Goal: Information Seeking & Learning: Learn about a topic

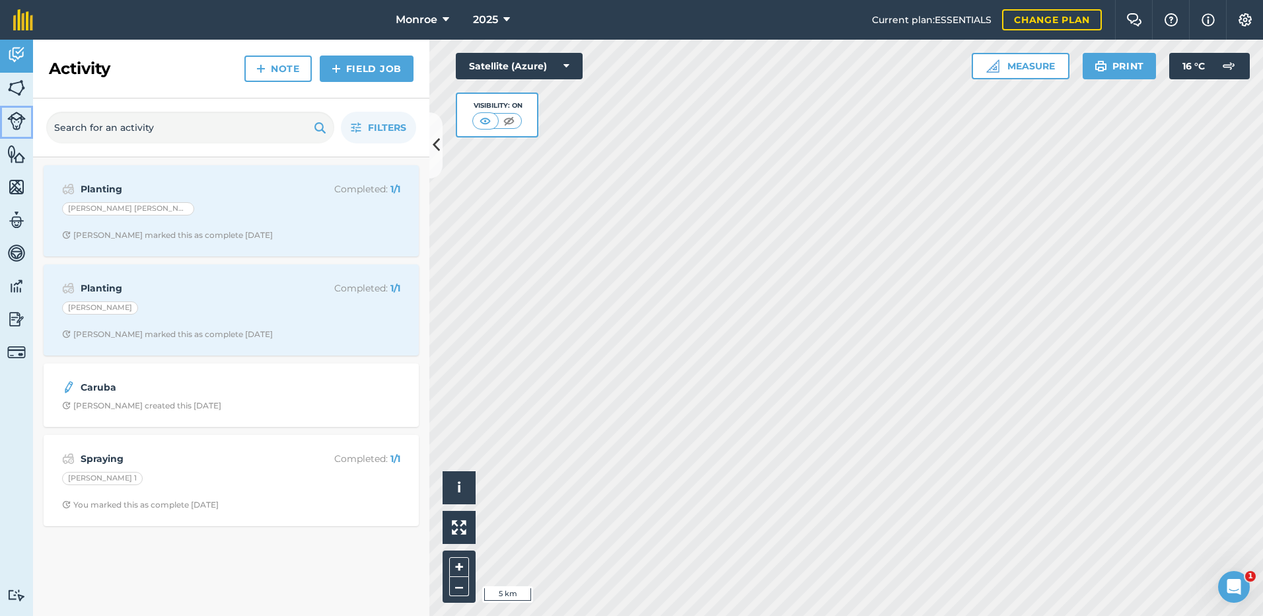
click at [18, 123] on img at bounding box center [16, 121] width 18 height 18
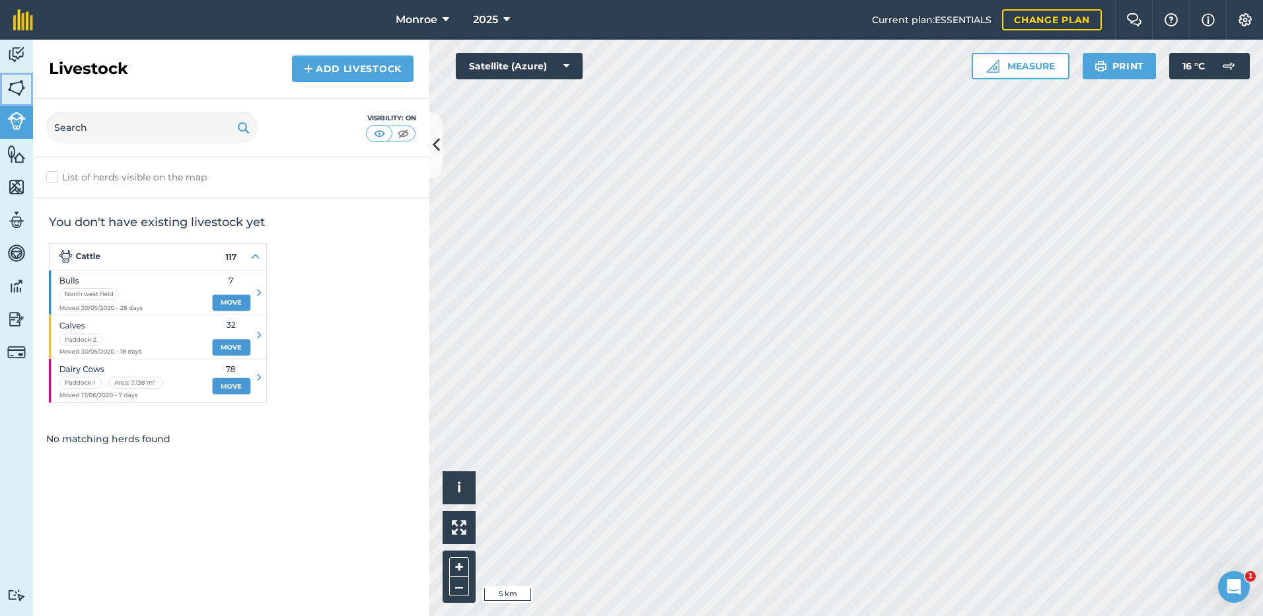
click at [11, 89] on img at bounding box center [16, 88] width 18 height 20
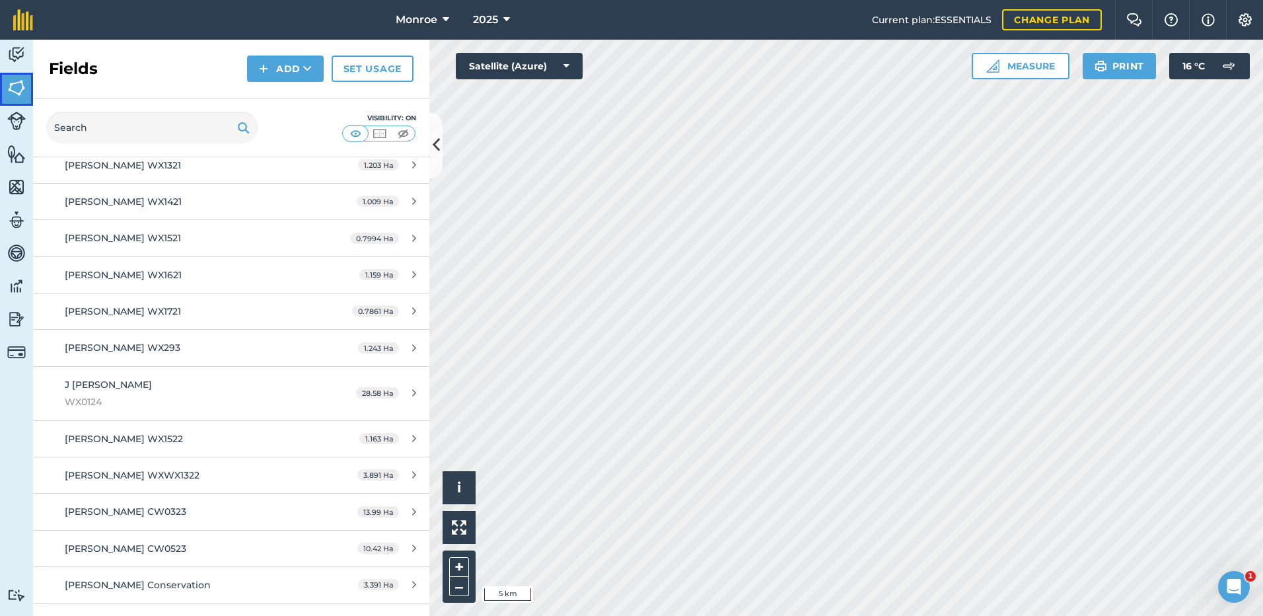
scroll to position [1717, 0]
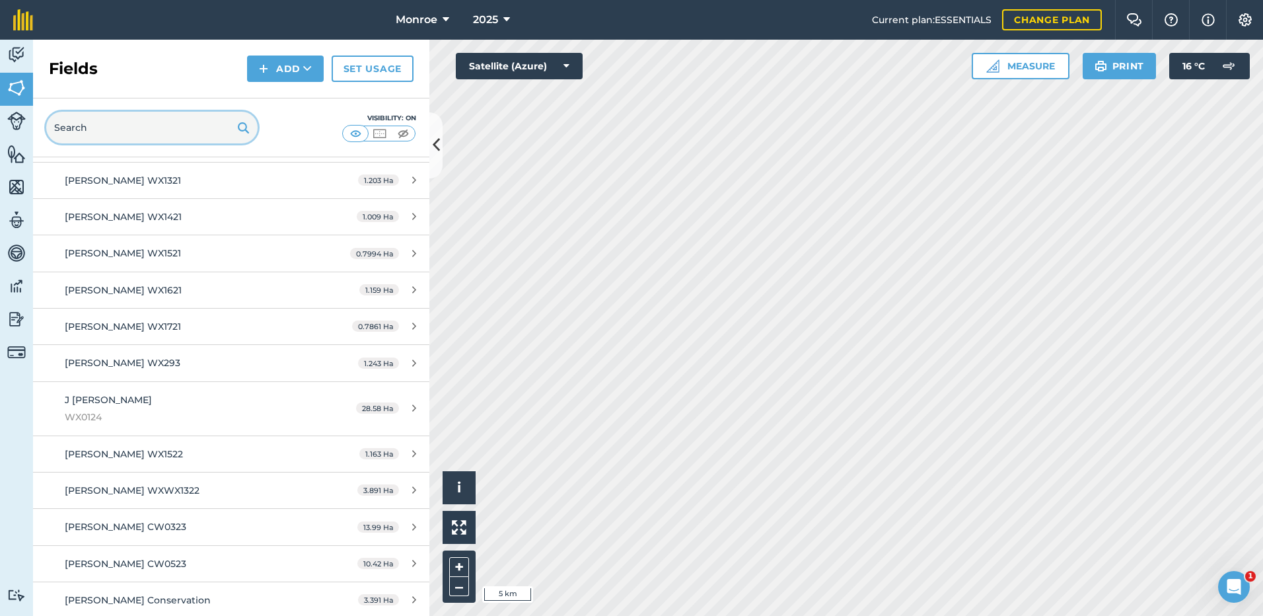
click at [110, 124] on input "text" at bounding box center [151, 128] width 211 height 32
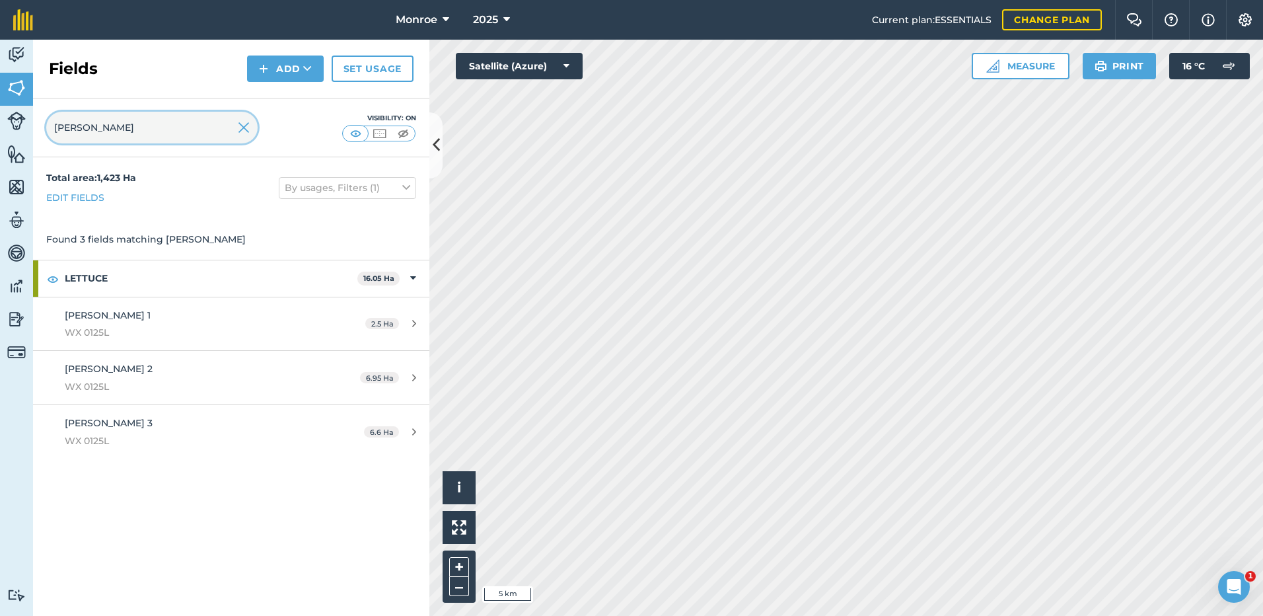
scroll to position [0, 0]
type input "[PERSON_NAME]"
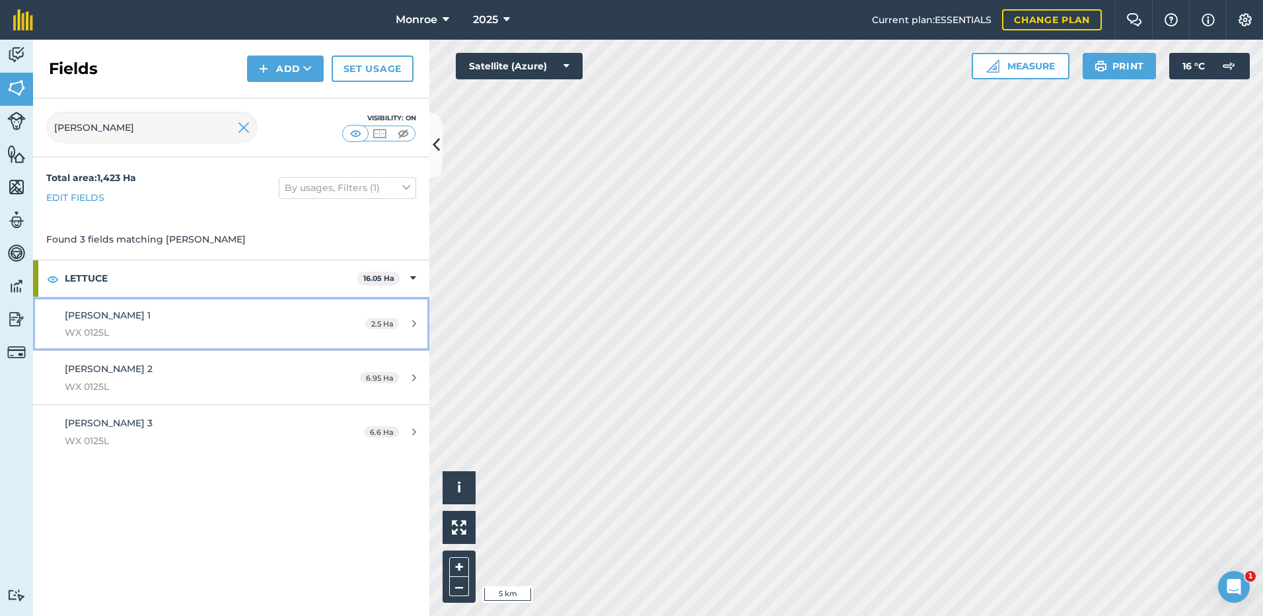
click at [111, 333] on span "WX 0125L" at bounding box center [189, 332] width 248 height 15
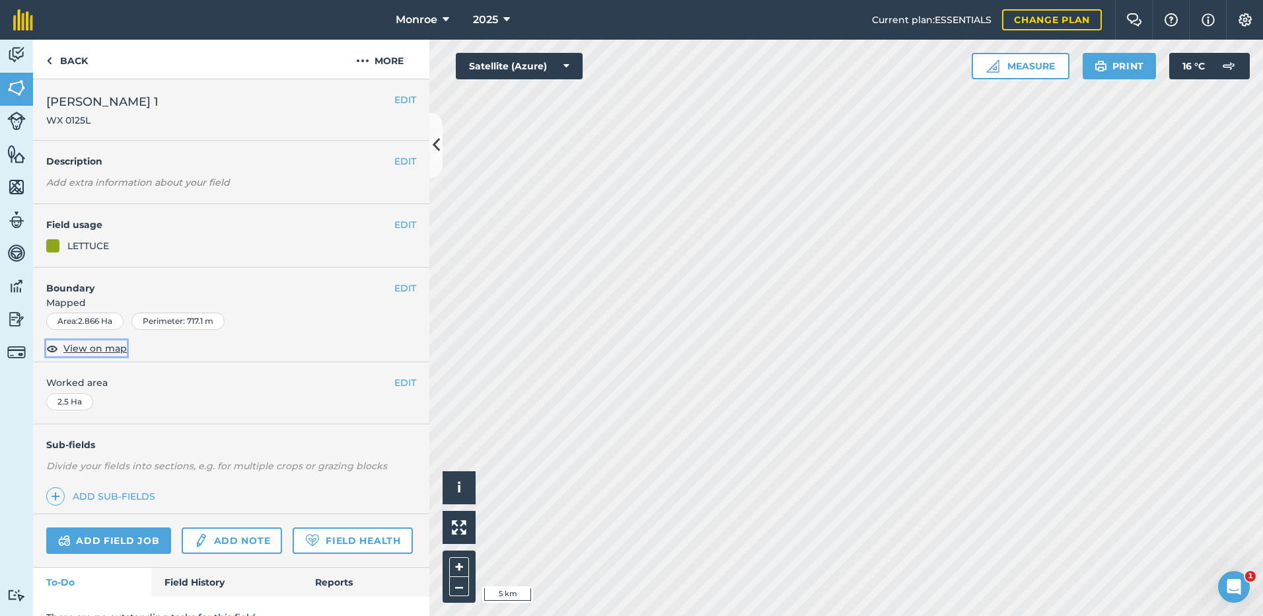
click at [86, 349] on span "View on map" at bounding box center [94, 348] width 63 height 15
click at [72, 64] on link "Back" at bounding box center [67, 59] width 68 height 39
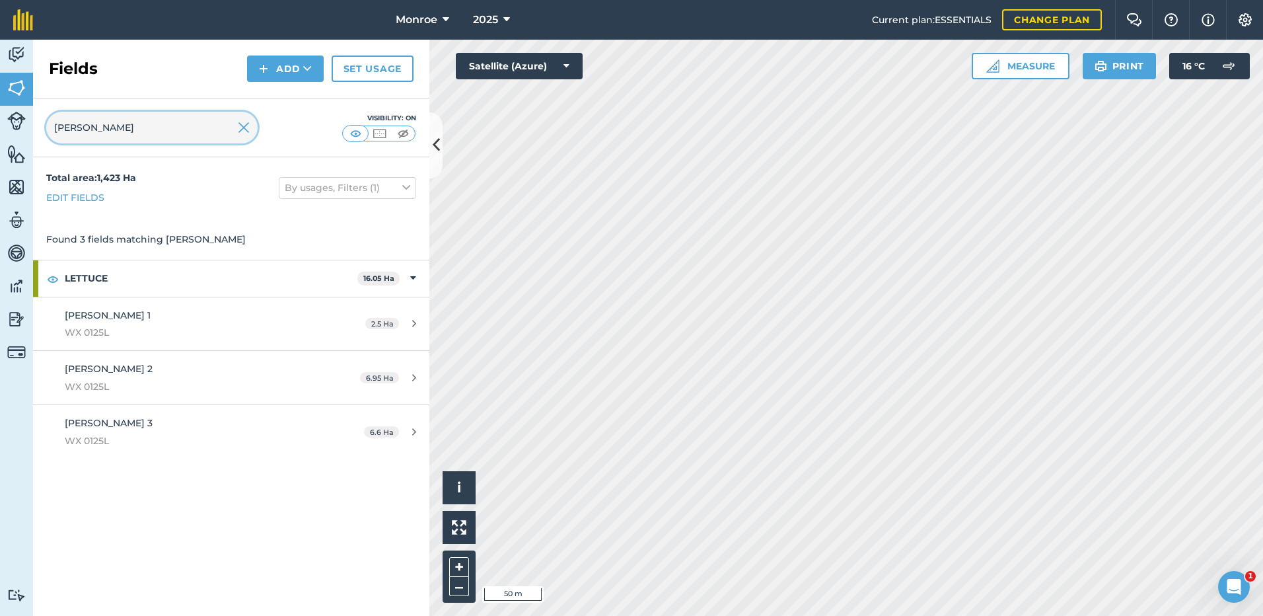
click at [78, 126] on input "[PERSON_NAME]" at bounding box center [151, 128] width 211 height 32
drag, startPoint x: 78, startPoint y: 125, endPoint x: 51, endPoint y: 128, distance: 27.3
click at [51, 128] on input "[PERSON_NAME]" at bounding box center [151, 128] width 211 height 32
type input "ger"
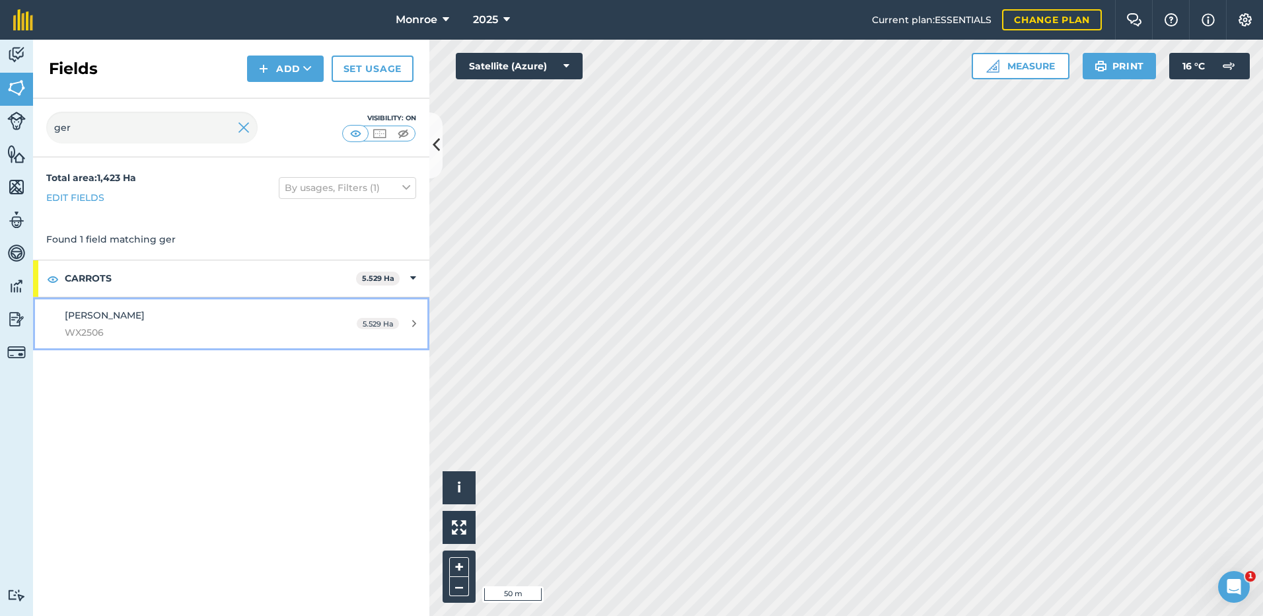
click at [116, 317] on span "[PERSON_NAME]" at bounding box center [105, 315] width 80 height 12
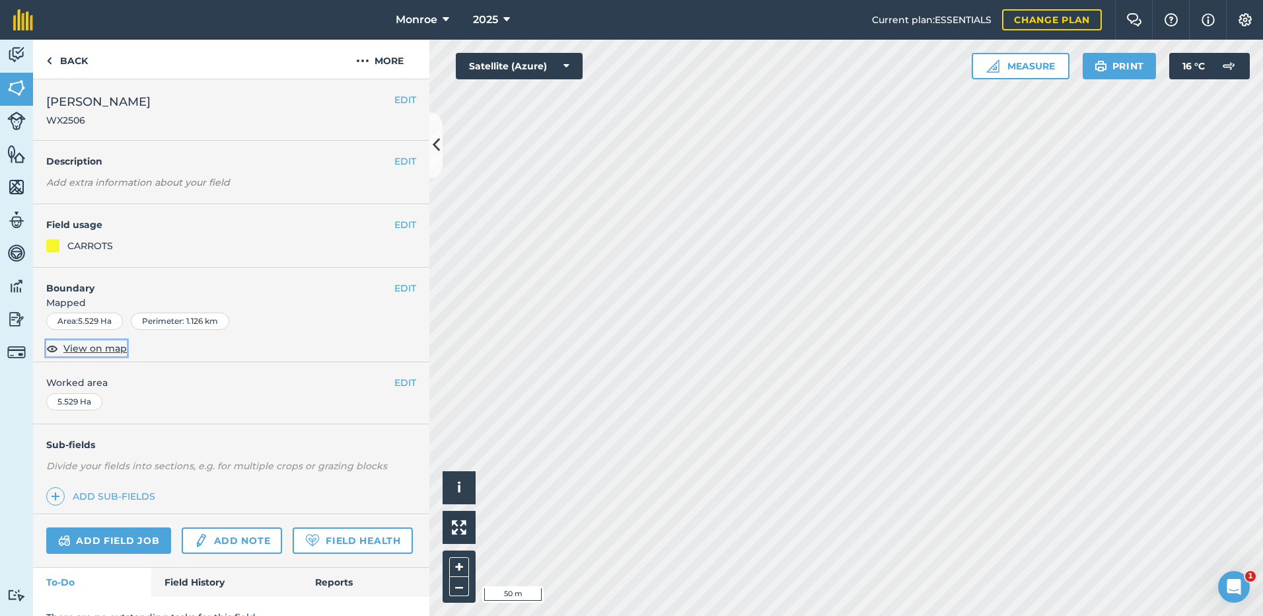
click at [107, 349] on span "View on map" at bounding box center [94, 348] width 63 height 15
click at [50, 61] on img at bounding box center [49, 61] width 6 height 16
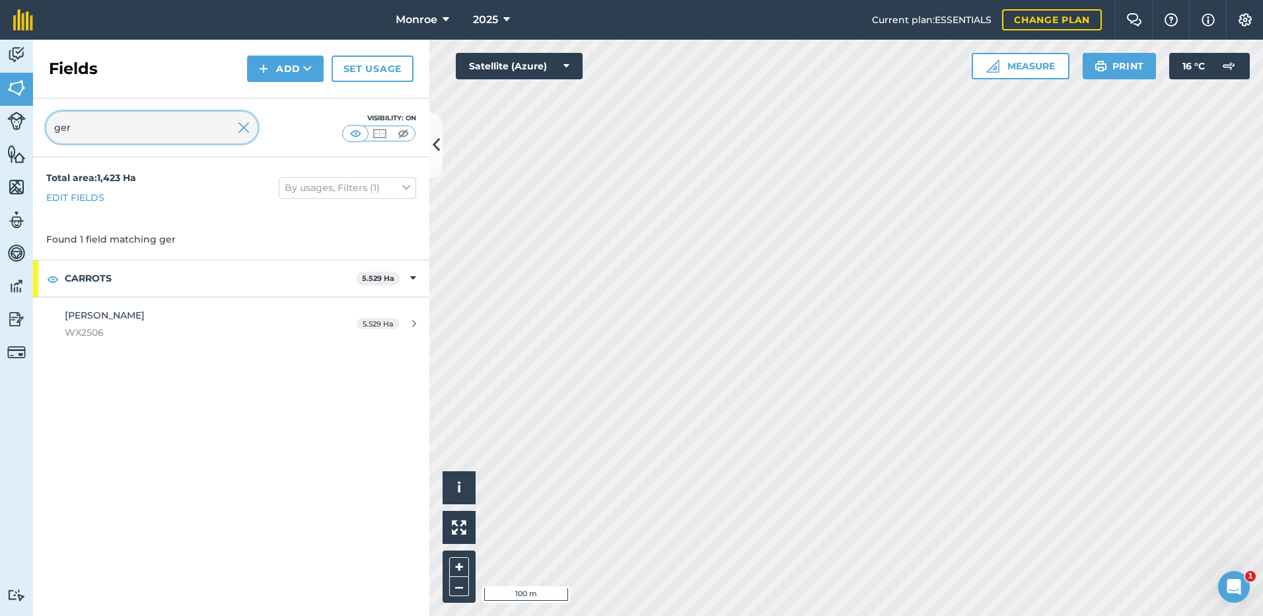
drag, startPoint x: 75, startPoint y: 127, endPoint x: 46, endPoint y: 127, distance: 29.1
click at [46, 127] on input "ger" at bounding box center [151, 128] width 211 height 32
type input "clo"
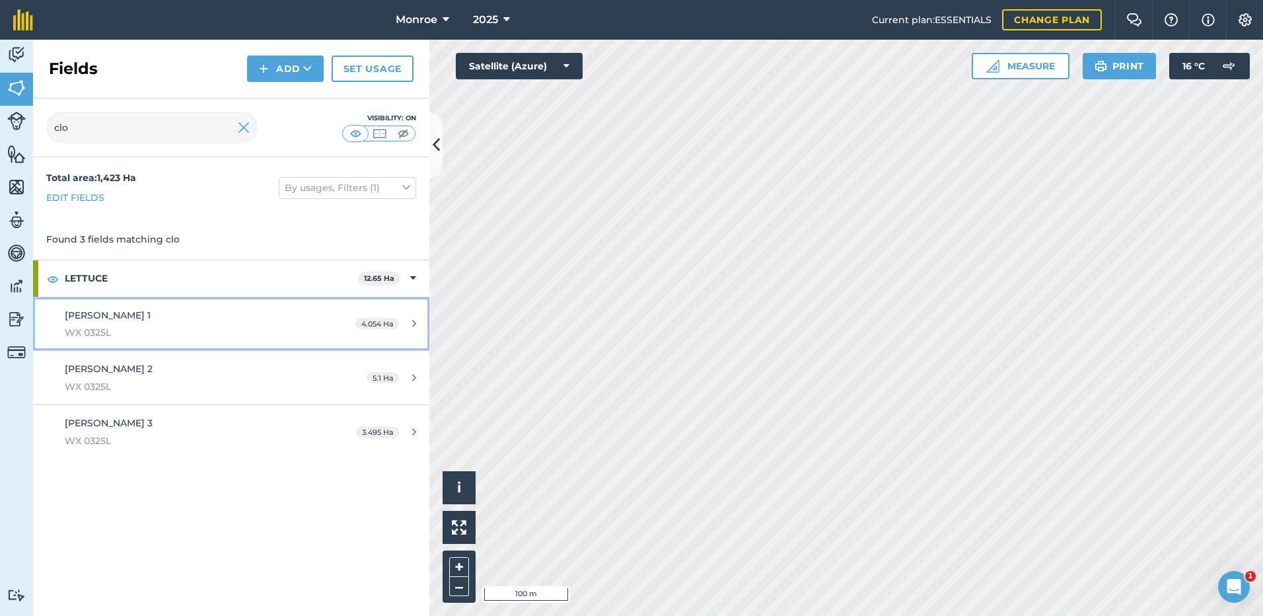
click at [116, 314] on span "[PERSON_NAME] 1" at bounding box center [108, 315] width 86 height 12
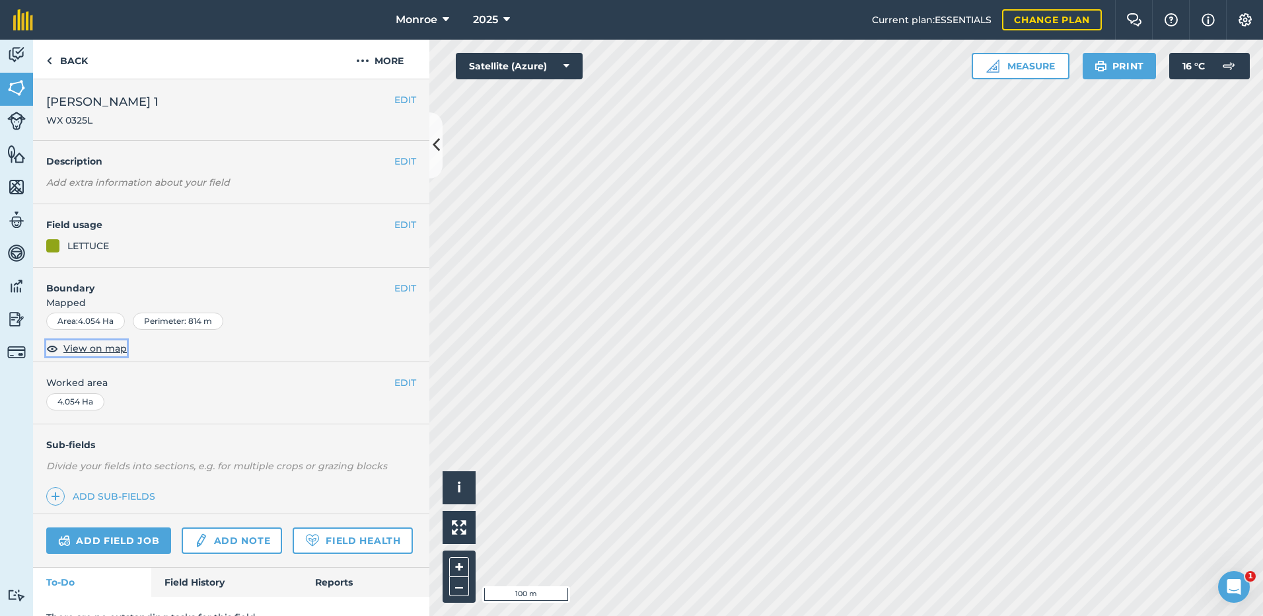
click at [89, 349] on span "View on map" at bounding box center [94, 348] width 63 height 15
click at [75, 61] on link "Back" at bounding box center [67, 59] width 68 height 39
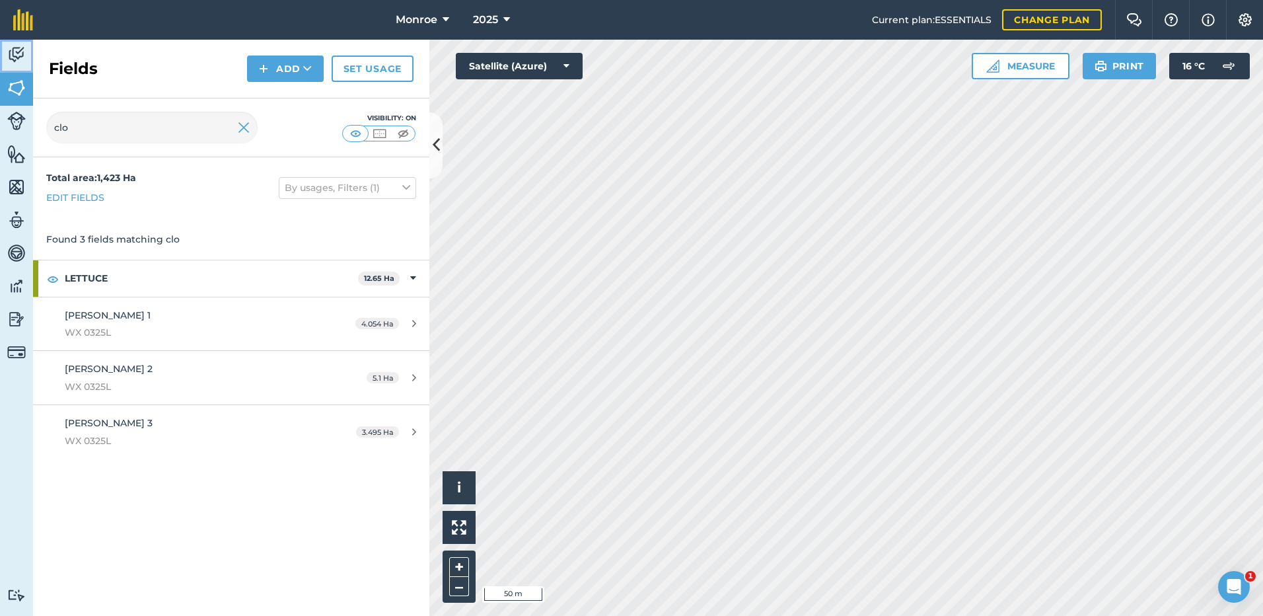
click at [17, 54] on img at bounding box center [16, 55] width 18 height 20
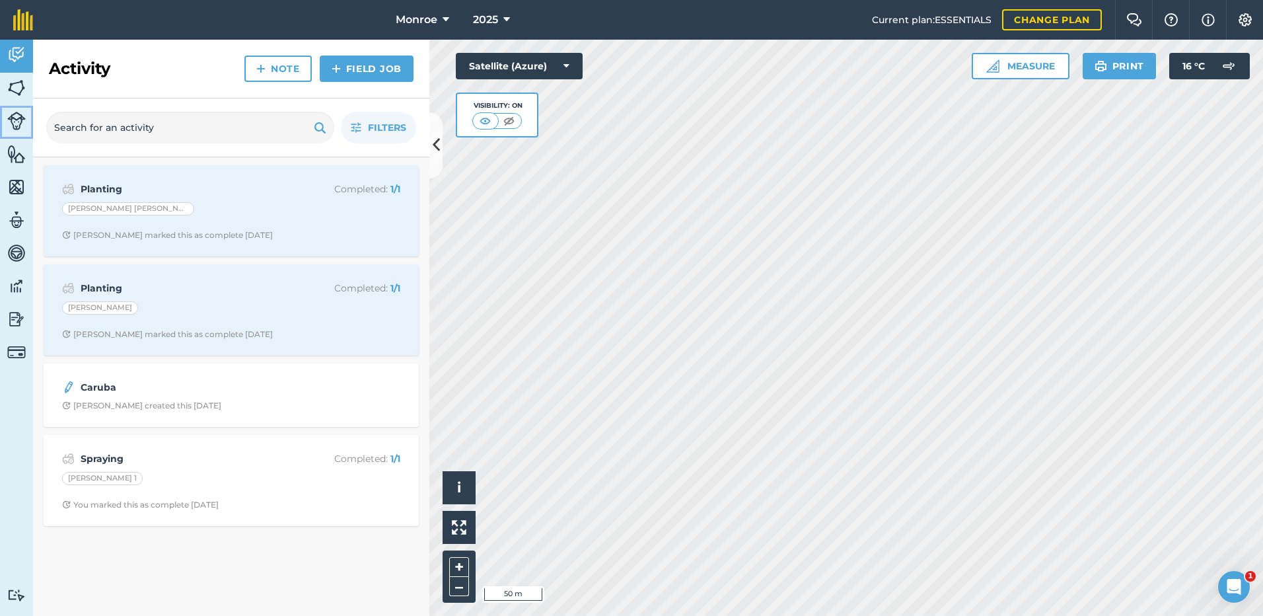
click at [14, 120] on img at bounding box center [16, 121] width 18 height 18
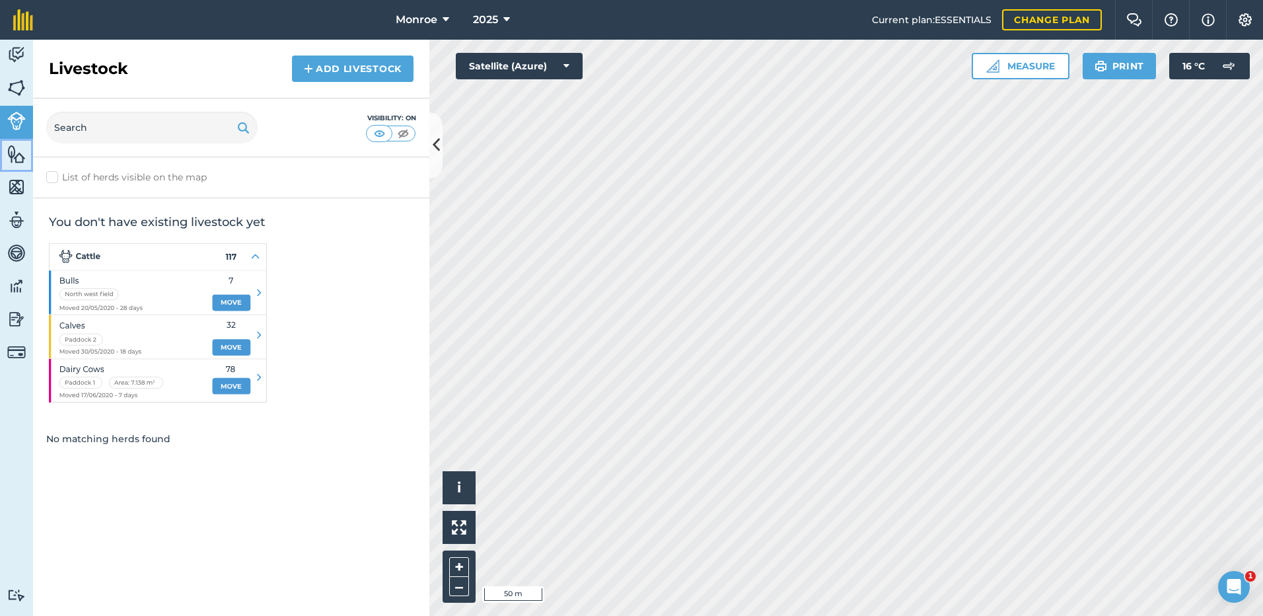
click at [15, 156] on img at bounding box center [16, 154] width 18 height 20
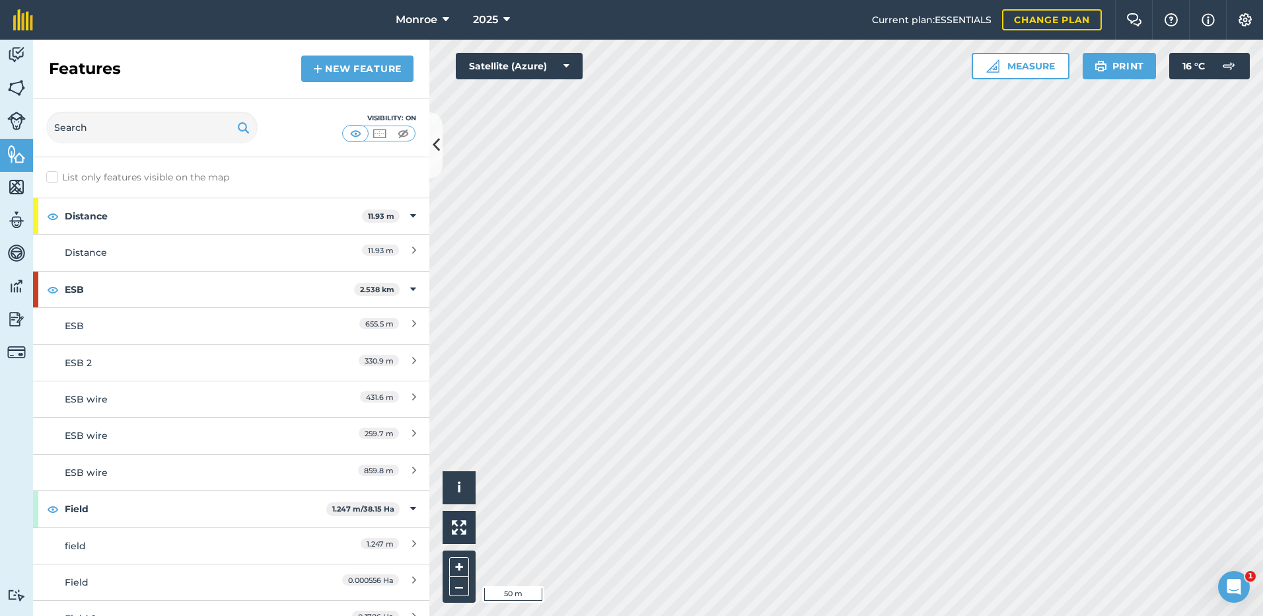
click at [54, 178] on label "List only features visible on the map" at bounding box center [137, 177] width 183 height 14
click at [54, 178] on input "List only features visible on the map" at bounding box center [50, 174] width 9 height 9
checkbox input "true"
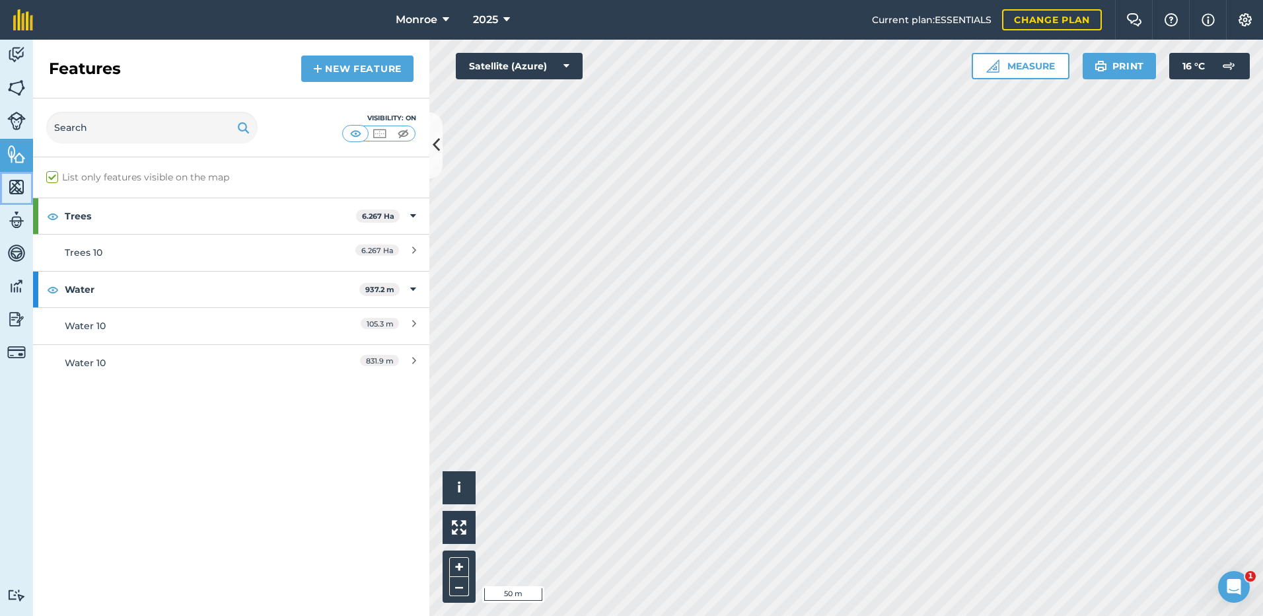
click at [16, 187] on img at bounding box center [16, 187] width 18 height 20
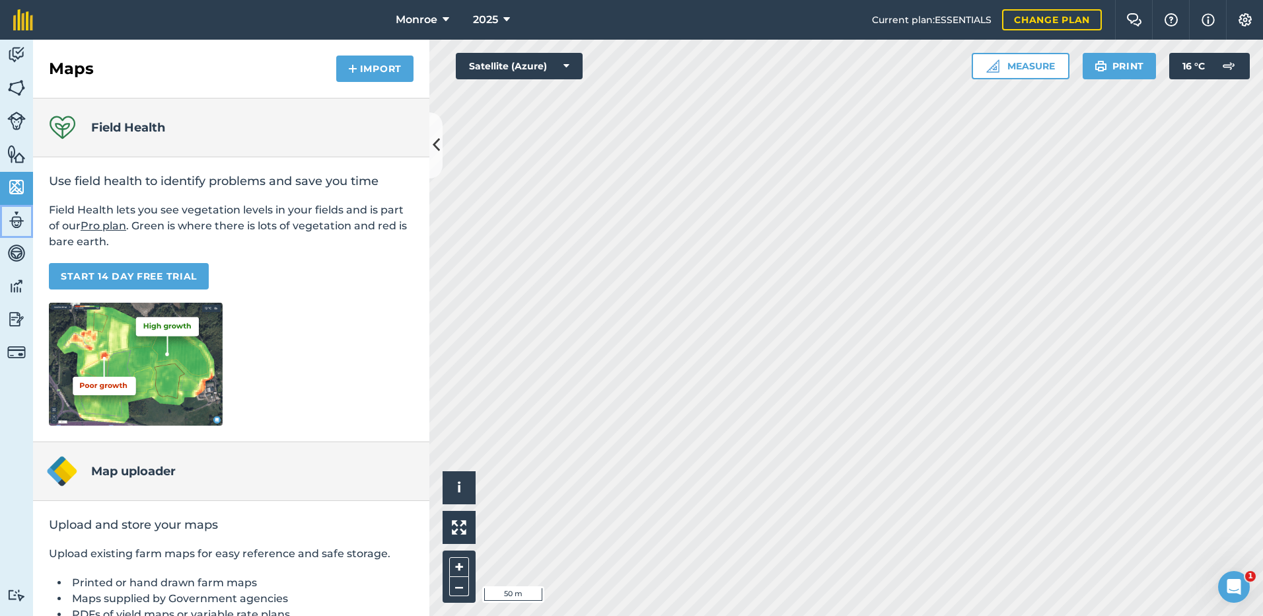
click at [15, 221] on img at bounding box center [16, 220] width 18 height 20
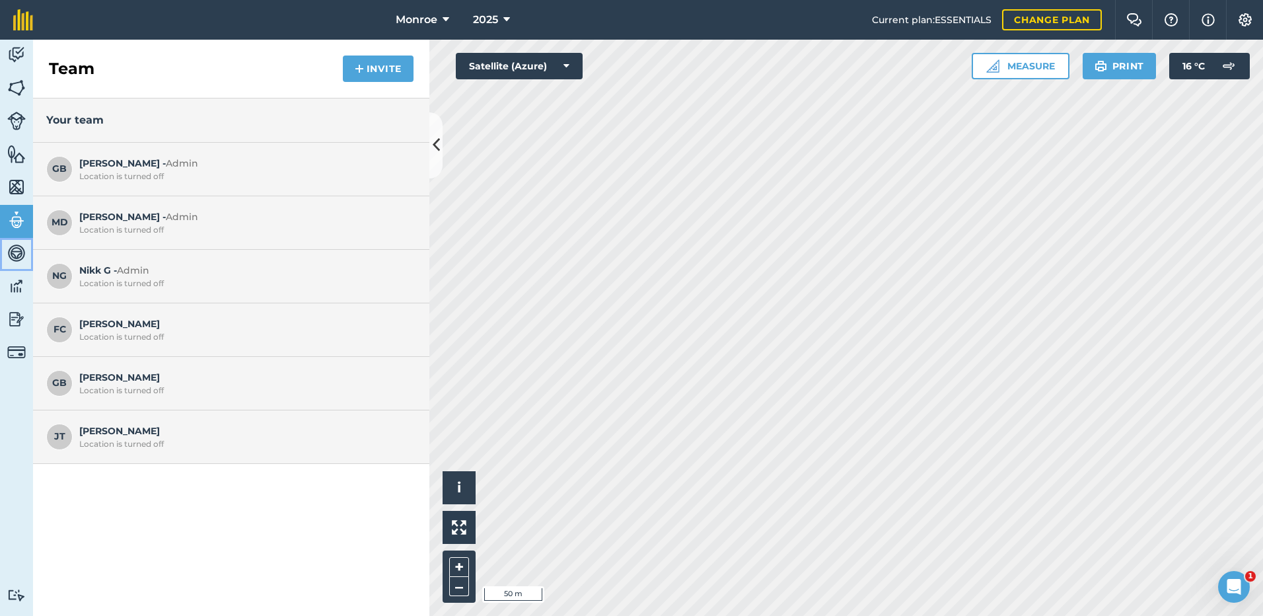
click at [15, 252] on img at bounding box center [16, 253] width 18 height 20
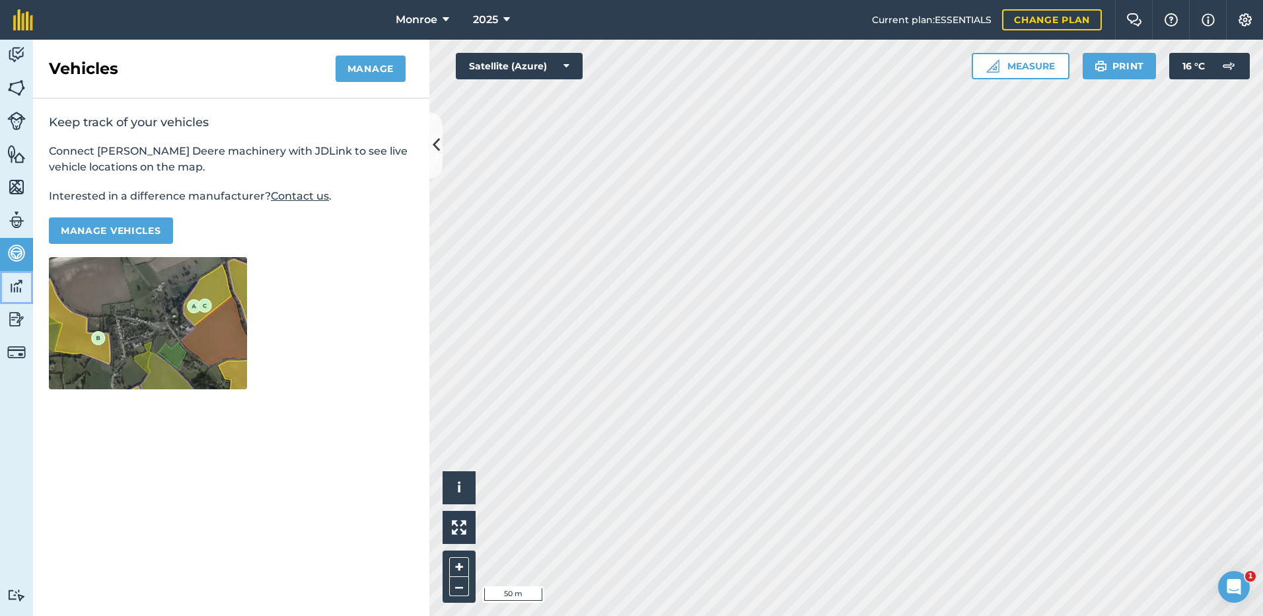
click at [14, 285] on img at bounding box center [16, 286] width 18 height 20
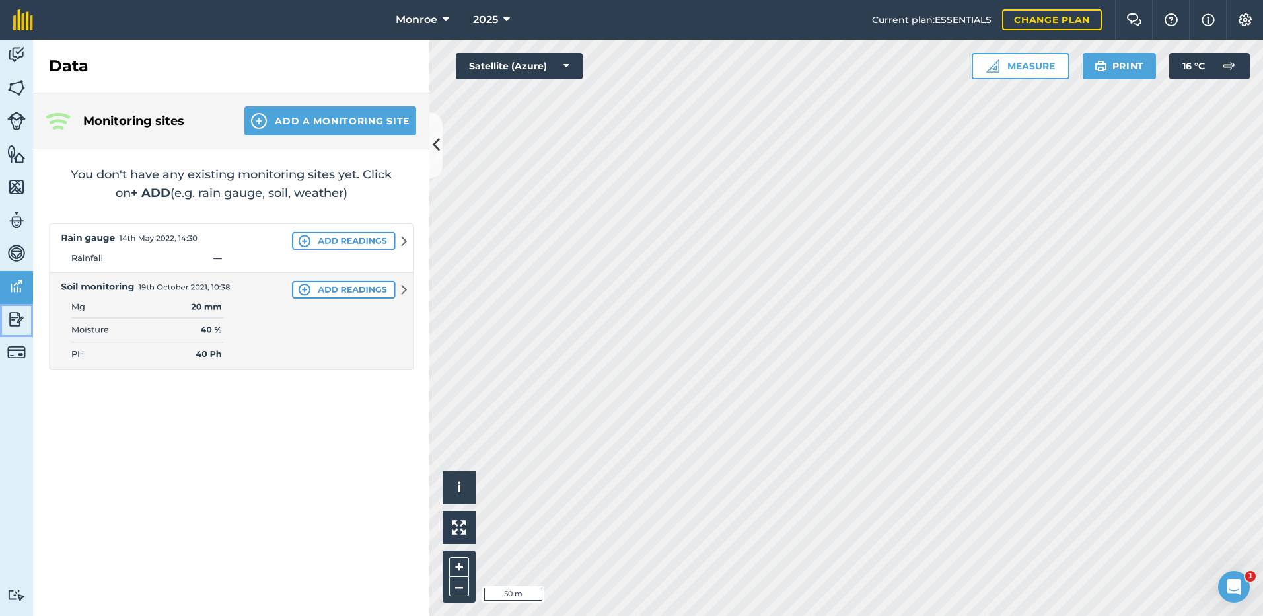
click at [13, 320] on img at bounding box center [16, 319] width 18 height 20
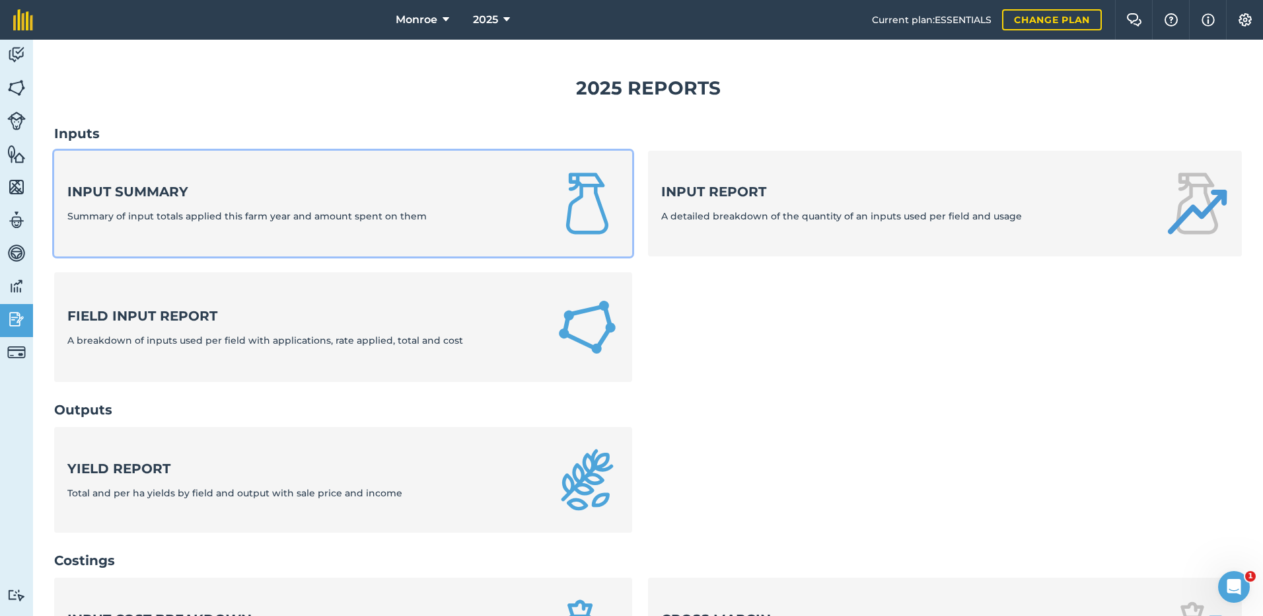
click at [154, 204] on div "Input summary Summary of input totals applied this farm year and amount spent o…" at bounding box center [246, 202] width 359 height 41
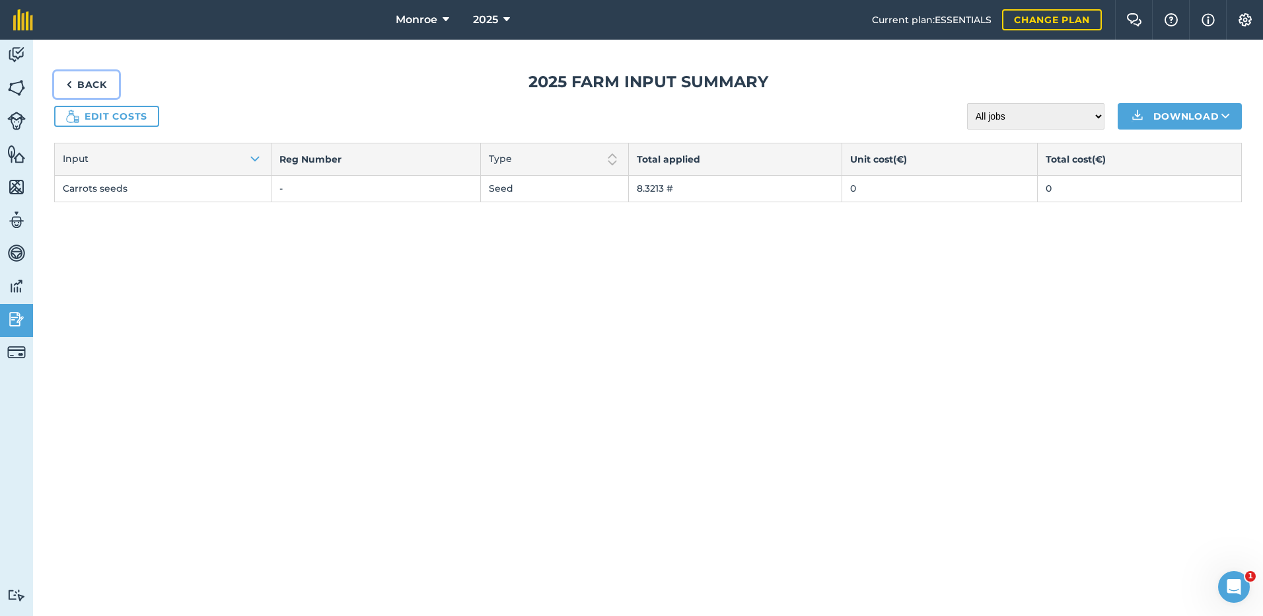
click at [96, 89] on link "Back" at bounding box center [86, 84] width 65 height 26
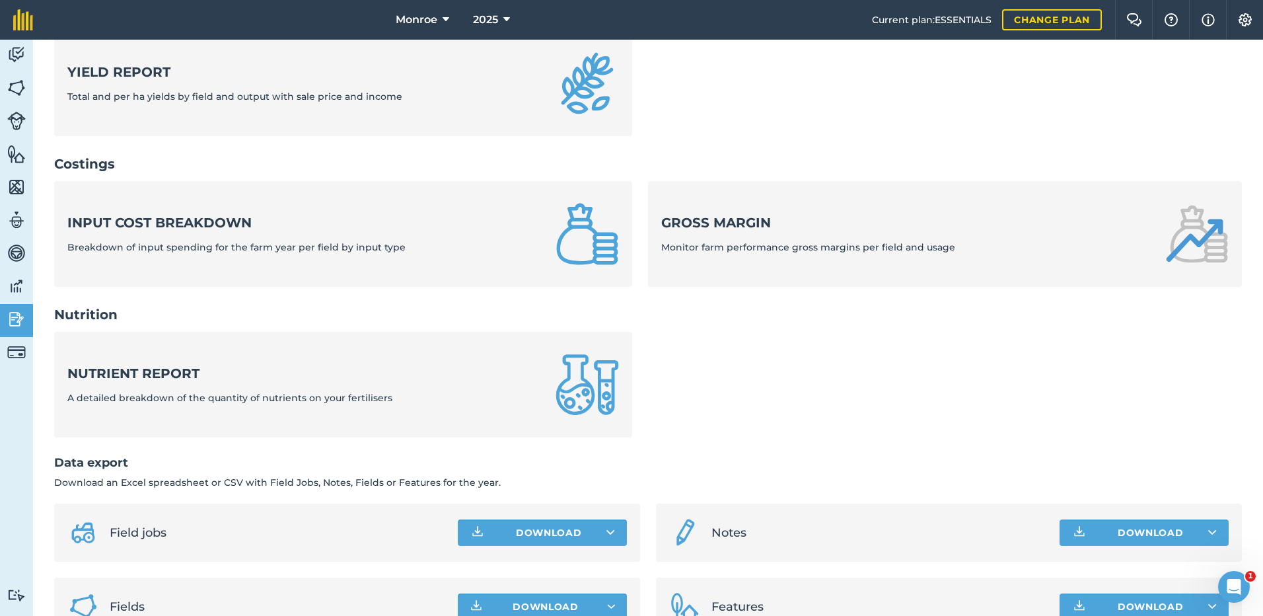
scroll to position [437, 0]
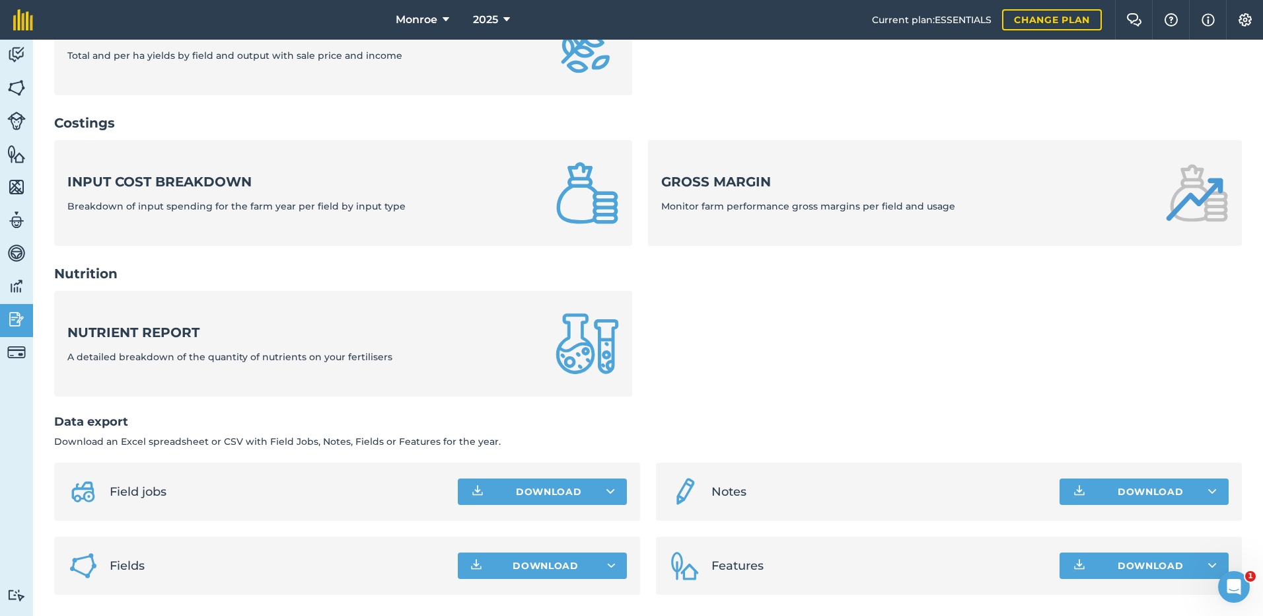
click at [299, 562] on span "Fields" at bounding box center [279, 565] width 338 height 18
click at [15, 350] on img at bounding box center [16, 352] width 18 height 18
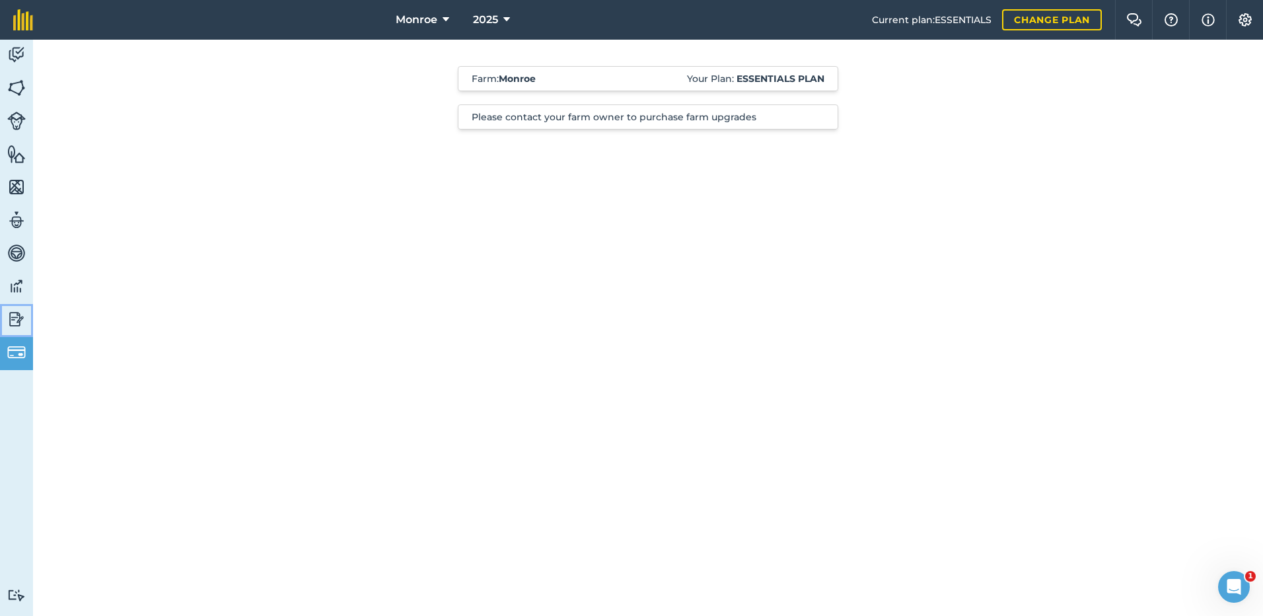
click at [15, 319] on img at bounding box center [16, 319] width 18 height 20
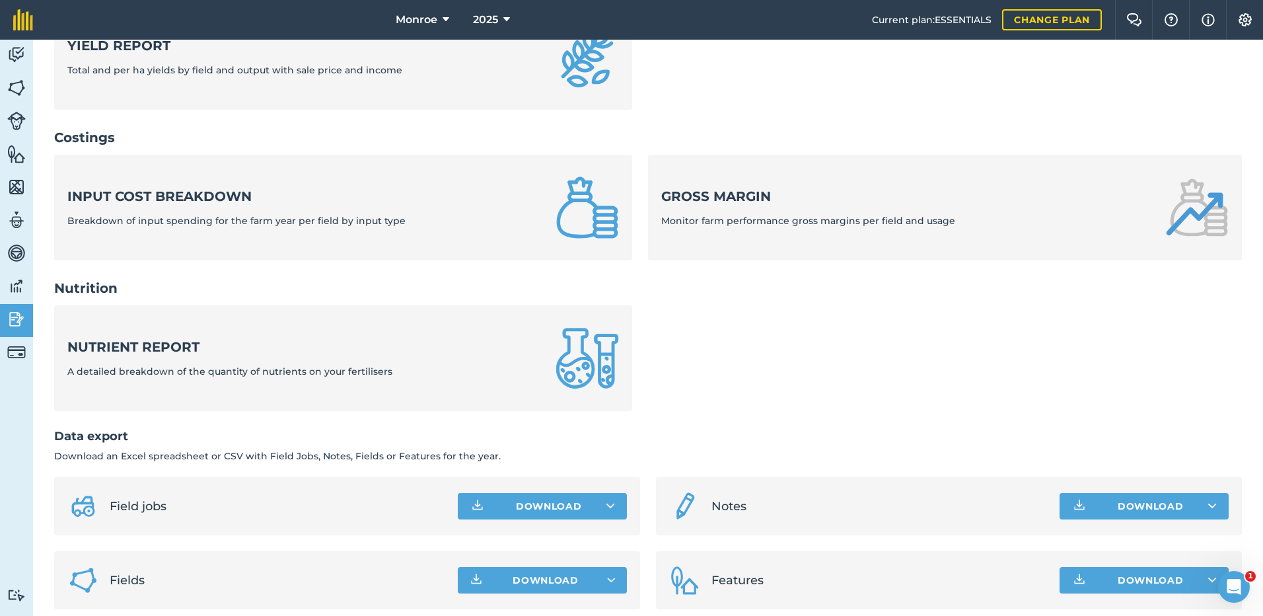
scroll to position [437, 0]
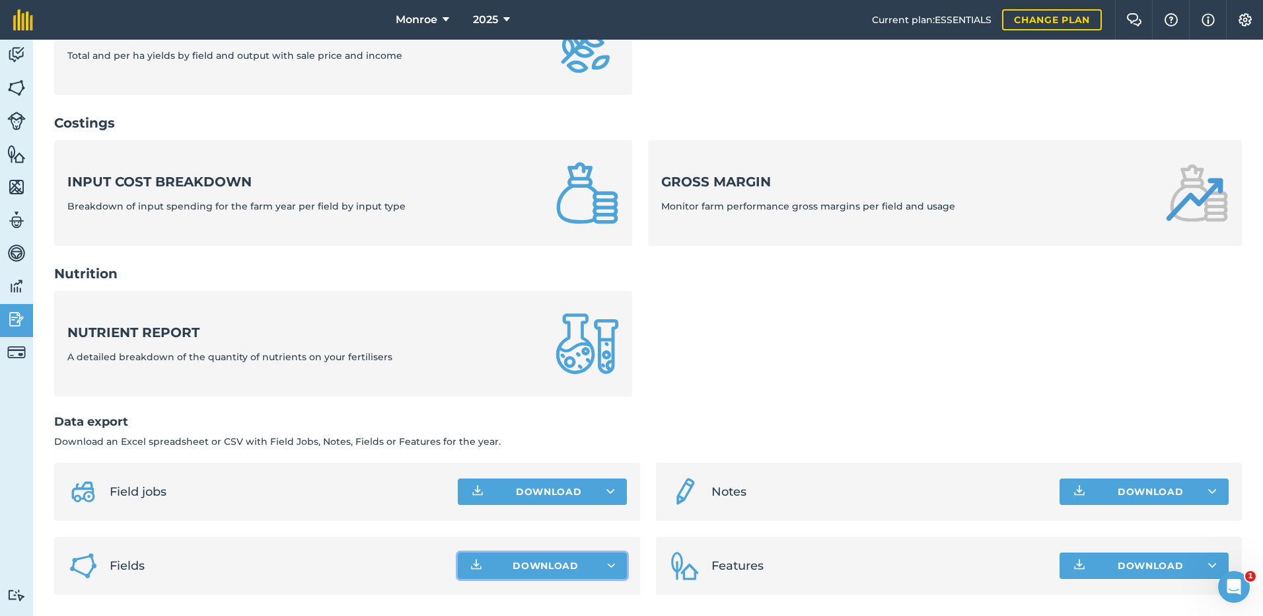
click at [532, 564] on span "Download" at bounding box center [546, 565] width 66 height 13
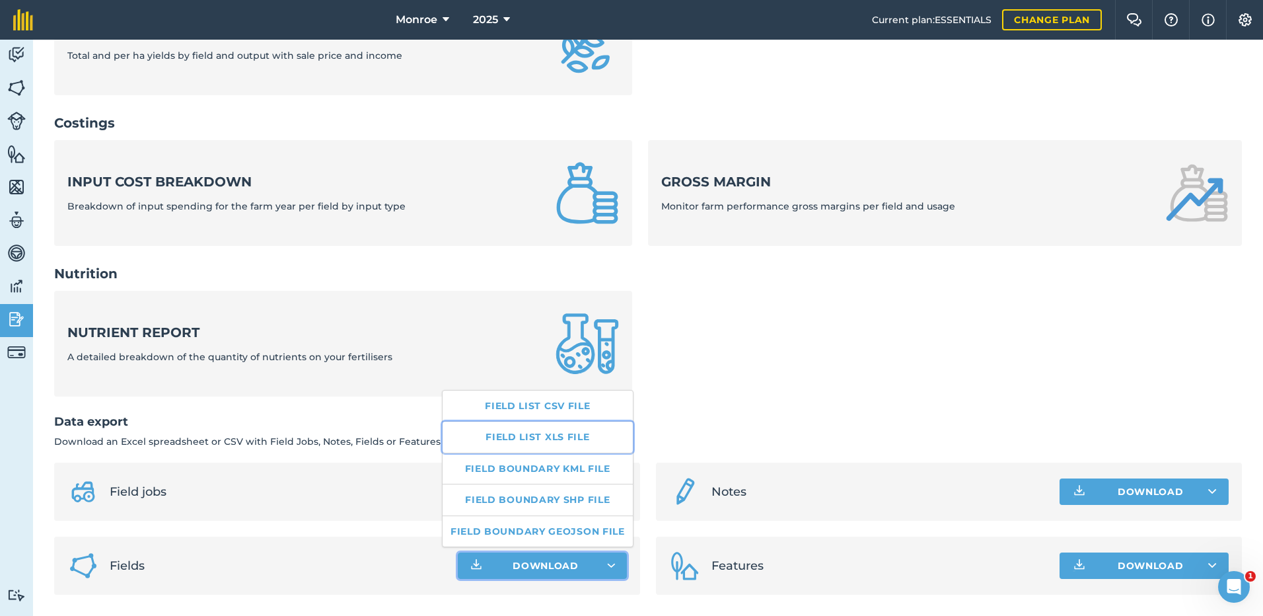
click at [517, 436] on link "Field list XLS file" at bounding box center [538, 436] width 190 height 30
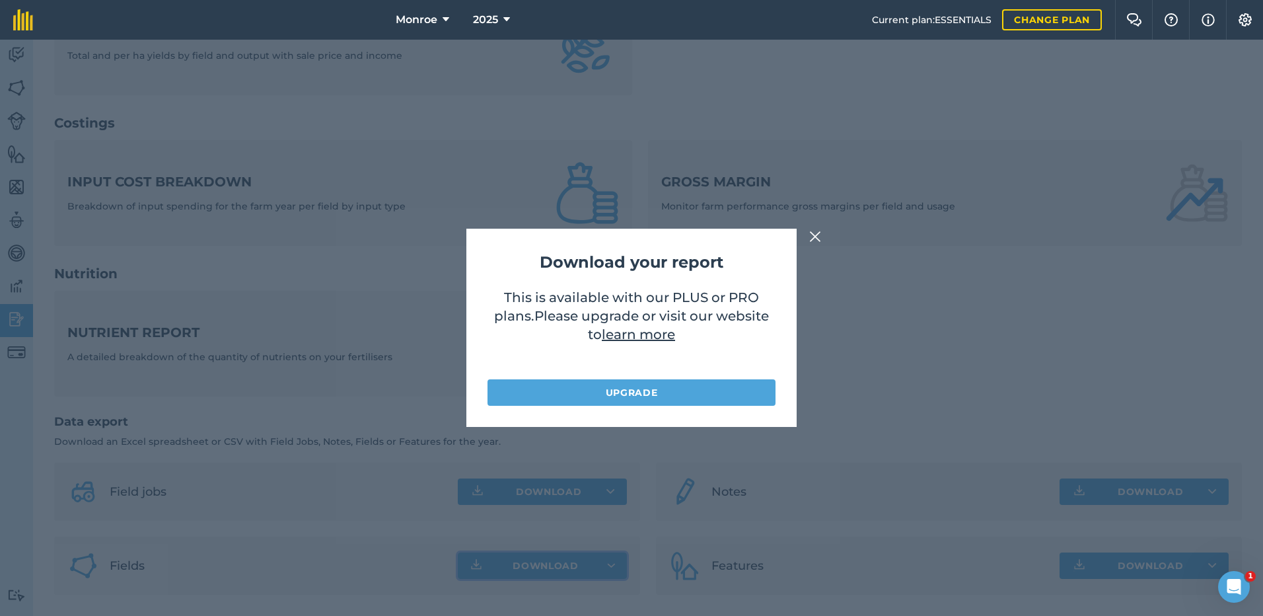
click at [814, 240] on img at bounding box center [815, 237] width 12 height 16
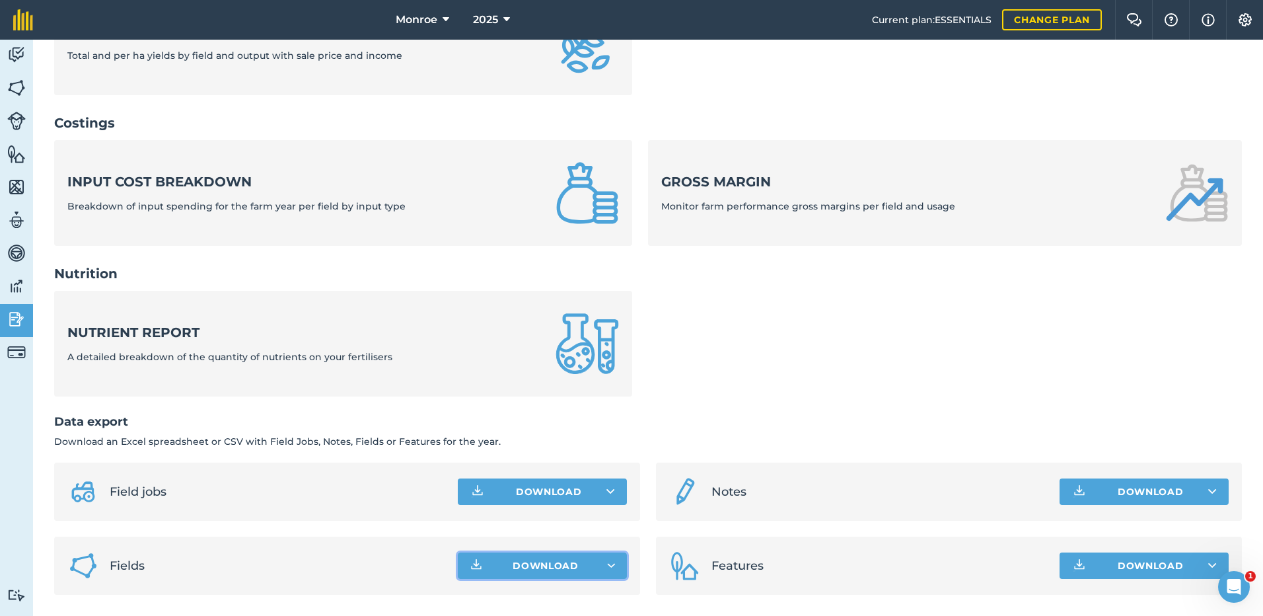
click at [536, 565] on span "Download" at bounding box center [546, 565] width 66 height 13
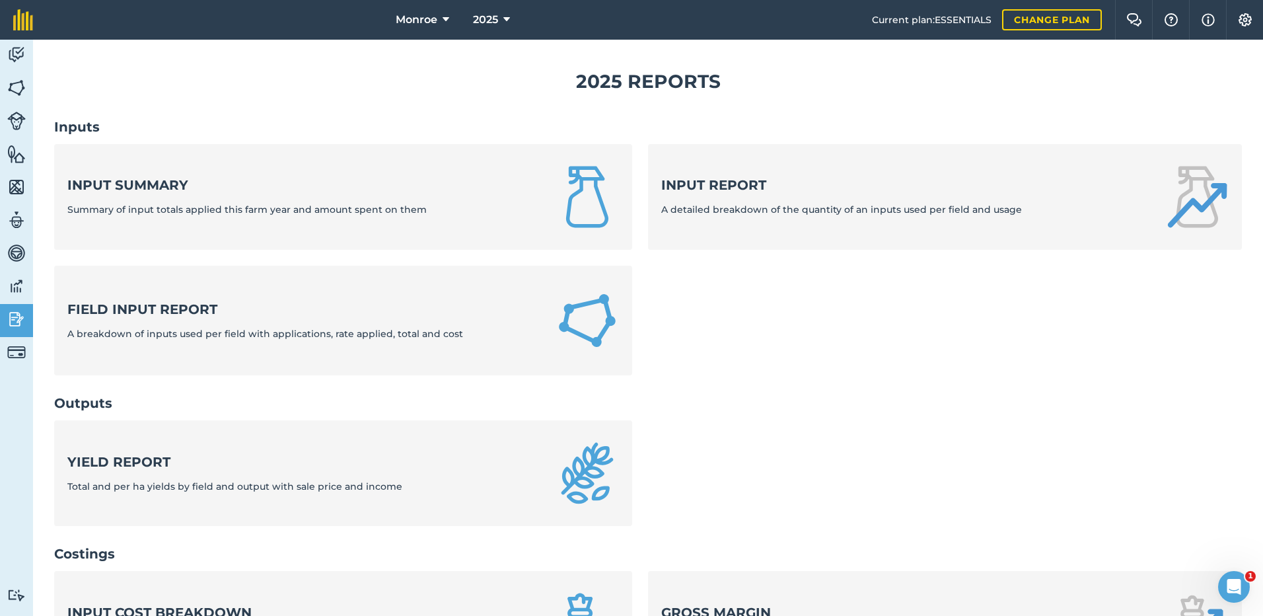
scroll to position [0, 0]
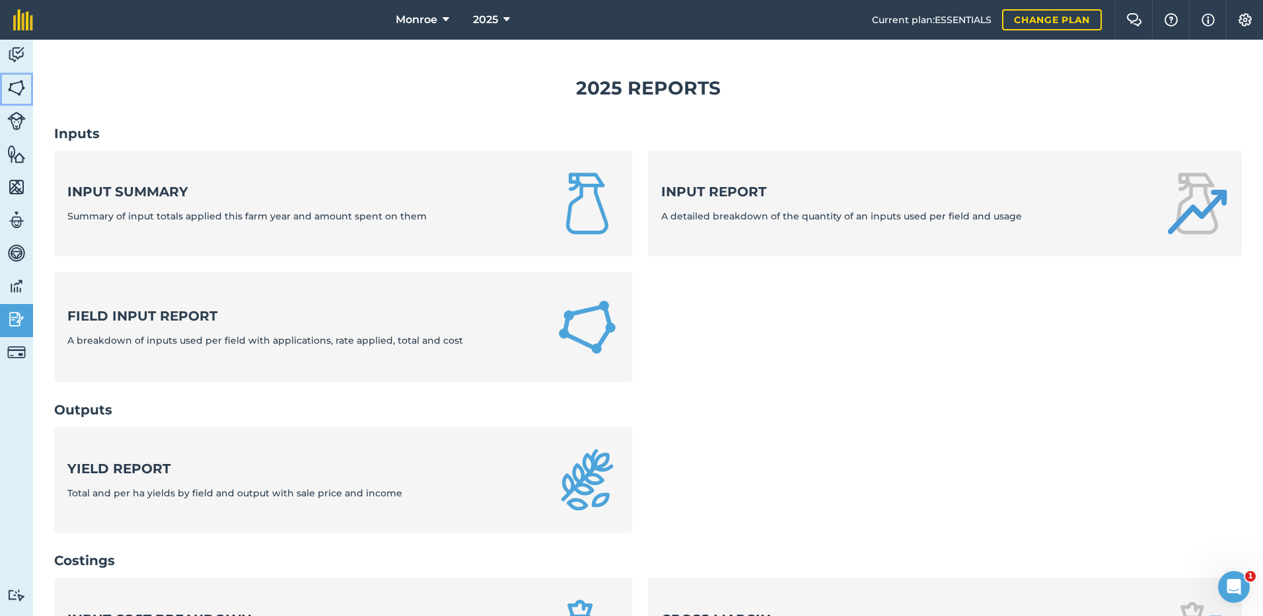
click at [16, 85] on img at bounding box center [16, 88] width 18 height 20
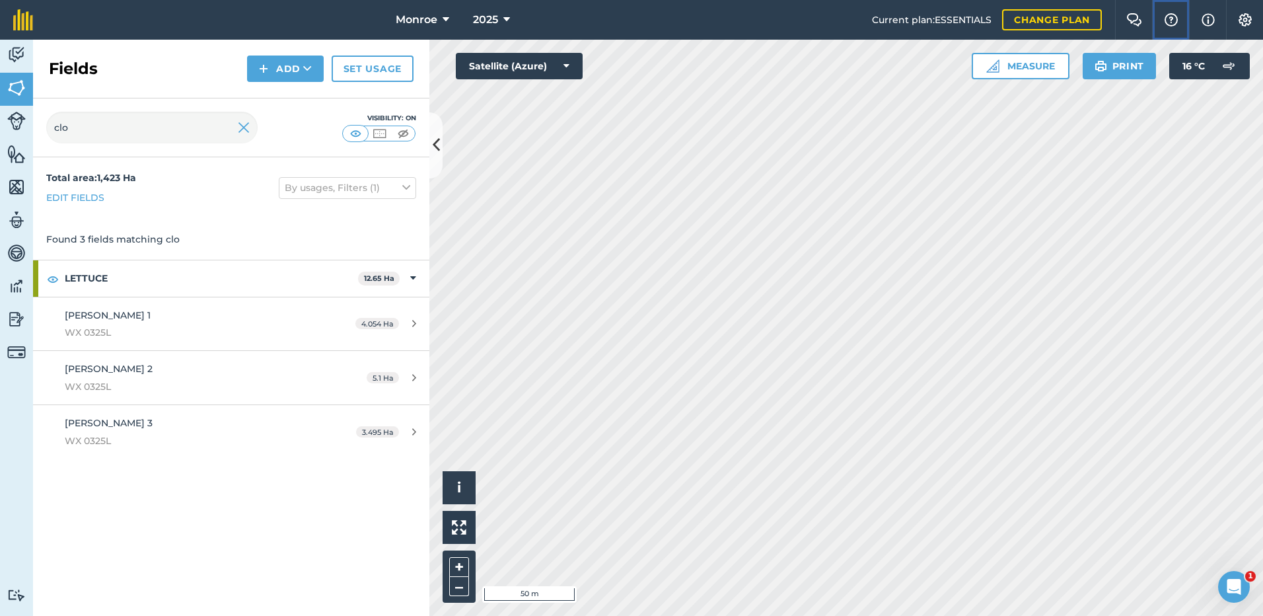
click at [1171, 22] on img at bounding box center [1171, 19] width 16 height 13
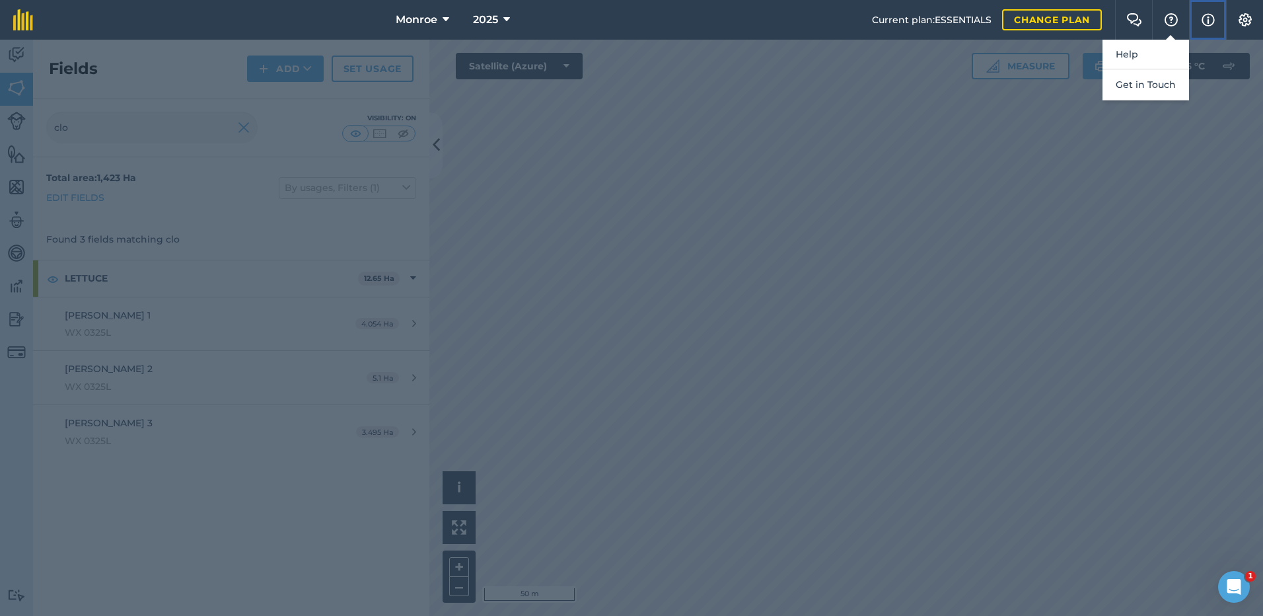
click at [1207, 21] on img at bounding box center [1208, 20] width 13 height 16
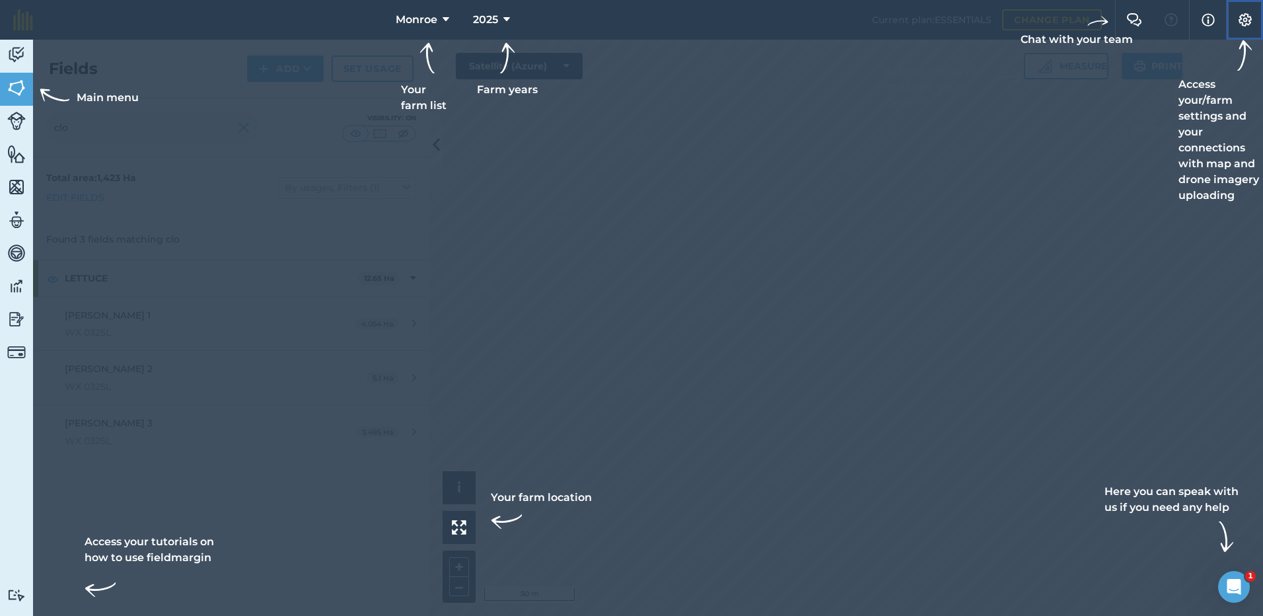
click at [1244, 23] on img at bounding box center [1245, 19] width 16 height 13
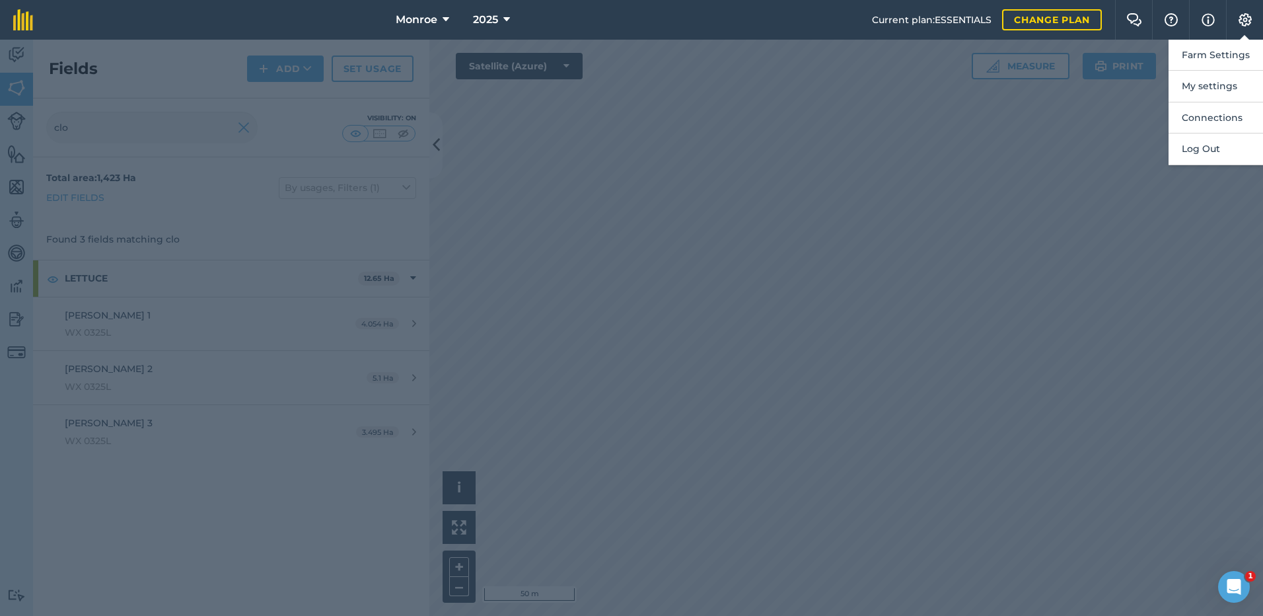
click at [857, 111] on div at bounding box center [631, 328] width 1263 height 576
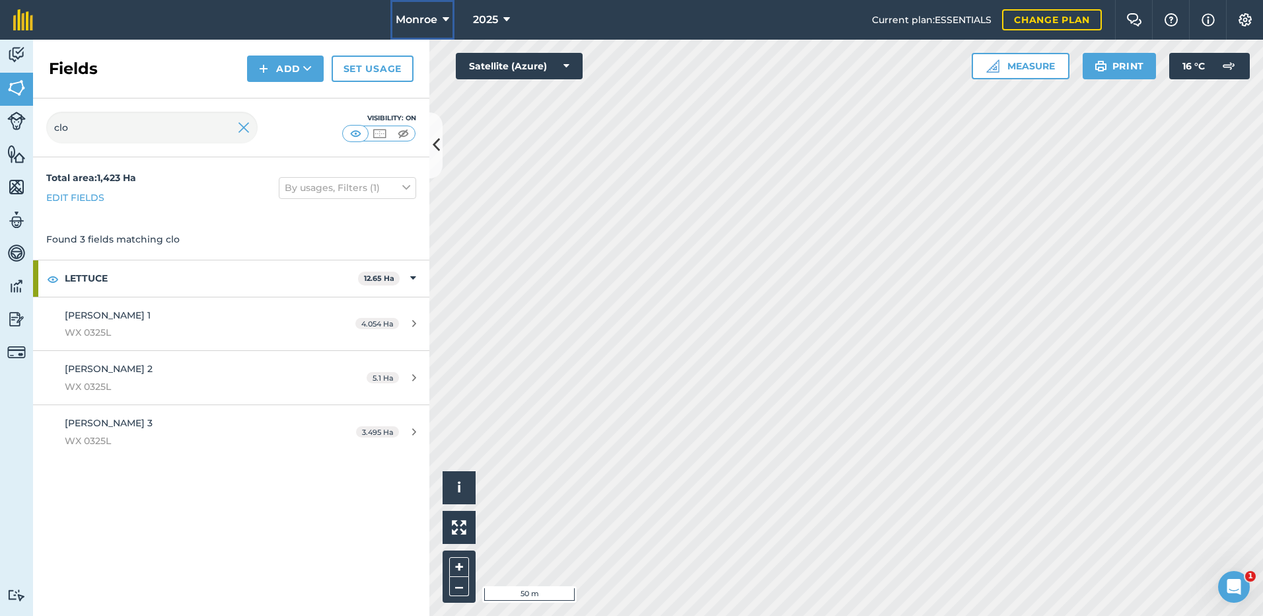
click at [445, 20] on icon at bounding box center [446, 20] width 7 height 16
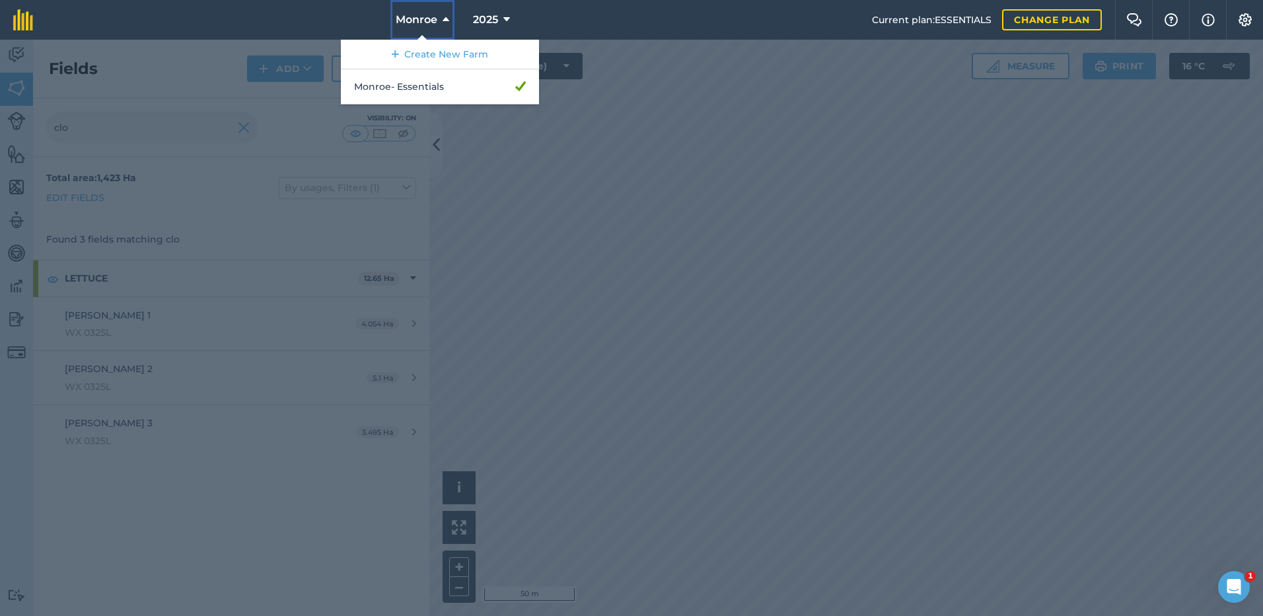
click at [445, 20] on icon at bounding box center [446, 20] width 7 height 16
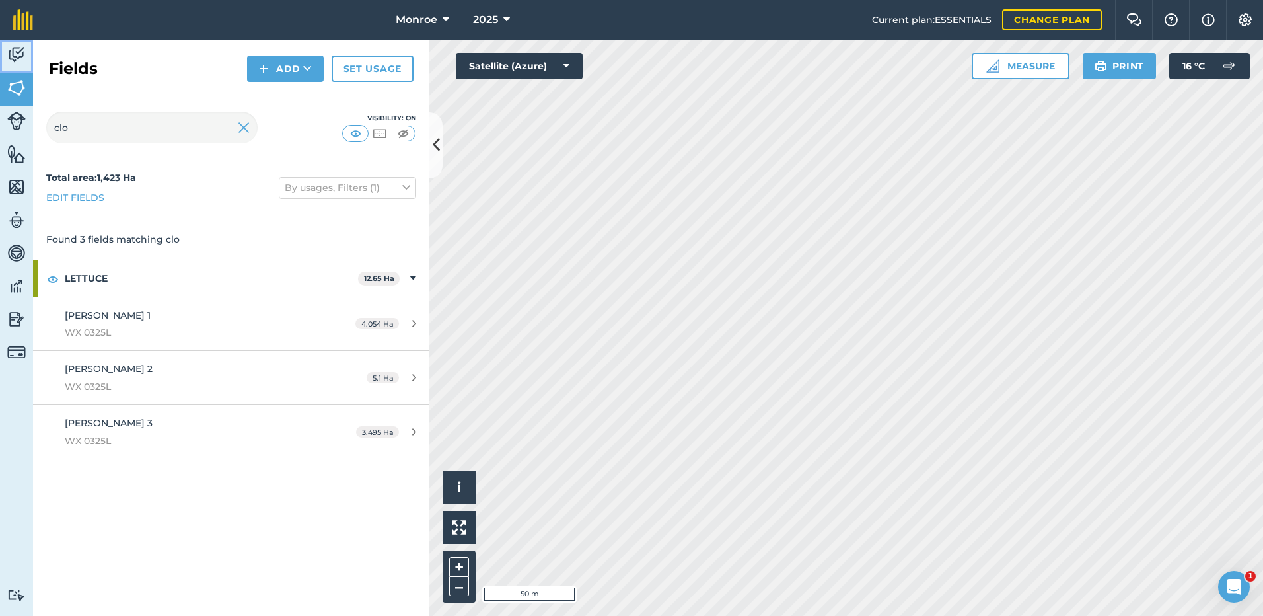
click at [17, 54] on img at bounding box center [16, 55] width 18 height 20
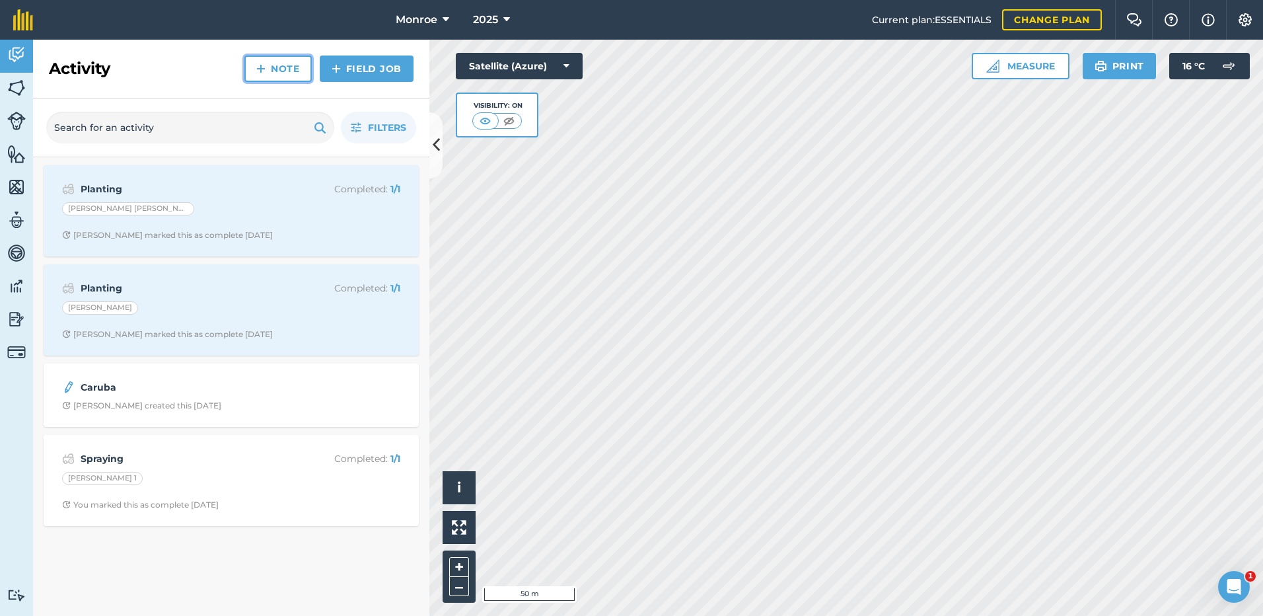
click at [280, 70] on link "Note" at bounding box center [277, 68] width 67 height 26
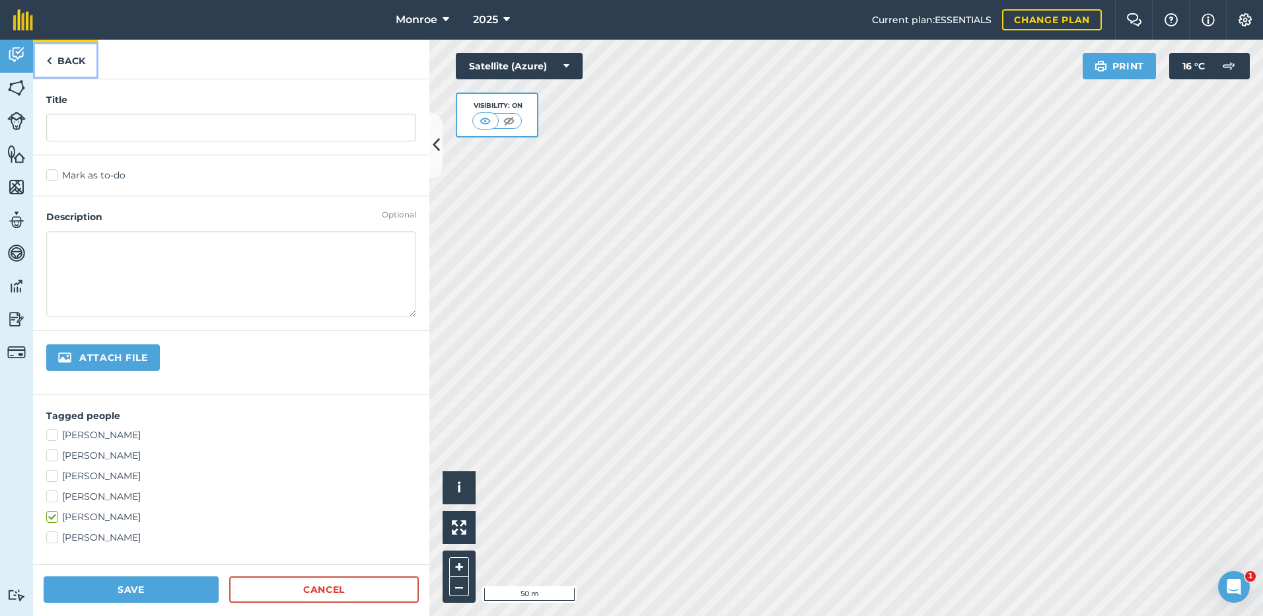
click at [69, 58] on link "Back" at bounding box center [65, 59] width 65 height 39
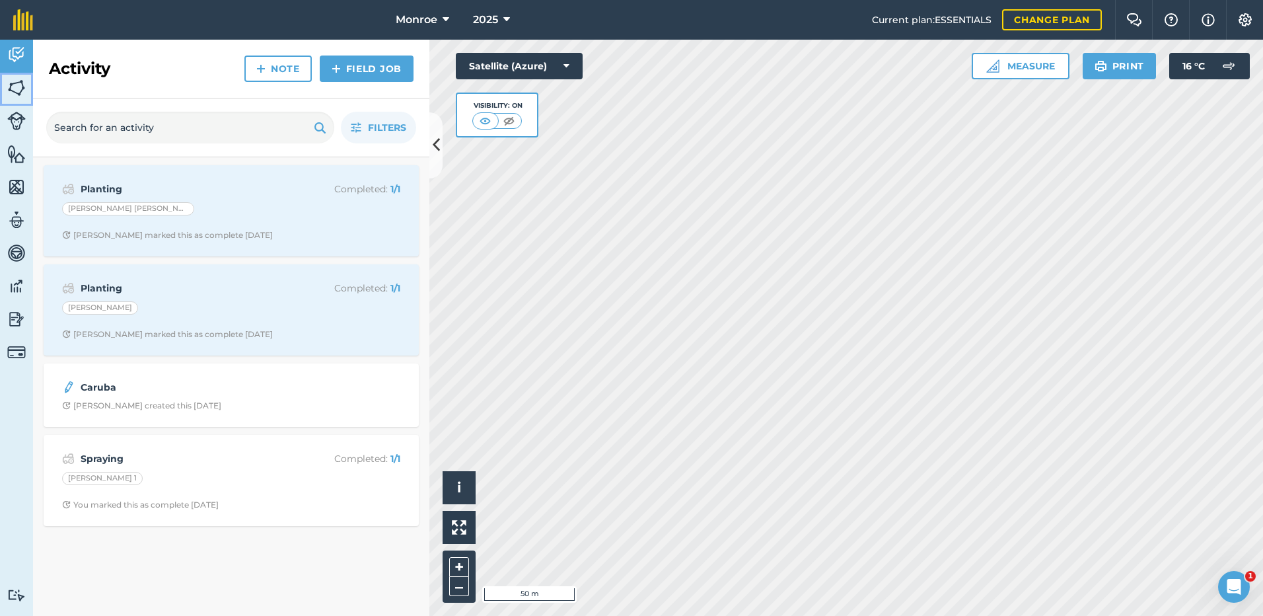
click at [13, 90] on img at bounding box center [16, 88] width 18 height 20
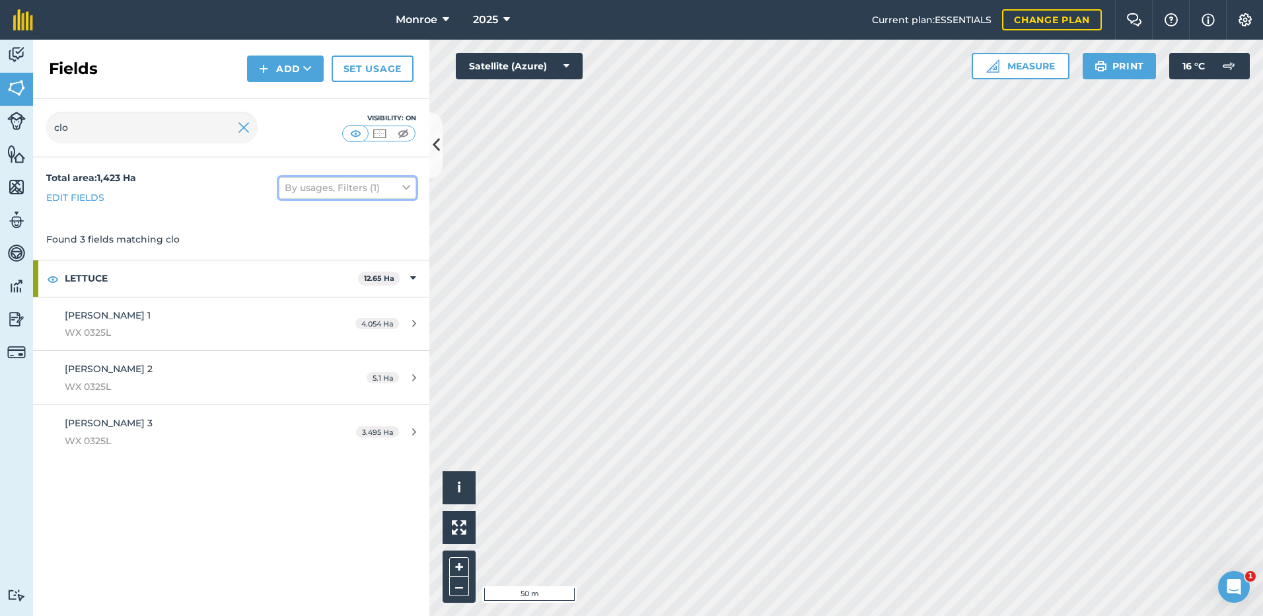
click at [407, 187] on icon at bounding box center [406, 187] width 8 height 15
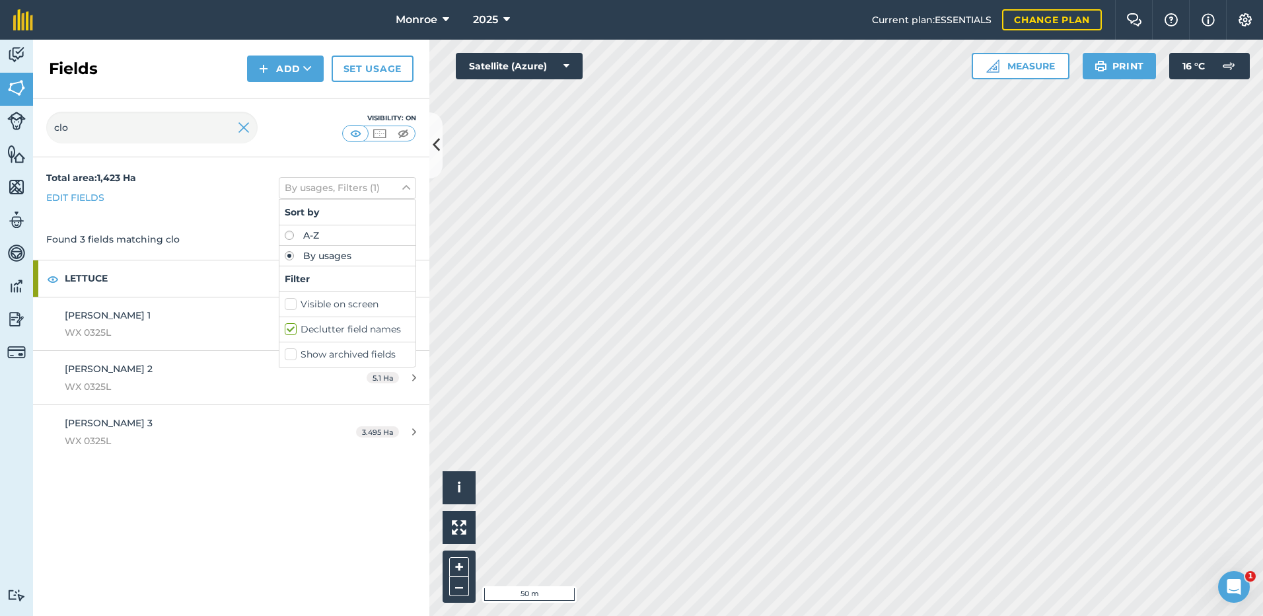
click at [231, 178] on div "Total area : 1,423 Ha Edit fields By usages, Filters (1) Sort by A-Z By usages …" at bounding box center [231, 187] width 396 height 61
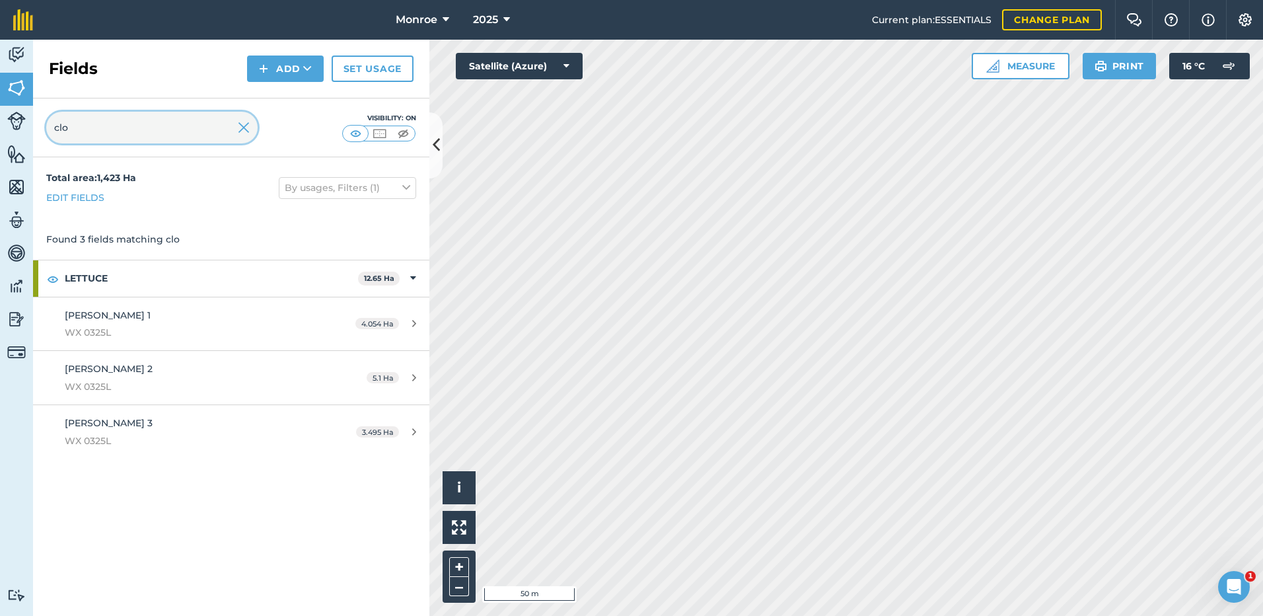
drag, startPoint x: 82, startPoint y: 130, endPoint x: 57, endPoint y: 128, distance: 24.5
click at [57, 128] on input "clo" at bounding box center [151, 128] width 211 height 32
type input "c"
type input "wil"
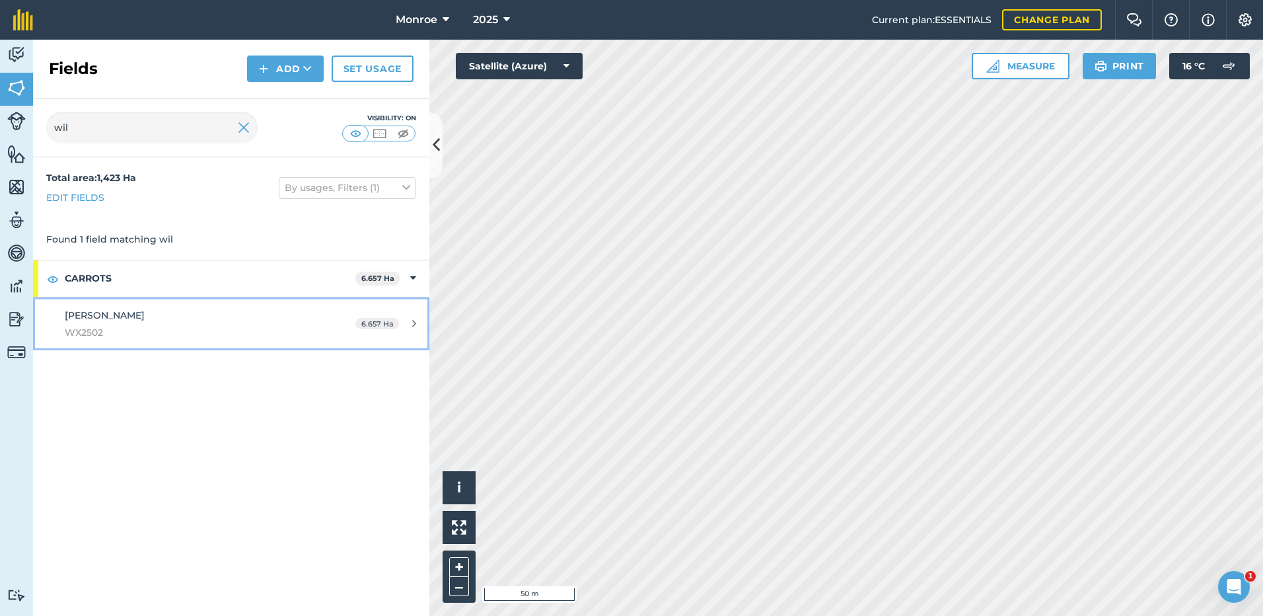
click at [75, 317] on span "[PERSON_NAME]" at bounding box center [105, 315] width 80 height 12
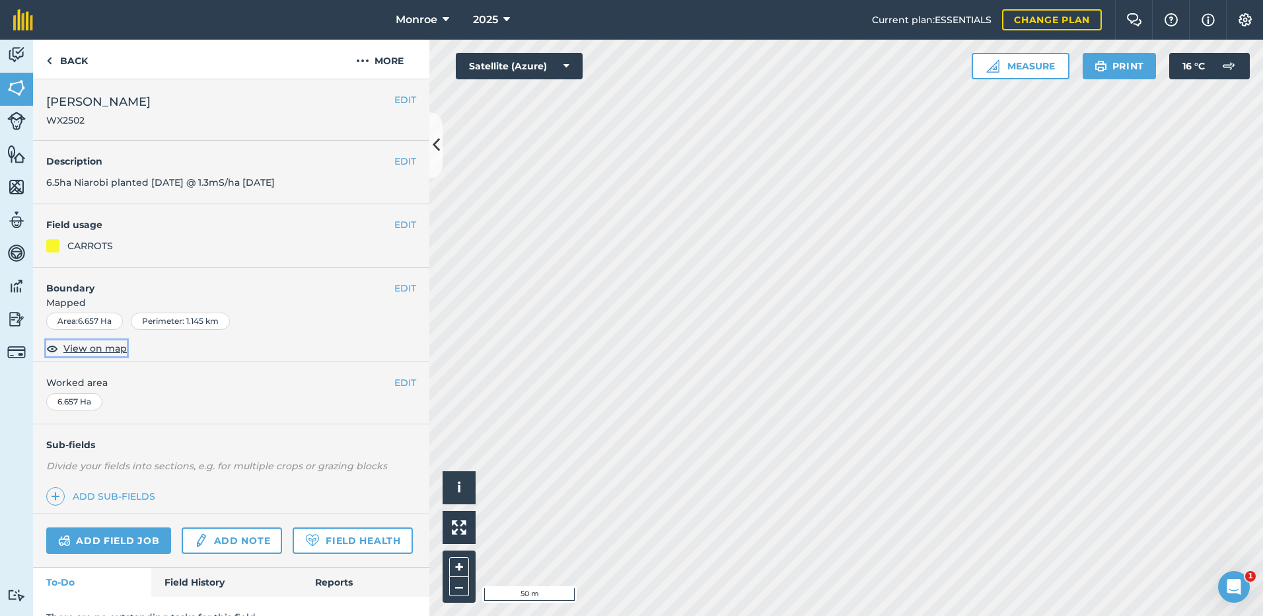
click at [78, 347] on span "View on map" at bounding box center [94, 348] width 63 height 15
click at [73, 63] on link "Back" at bounding box center [67, 59] width 68 height 39
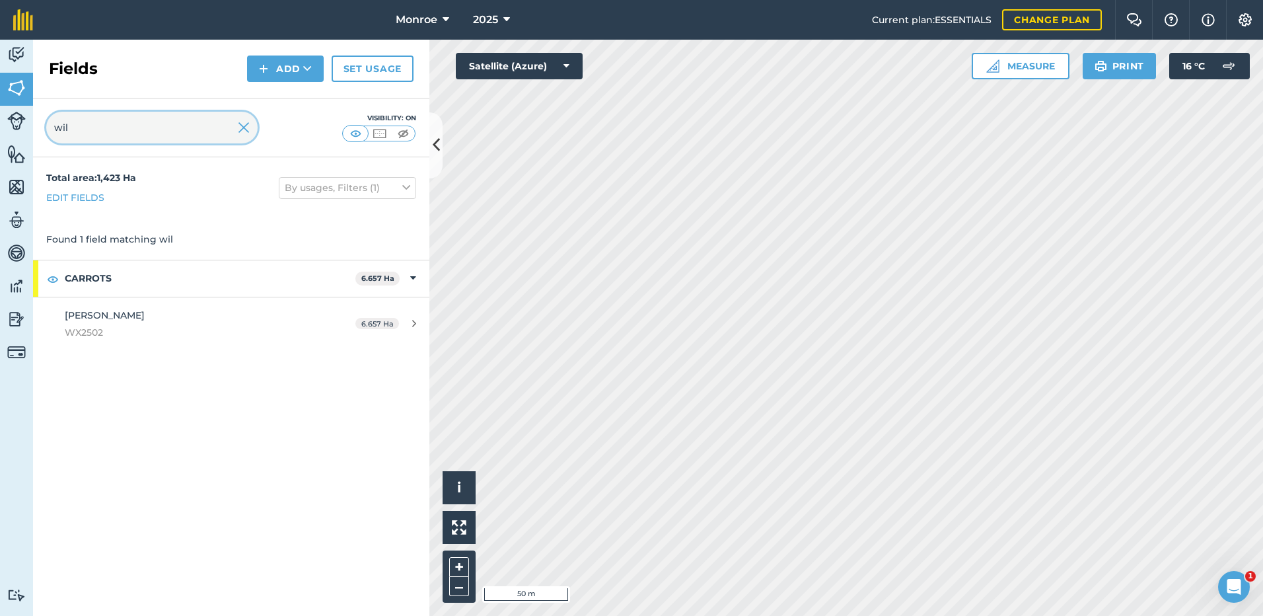
drag, startPoint x: 83, startPoint y: 128, endPoint x: 51, endPoint y: 126, distance: 31.8
click at [51, 126] on input "wil" at bounding box center [151, 128] width 211 height 32
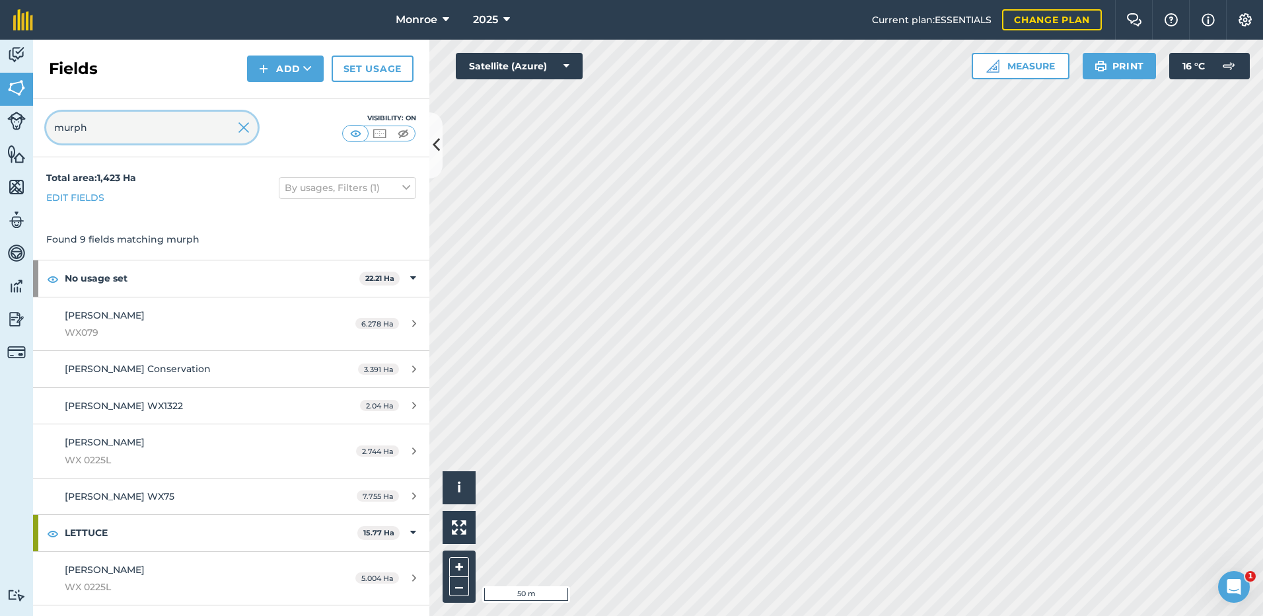
type input "murph"
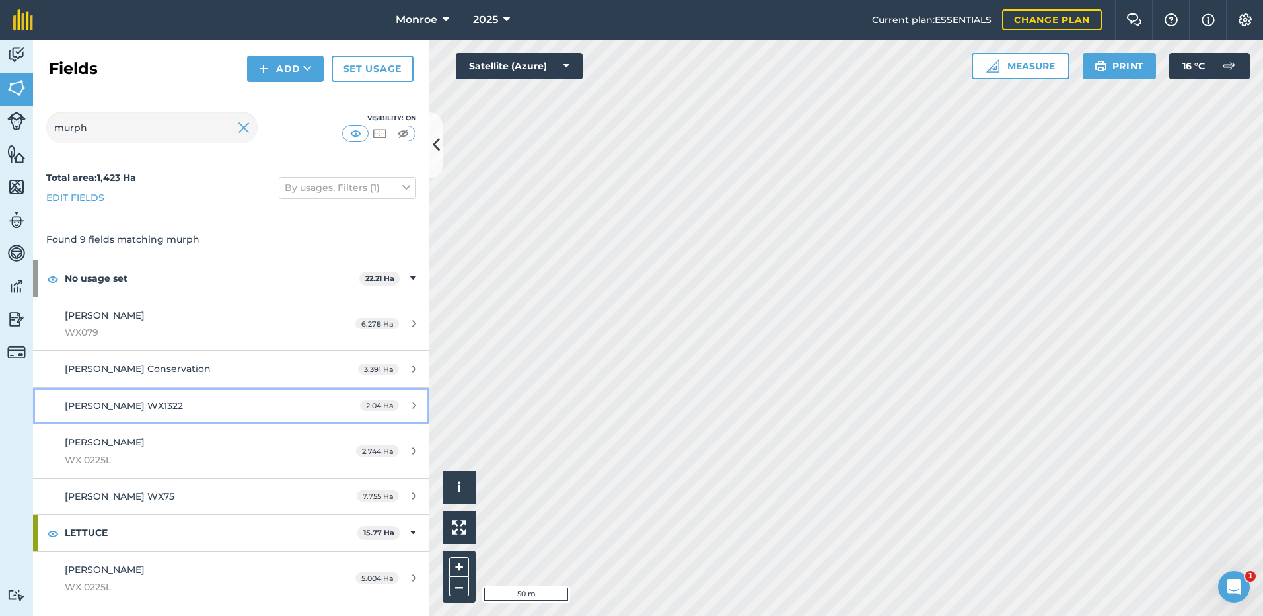
click at [100, 404] on span "[PERSON_NAME] WX1322" at bounding box center [124, 406] width 118 height 12
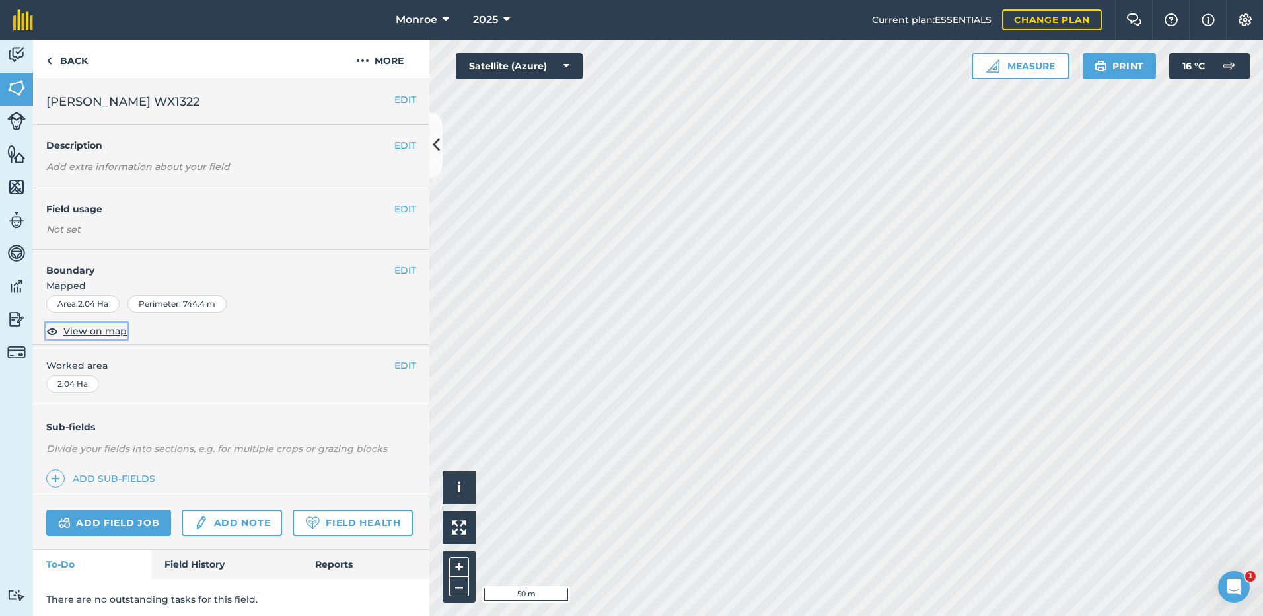
click at [85, 332] on span "View on map" at bounding box center [94, 331] width 63 height 15
click at [59, 63] on link "Back" at bounding box center [67, 59] width 68 height 39
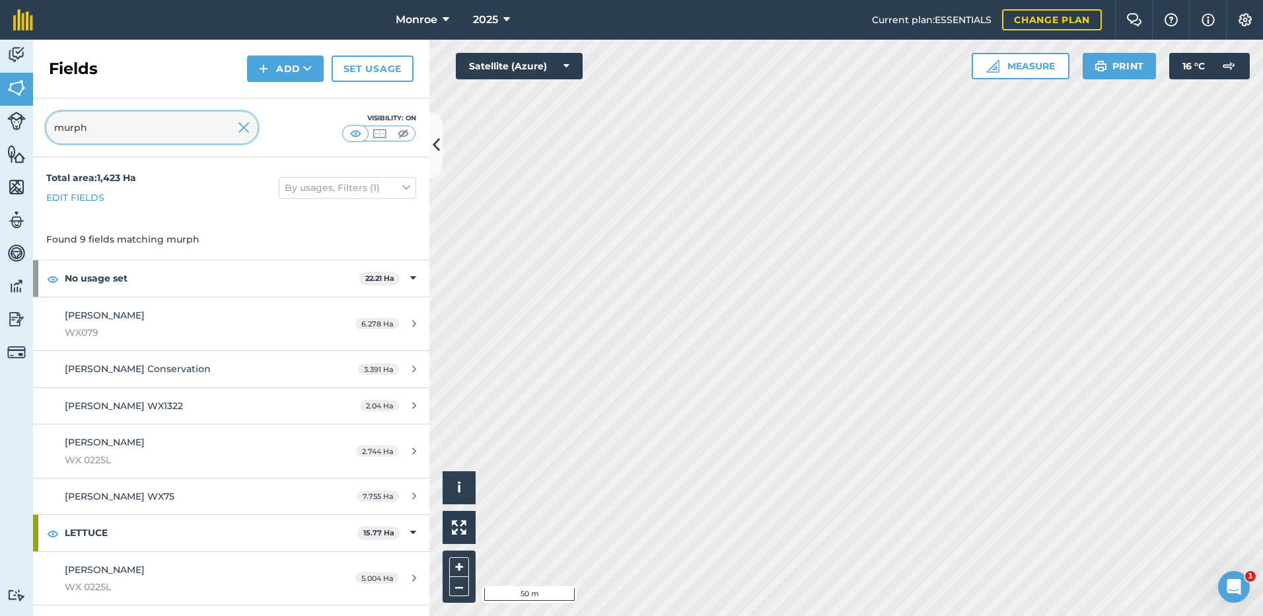
drag, startPoint x: 92, startPoint y: 129, endPoint x: 41, endPoint y: 125, distance: 51.0
click at [41, 125] on div "murph Visibility: On" at bounding box center [231, 127] width 396 height 59
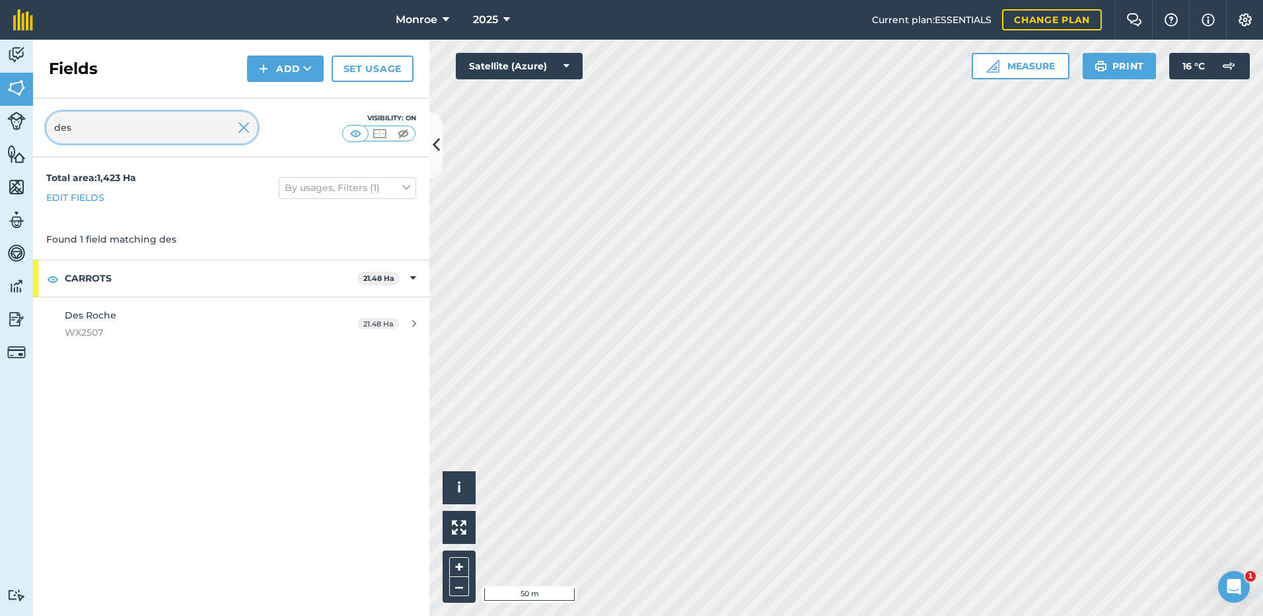
type input "des"
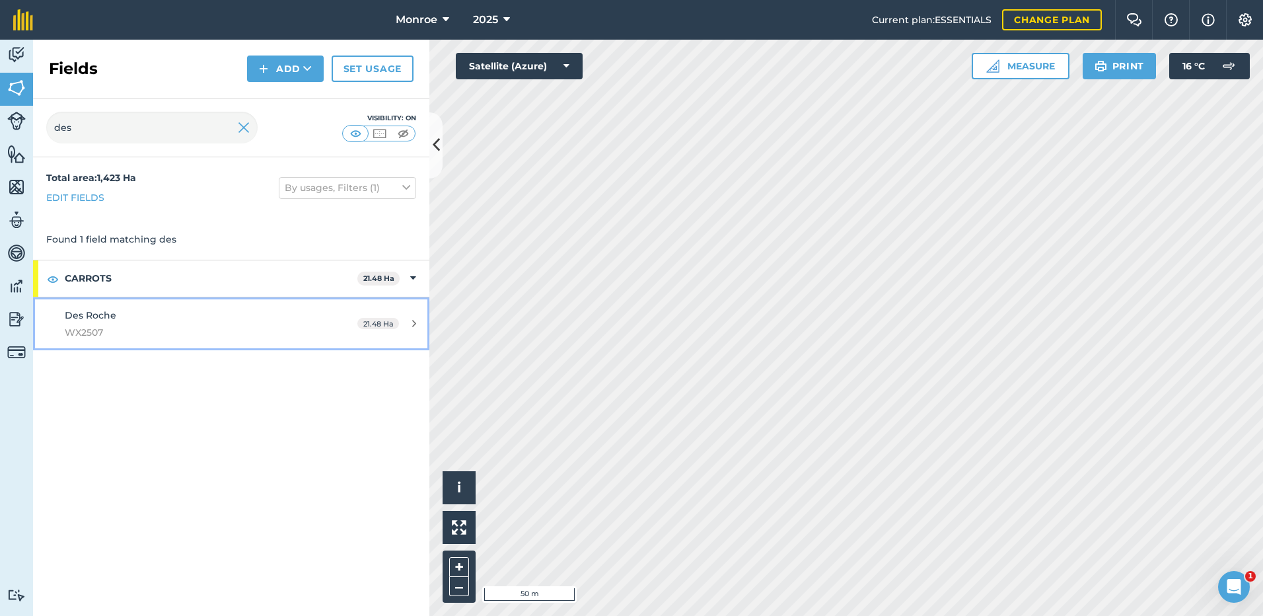
click at [90, 318] on span "Des Roche" at bounding box center [91, 315] width 52 height 12
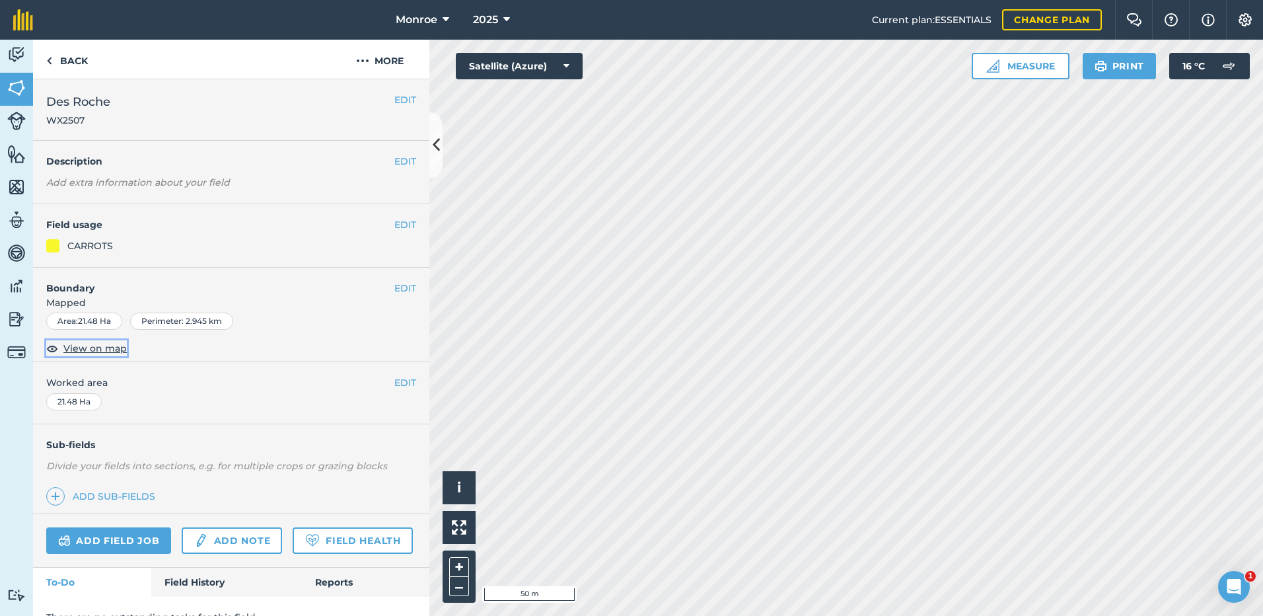
click at [83, 347] on span "View on map" at bounding box center [94, 348] width 63 height 15
click at [65, 61] on link "Back" at bounding box center [67, 59] width 68 height 39
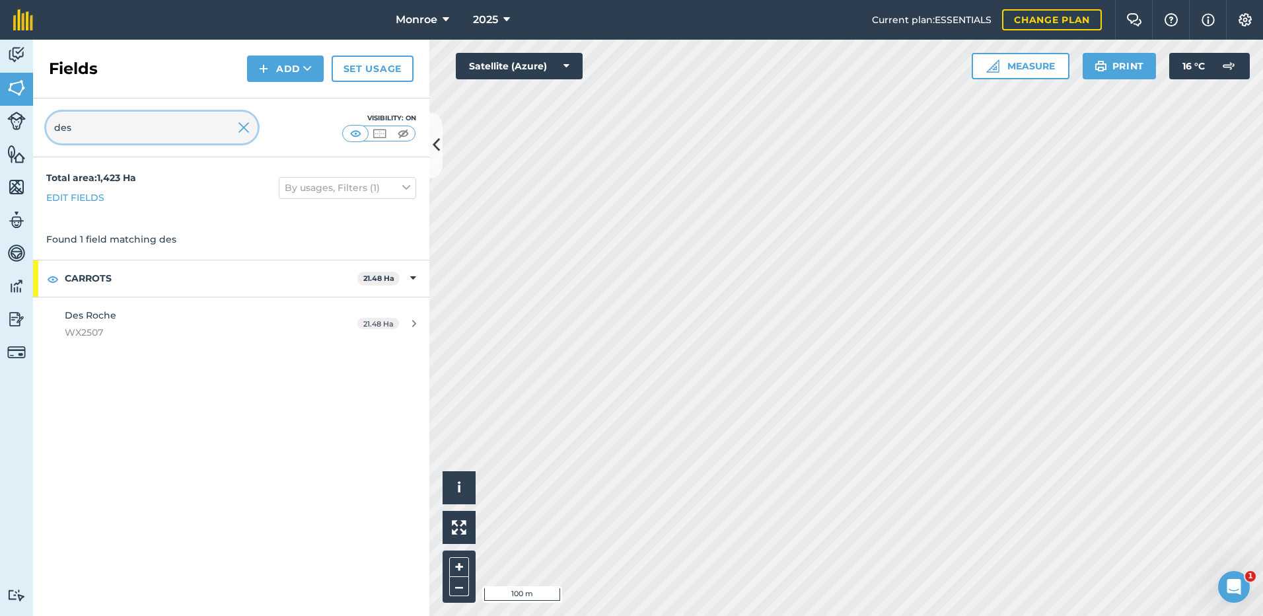
drag, startPoint x: 71, startPoint y: 133, endPoint x: 43, endPoint y: 131, distance: 27.9
click at [43, 131] on div "des Visibility: On" at bounding box center [231, 127] width 396 height 59
type input "ger"
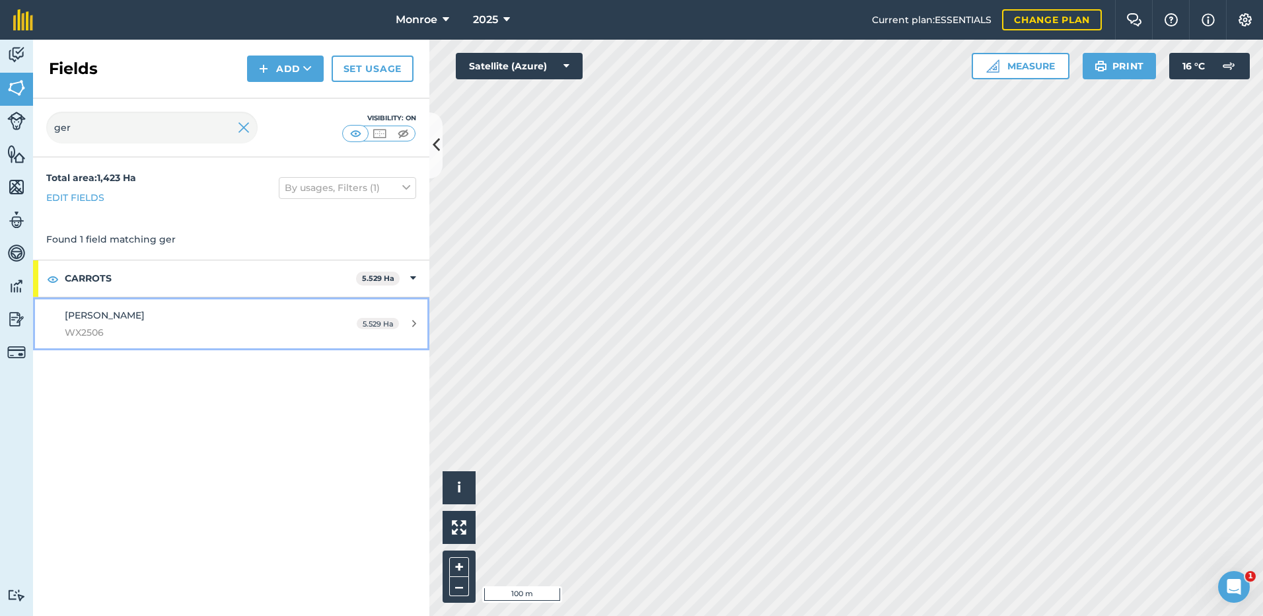
click at [89, 316] on span "[PERSON_NAME]" at bounding box center [105, 315] width 80 height 12
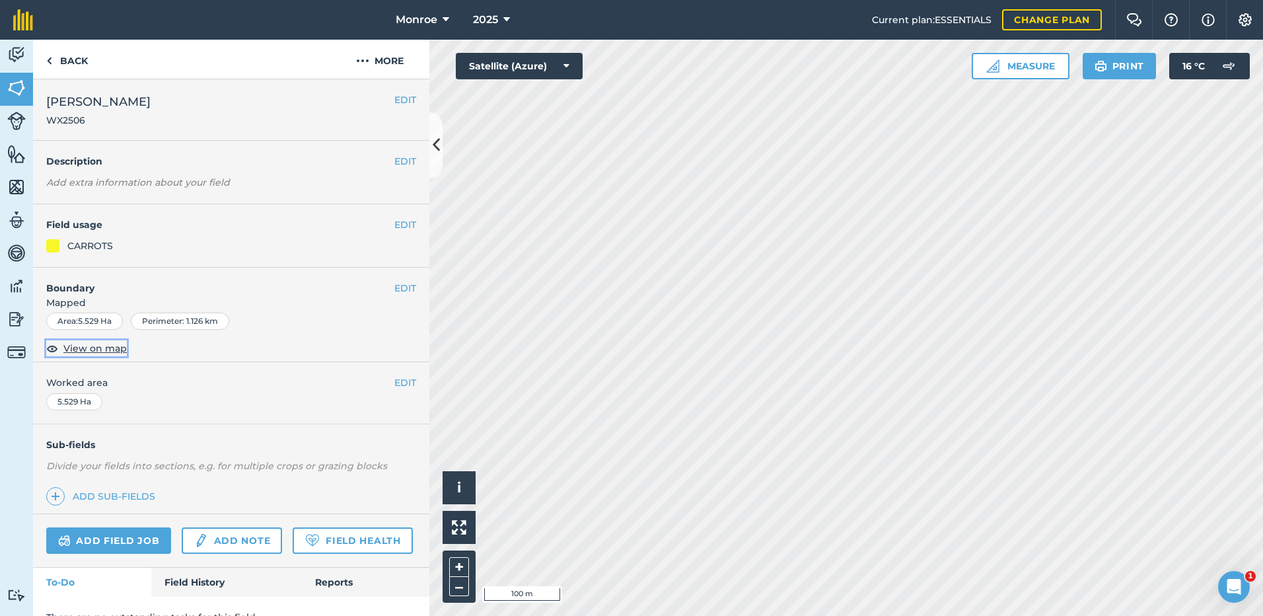
click at [75, 349] on span "View on map" at bounding box center [94, 348] width 63 height 15
click at [75, 59] on link "Back" at bounding box center [67, 59] width 68 height 39
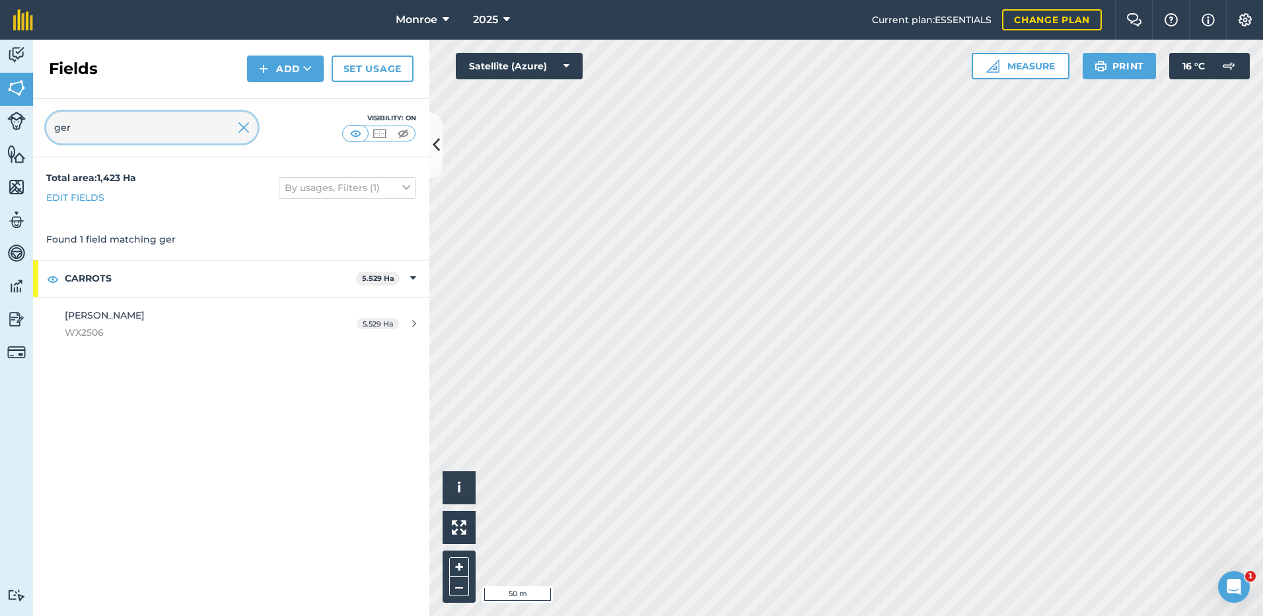
click at [89, 127] on input "ger" at bounding box center [151, 128] width 211 height 32
drag, startPoint x: 85, startPoint y: 126, endPoint x: 26, endPoint y: 133, distance: 59.8
click at [26, 133] on div "Activity Fields Livestock Features Maps Team Vehicles Data Reporting Billing Tu…" at bounding box center [631, 328] width 1263 height 576
type input "wil"
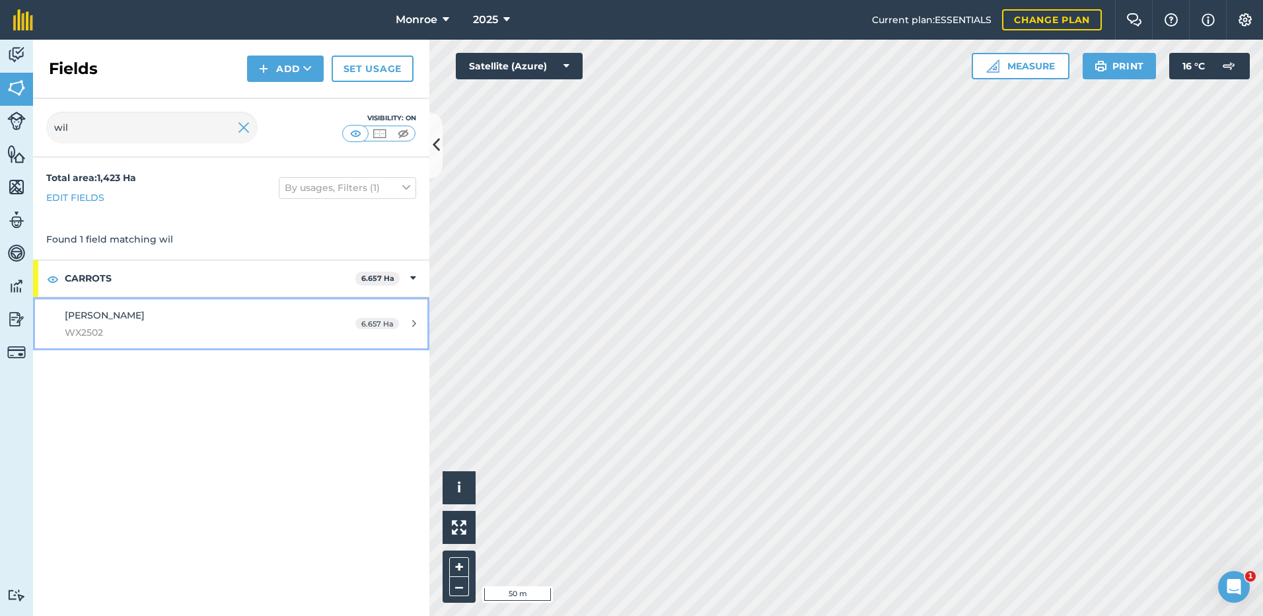
click at [113, 319] on span "[PERSON_NAME]" at bounding box center [105, 315] width 80 height 12
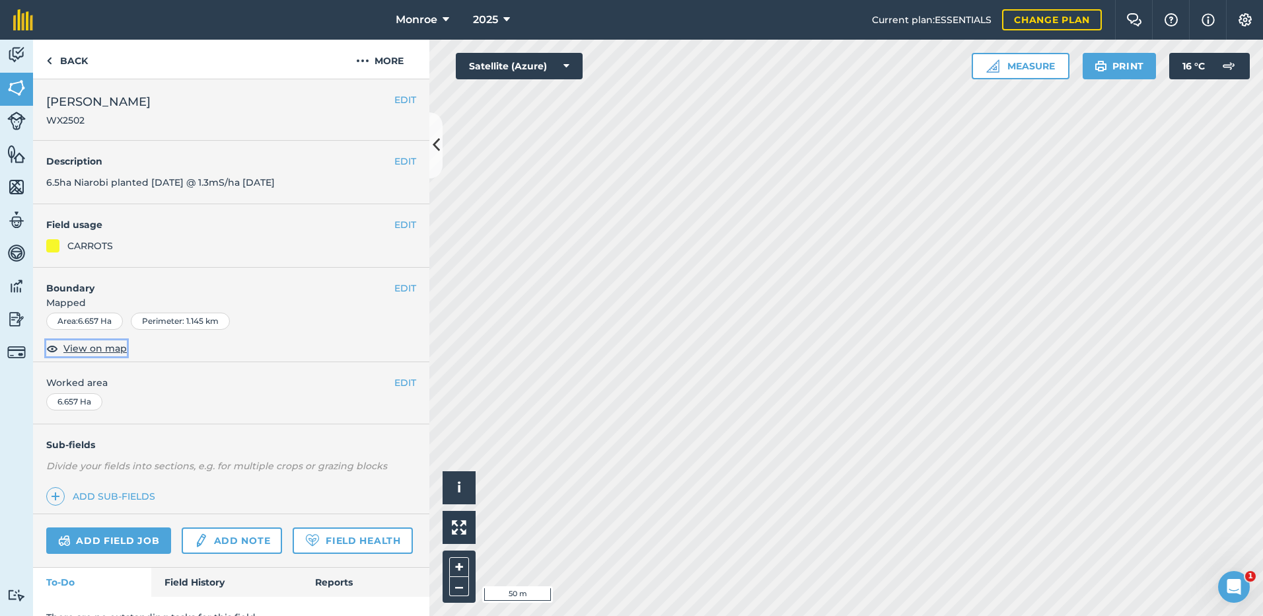
click at [91, 351] on span "View on map" at bounding box center [94, 348] width 63 height 15
click at [69, 59] on link "Back" at bounding box center [67, 59] width 68 height 39
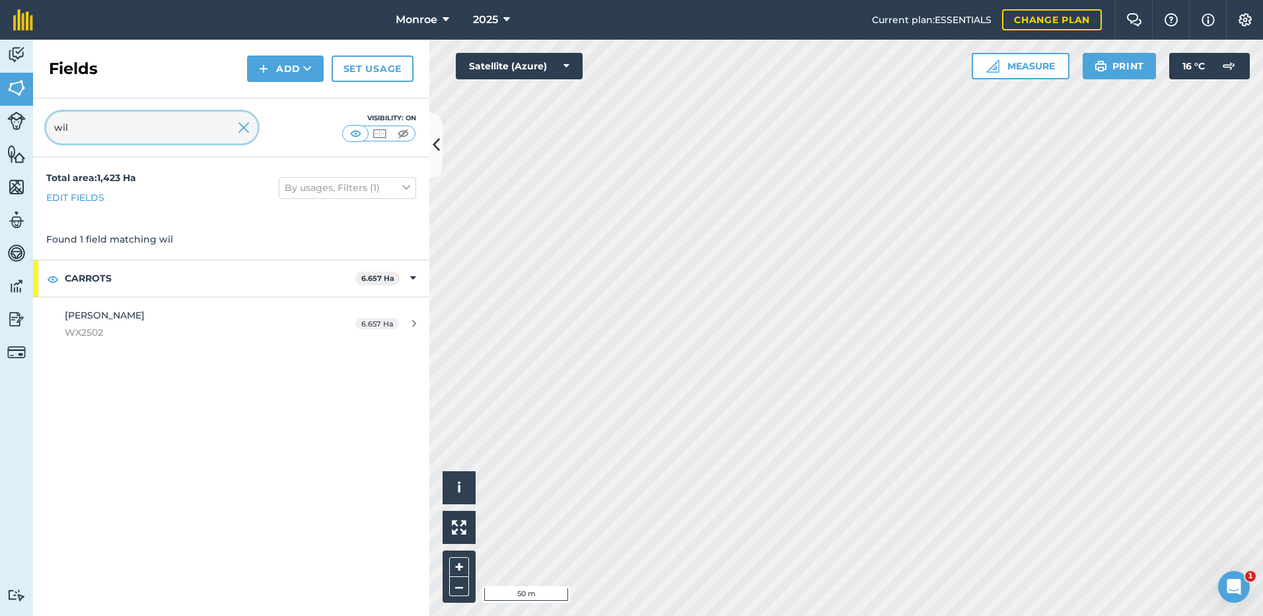
drag, startPoint x: 83, startPoint y: 126, endPoint x: 43, endPoint y: 126, distance: 39.6
click at [43, 126] on div "wil Visibility: On" at bounding box center [231, 127] width 396 height 59
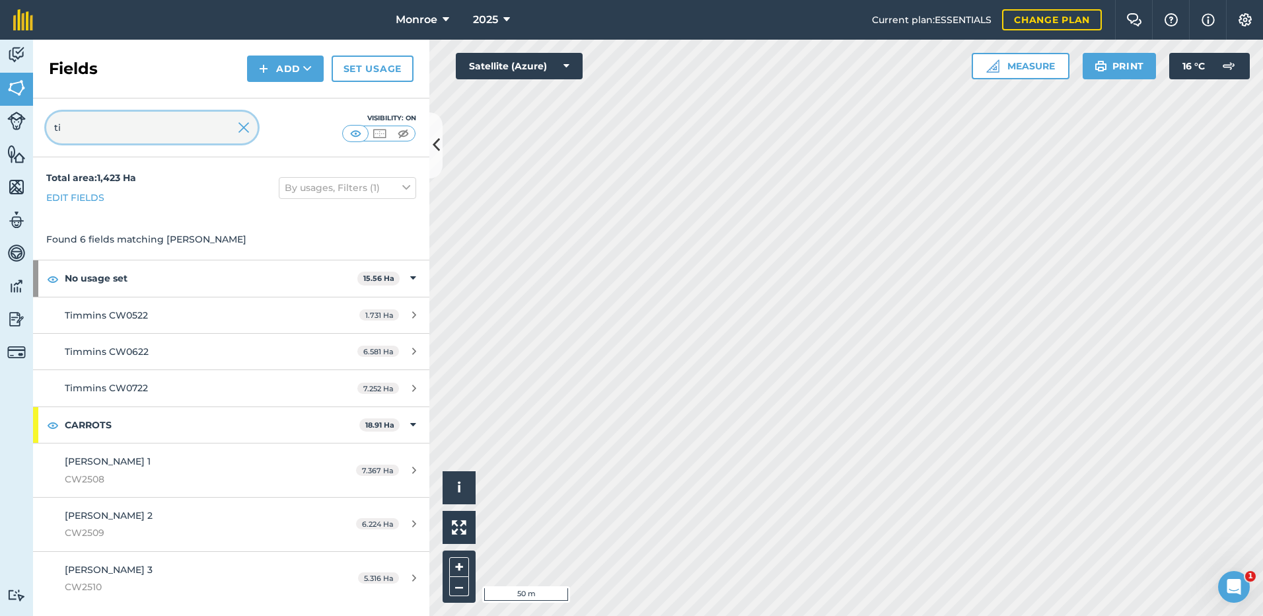
type input "t"
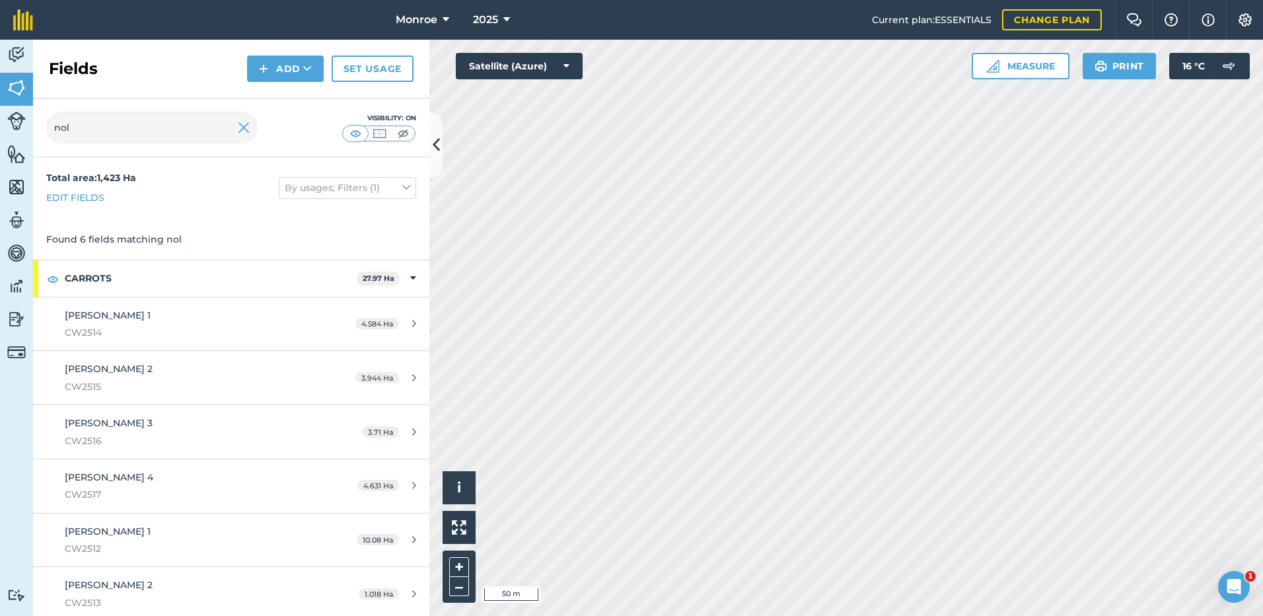
scroll to position [5, 0]
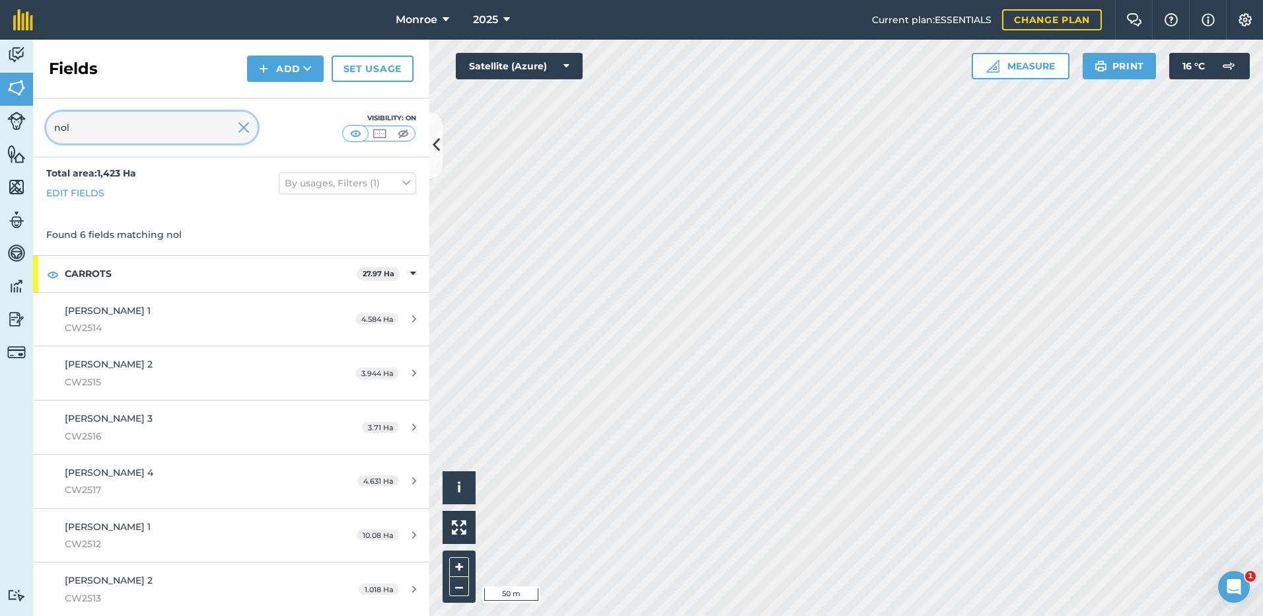
drag, startPoint x: 75, startPoint y: 124, endPoint x: 48, endPoint y: 126, distance: 27.1
click at [50, 125] on input "nol" at bounding box center [151, 128] width 211 height 32
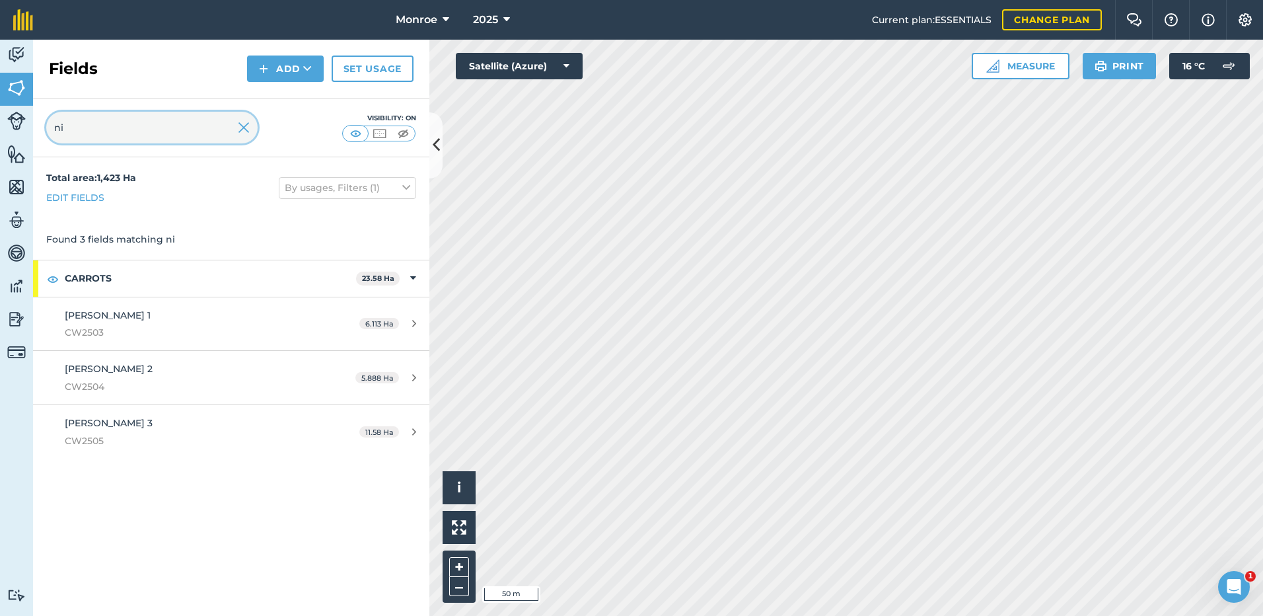
scroll to position [0, 0]
drag, startPoint x: 77, startPoint y: 132, endPoint x: 21, endPoint y: 135, distance: 55.5
click at [21, 135] on div "Activity Fields Livestock Features Maps Team Vehicles Data Reporting Billing Tu…" at bounding box center [631, 328] width 1263 height 576
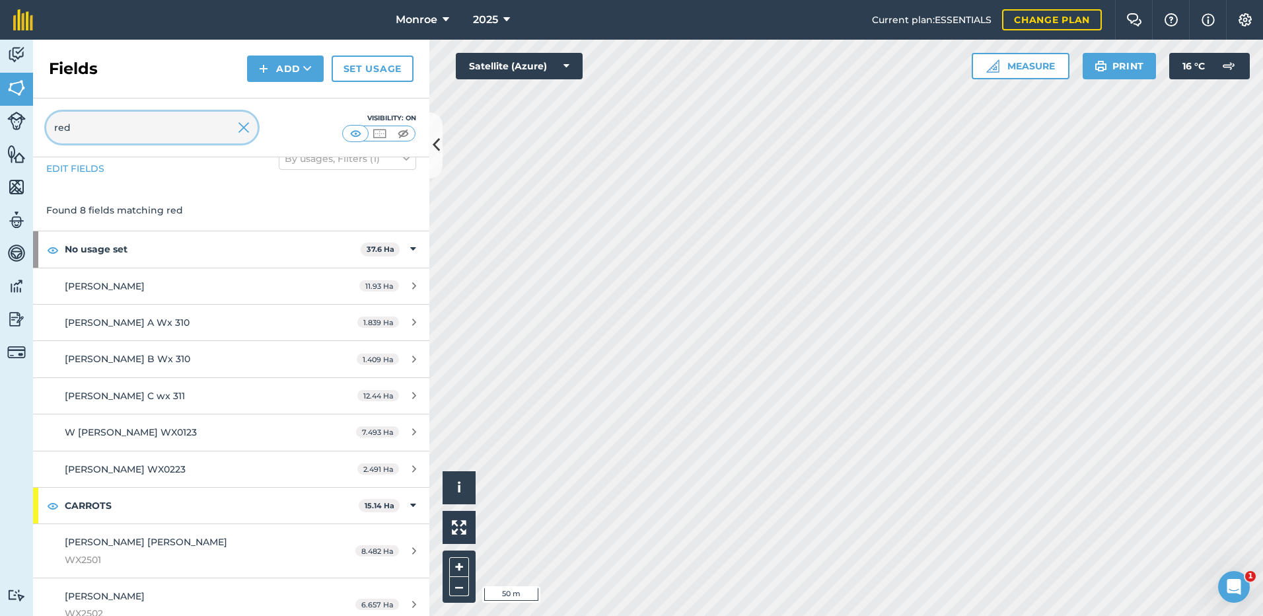
scroll to position [45, 0]
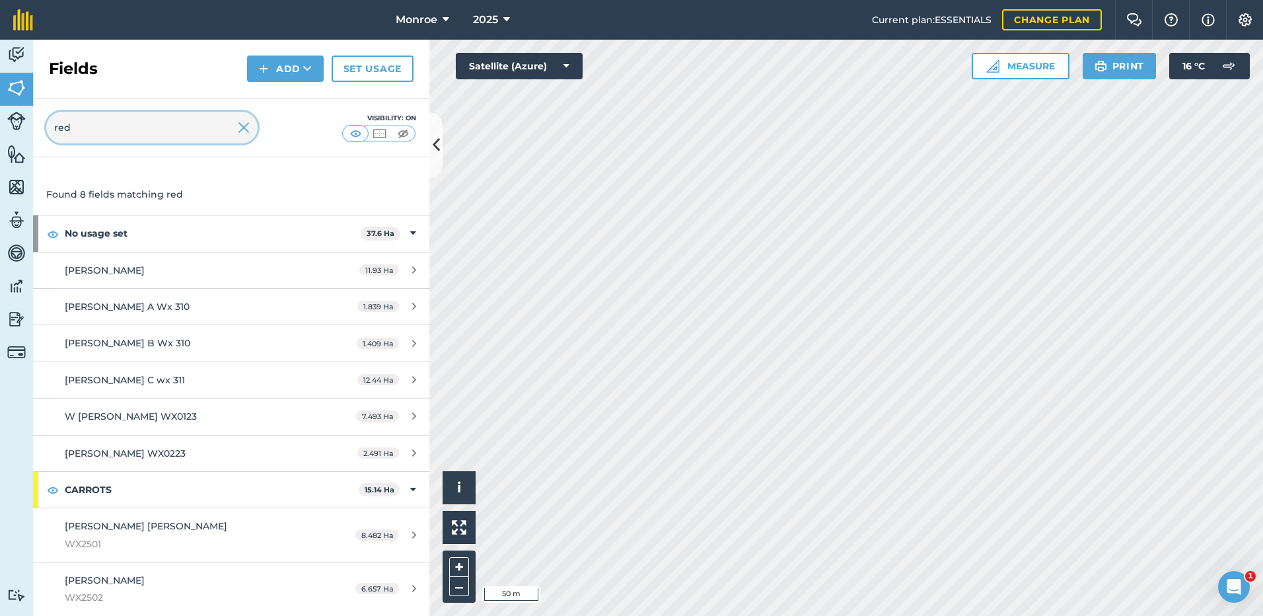
click at [78, 127] on input "red" at bounding box center [151, 128] width 211 height 32
click at [17, 89] on img at bounding box center [16, 88] width 18 height 20
click at [18, 87] on img at bounding box center [16, 88] width 18 height 20
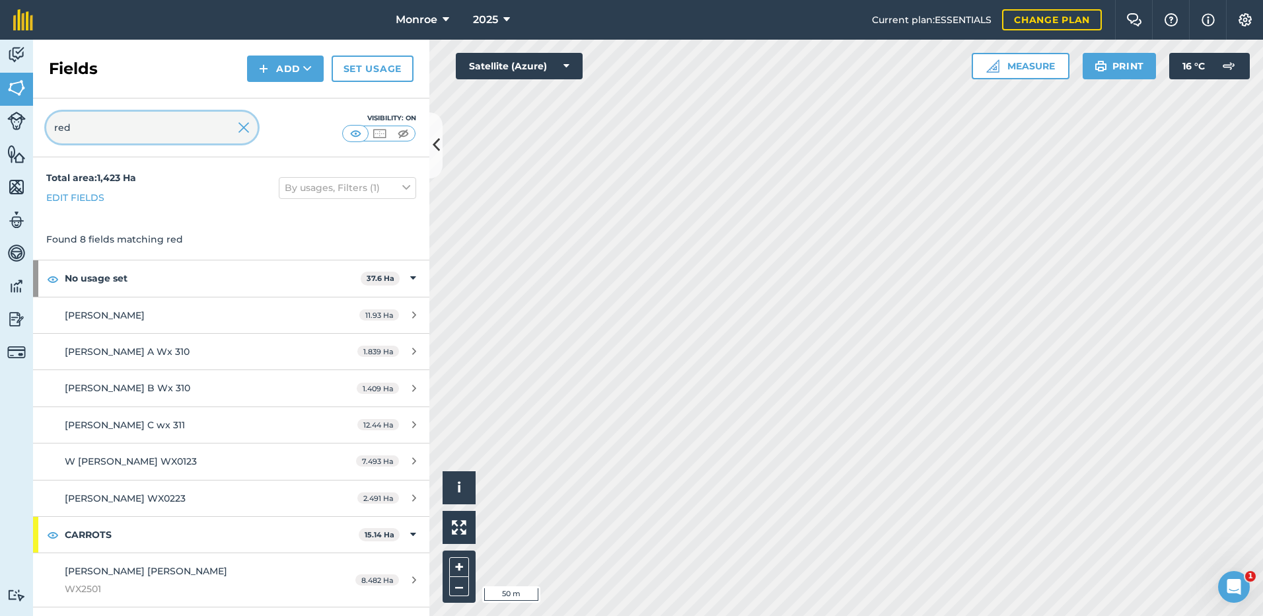
click at [80, 130] on input "red" at bounding box center [151, 128] width 211 height 32
type input "r"
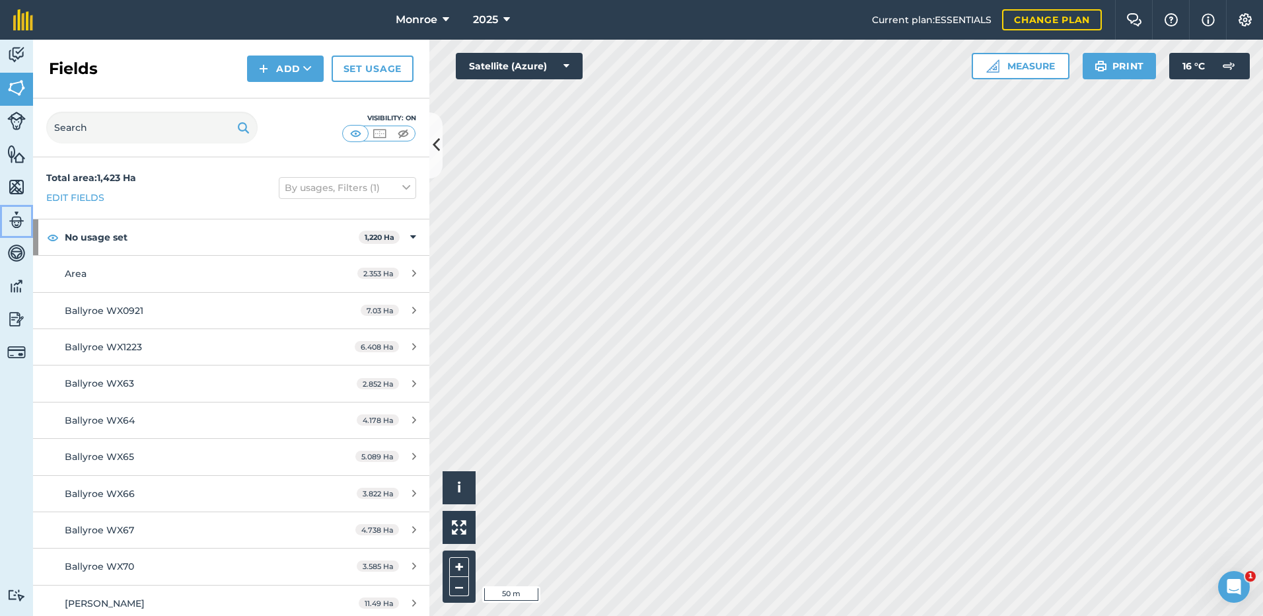
click at [14, 221] on img at bounding box center [16, 220] width 18 height 20
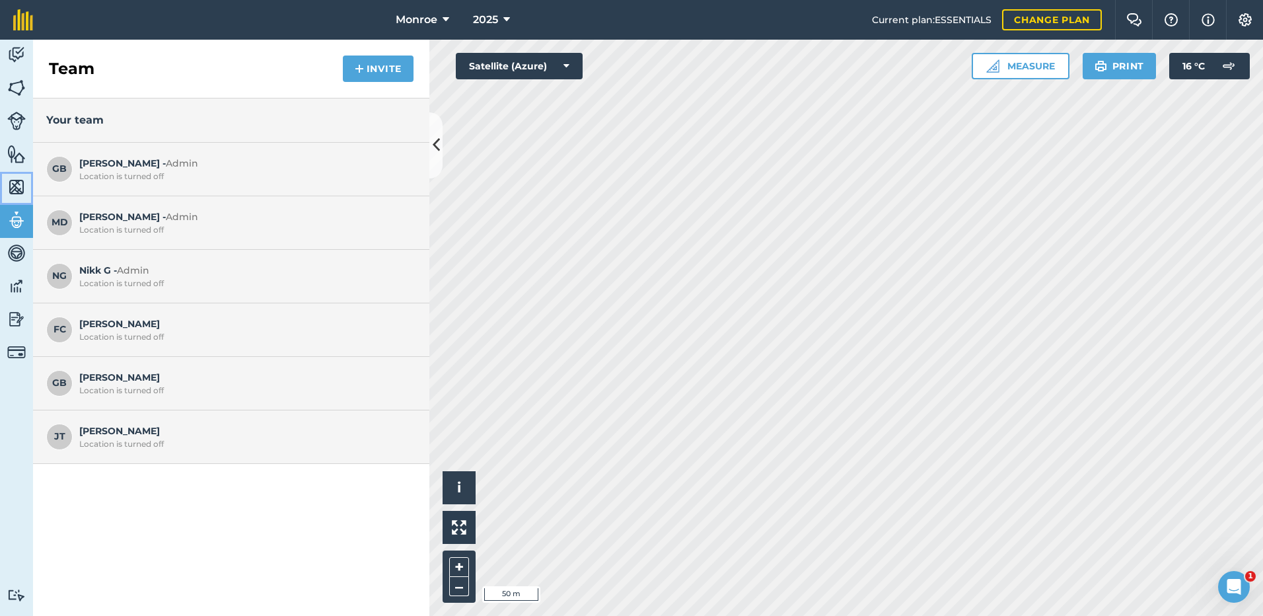
click at [17, 182] on img at bounding box center [16, 187] width 18 height 20
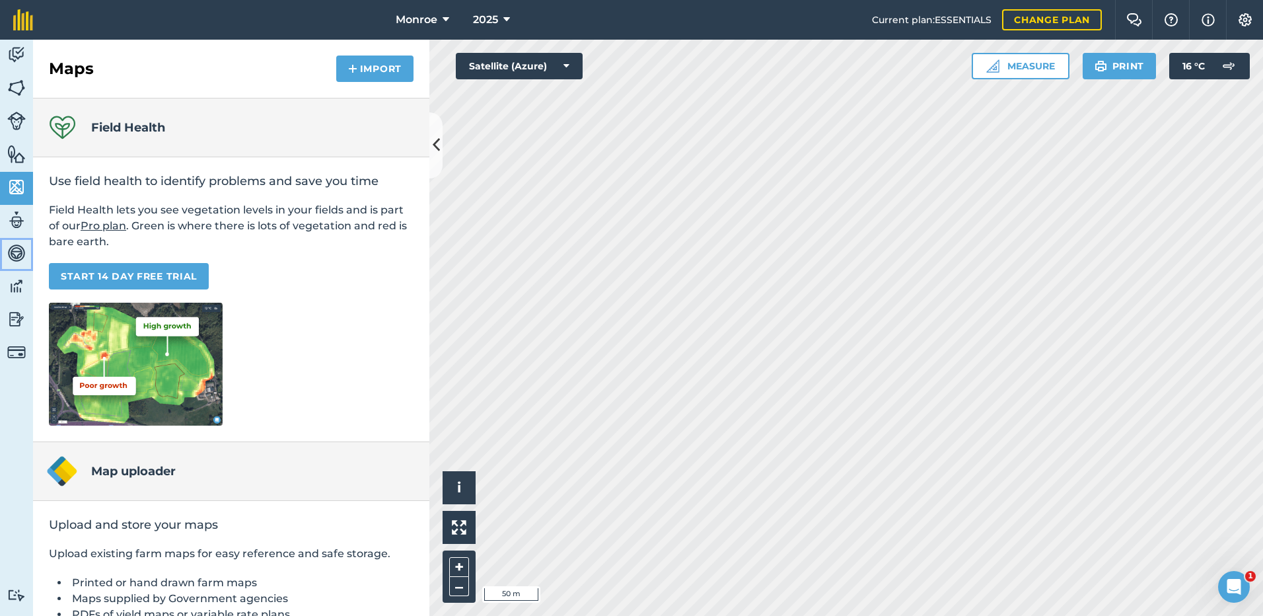
click at [19, 254] on img at bounding box center [16, 253] width 18 height 20
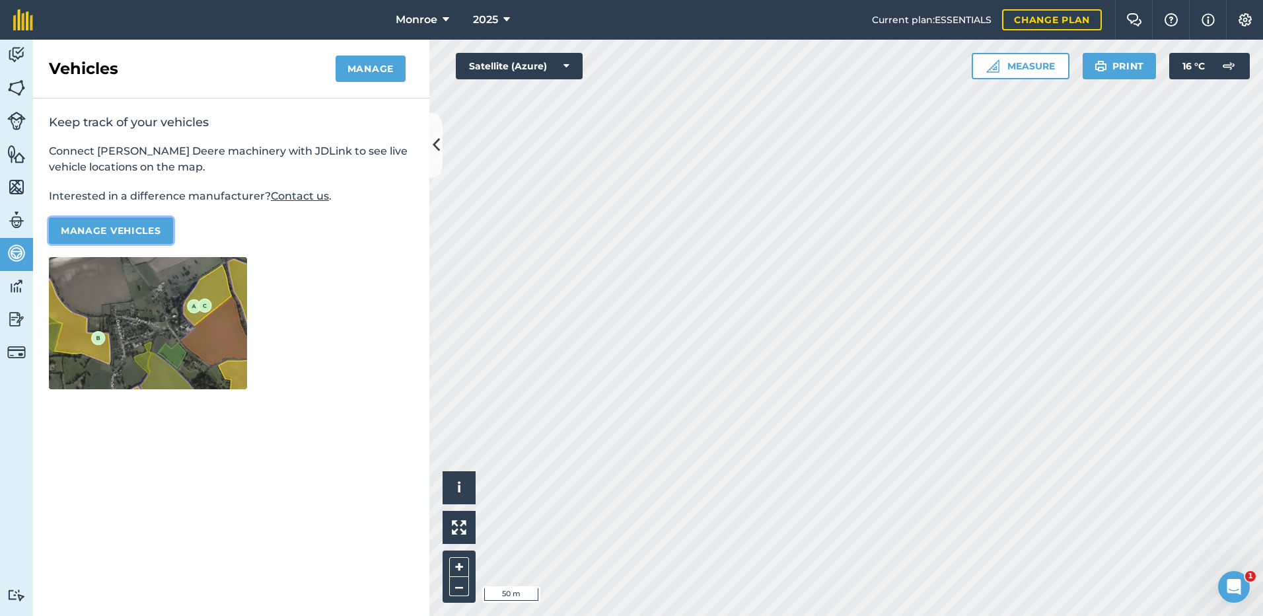
click at [96, 231] on button "Manage vehicles" at bounding box center [111, 230] width 124 height 26
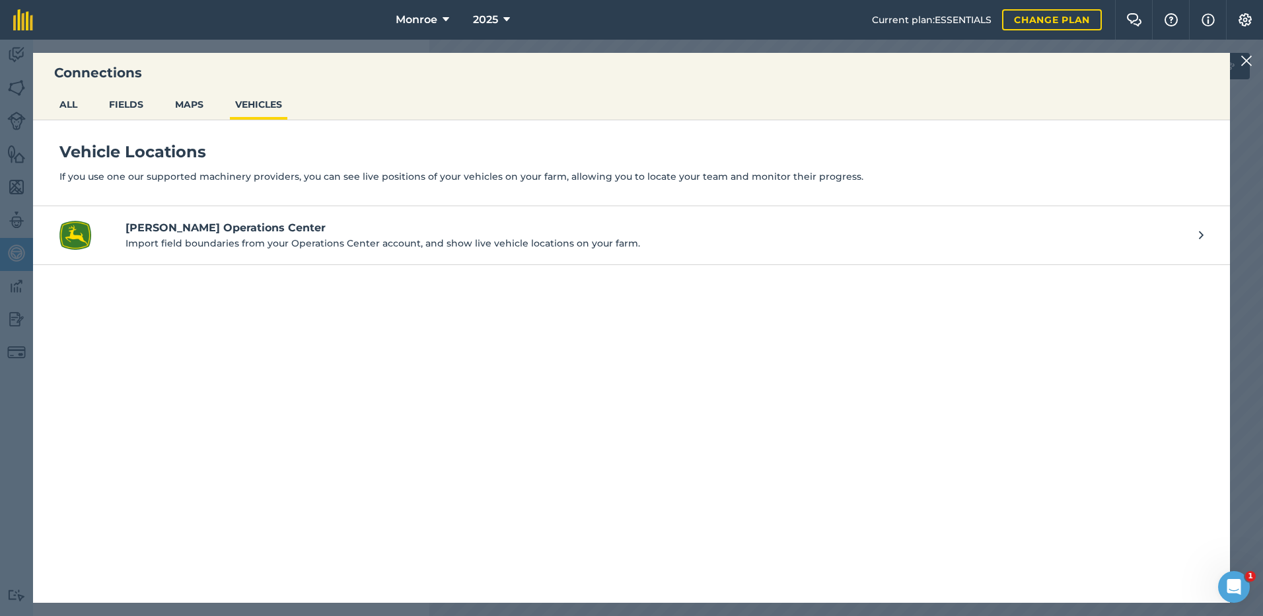
click at [1243, 59] on img at bounding box center [1247, 61] width 12 height 16
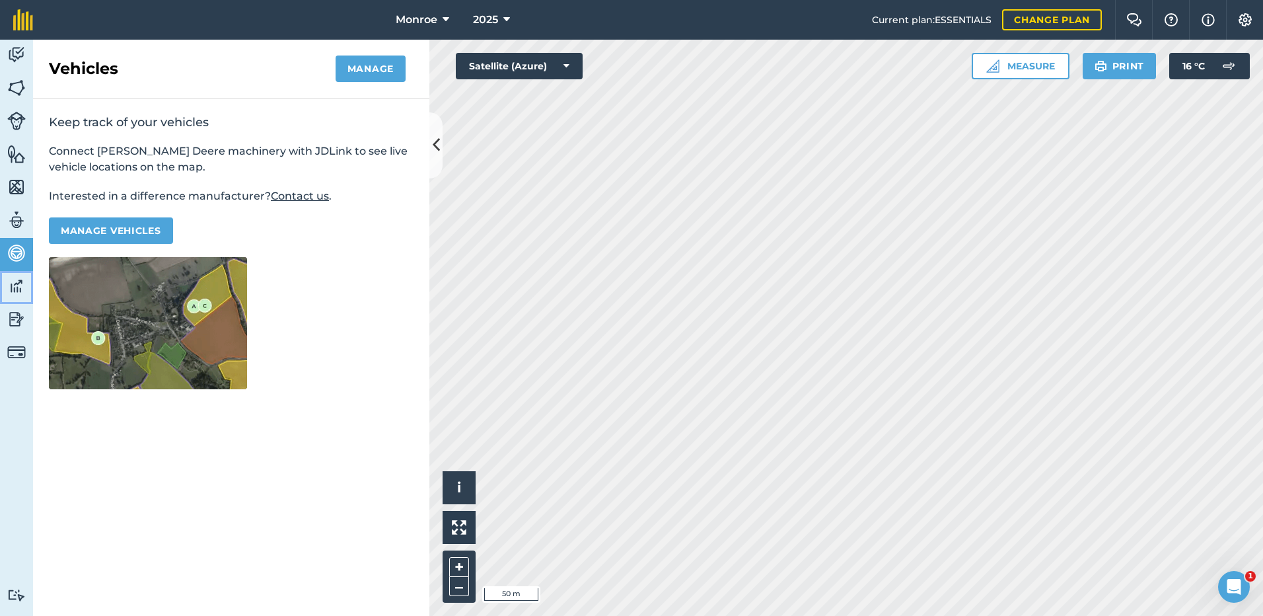
click at [15, 287] on img at bounding box center [16, 286] width 18 height 20
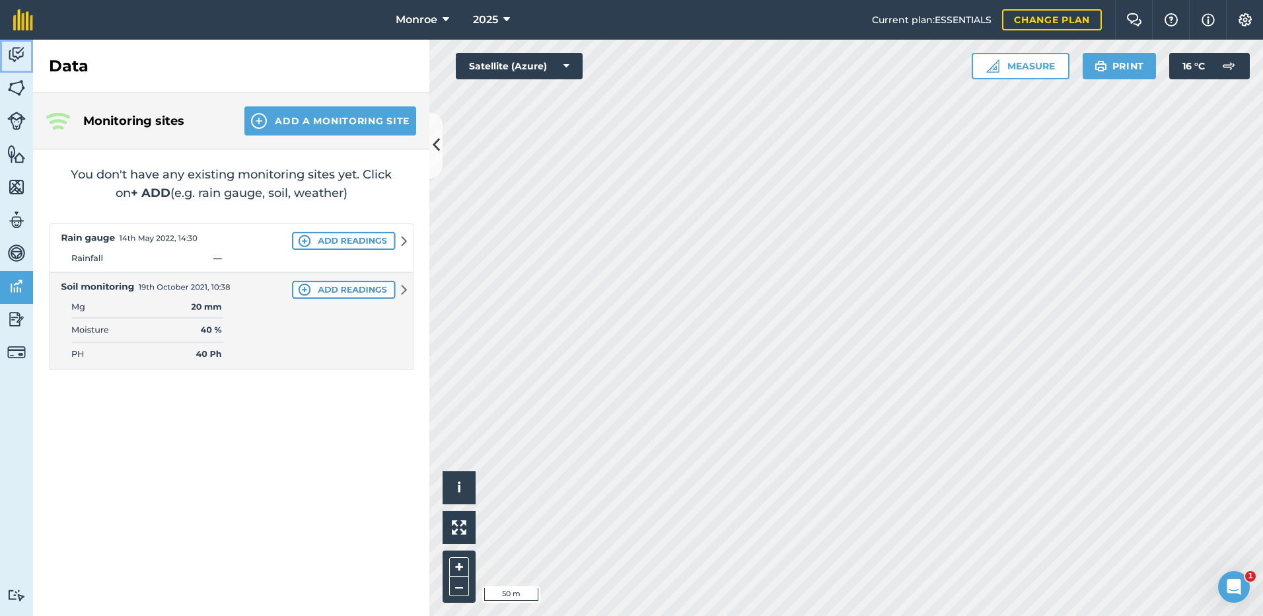
click at [18, 55] on img at bounding box center [16, 55] width 18 height 20
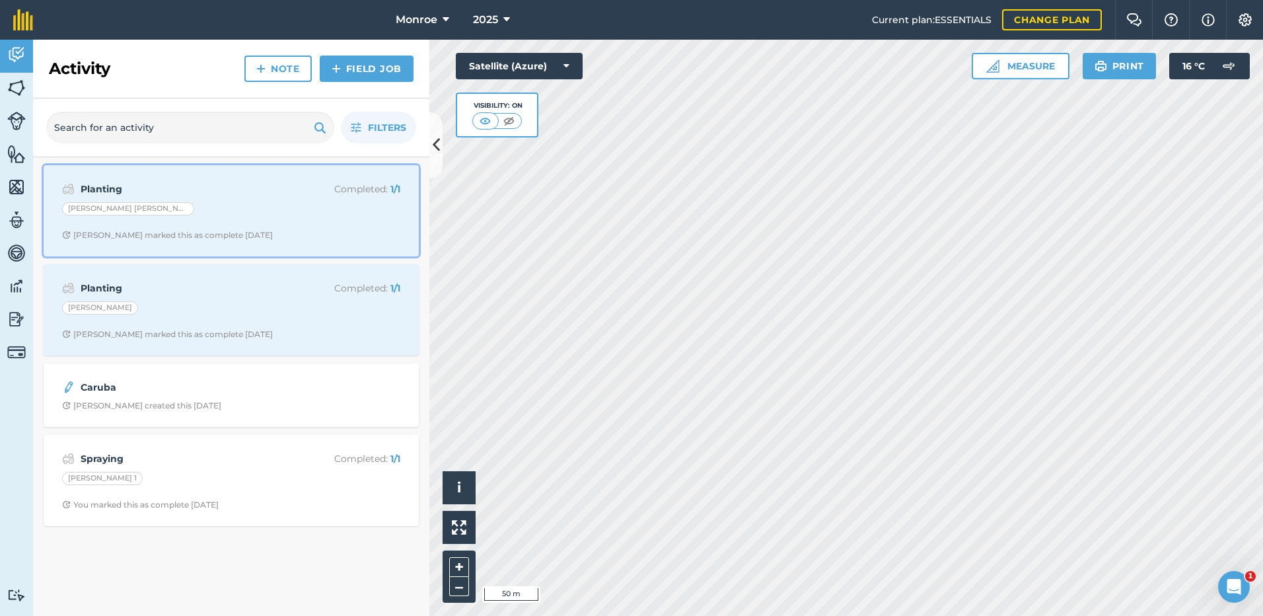
click at [92, 211] on div "[PERSON_NAME] [PERSON_NAME]" at bounding box center [128, 208] width 132 height 13
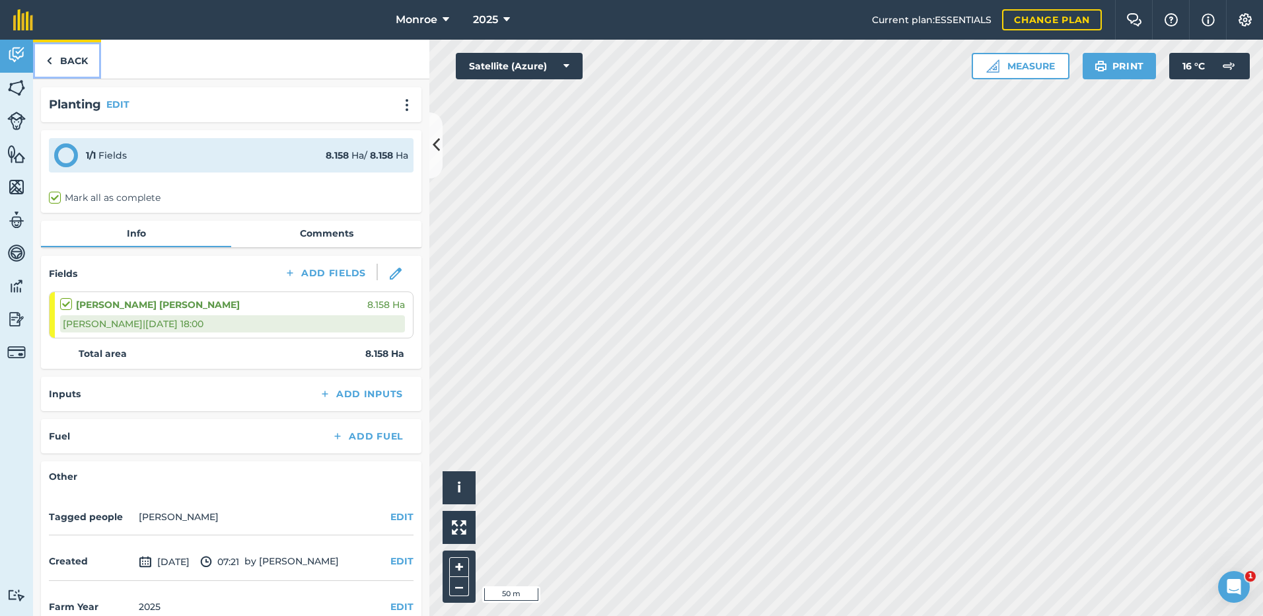
click at [68, 57] on link "Back" at bounding box center [67, 59] width 68 height 39
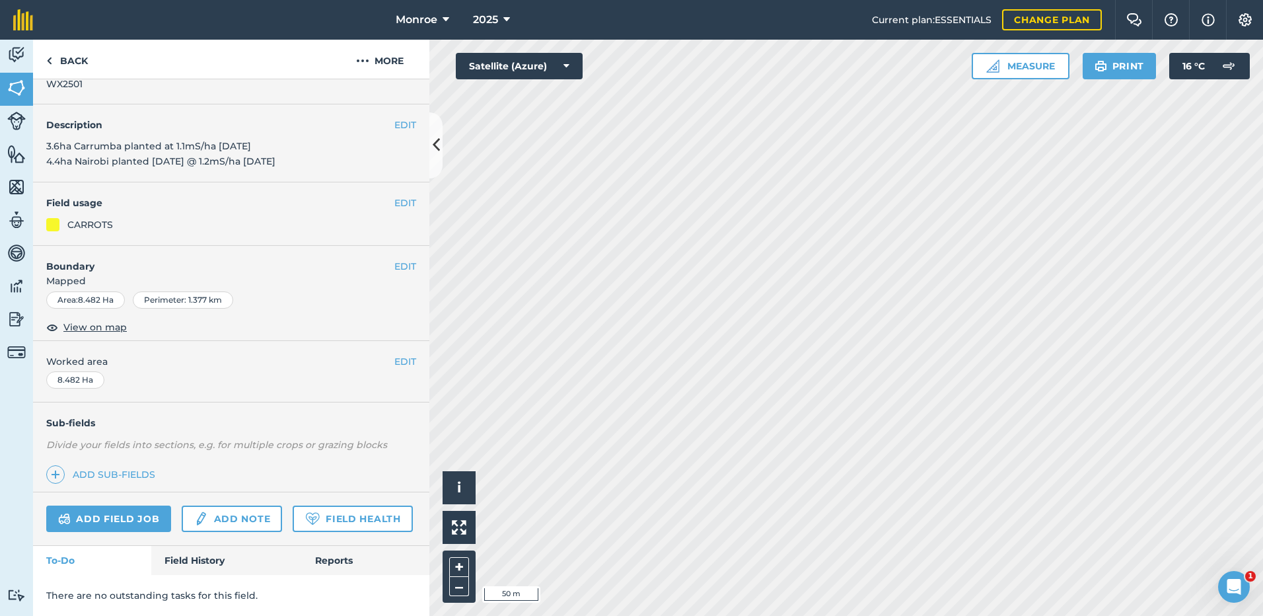
scroll to position [73, 0]
click at [207, 562] on link "Field History" at bounding box center [226, 560] width 150 height 29
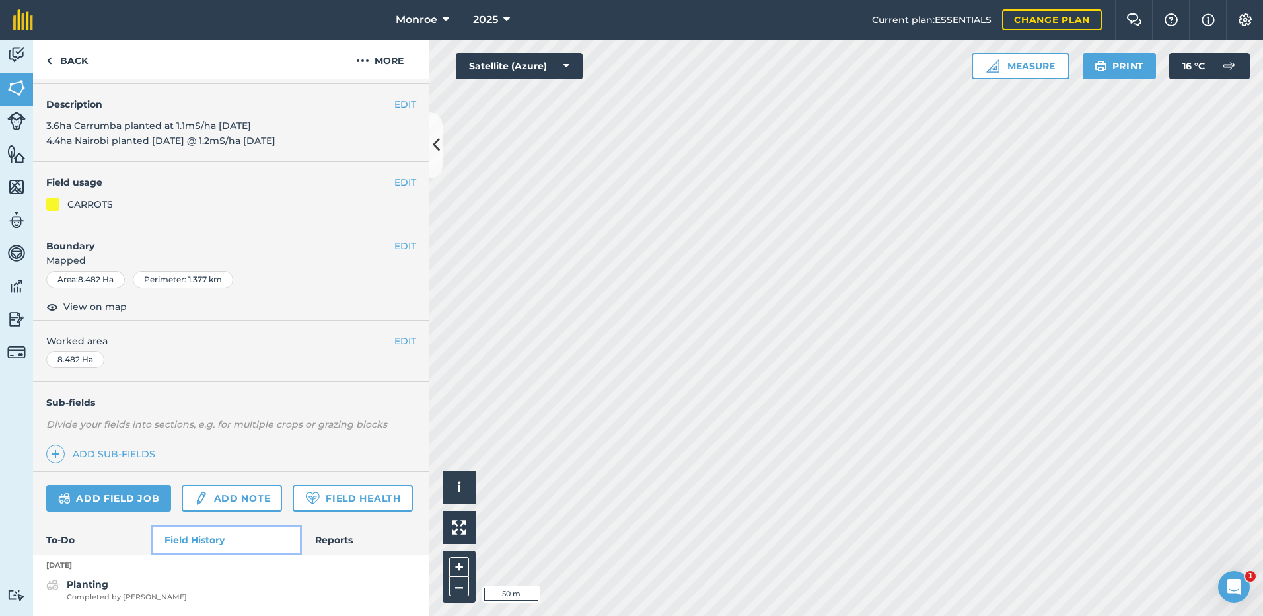
scroll to position [94, 0]
click at [330, 544] on link "Reports" at bounding box center [365, 539] width 127 height 29
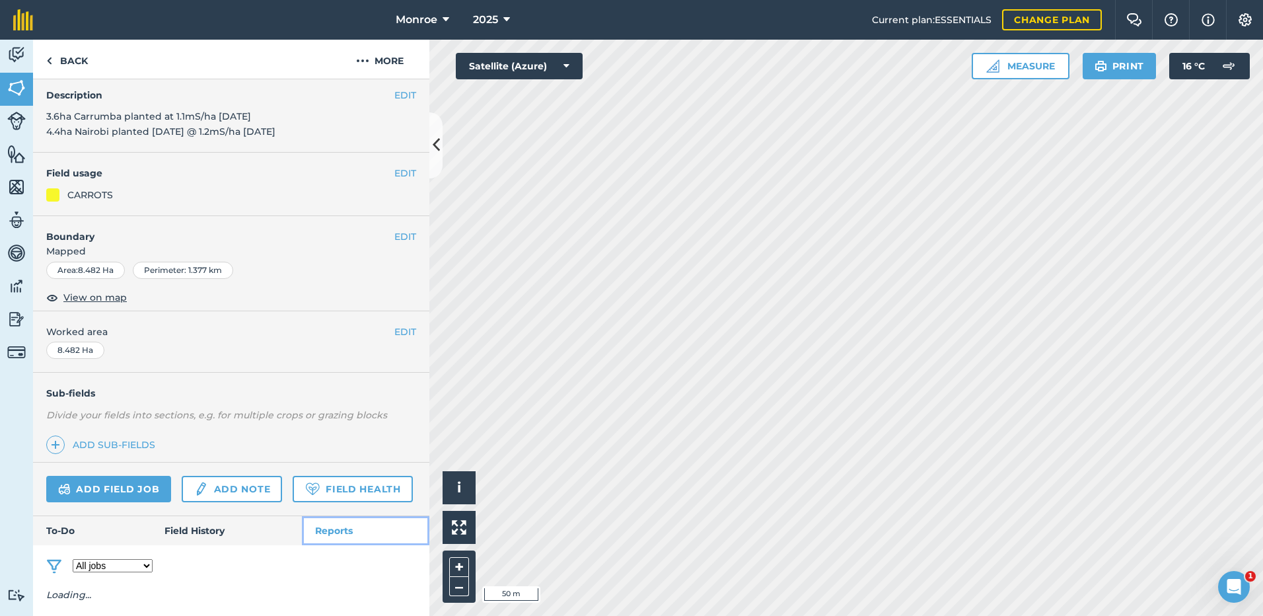
scroll to position [103, 0]
click at [367, 61] on img at bounding box center [362, 61] width 13 height 16
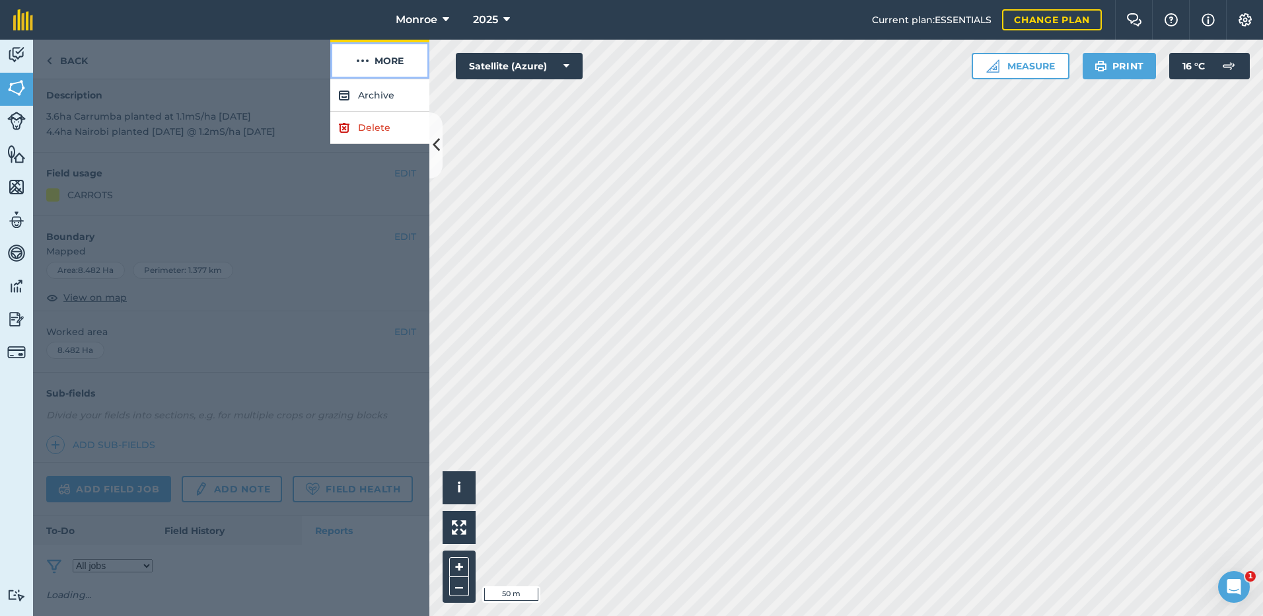
click at [367, 61] on img at bounding box center [362, 61] width 13 height 16
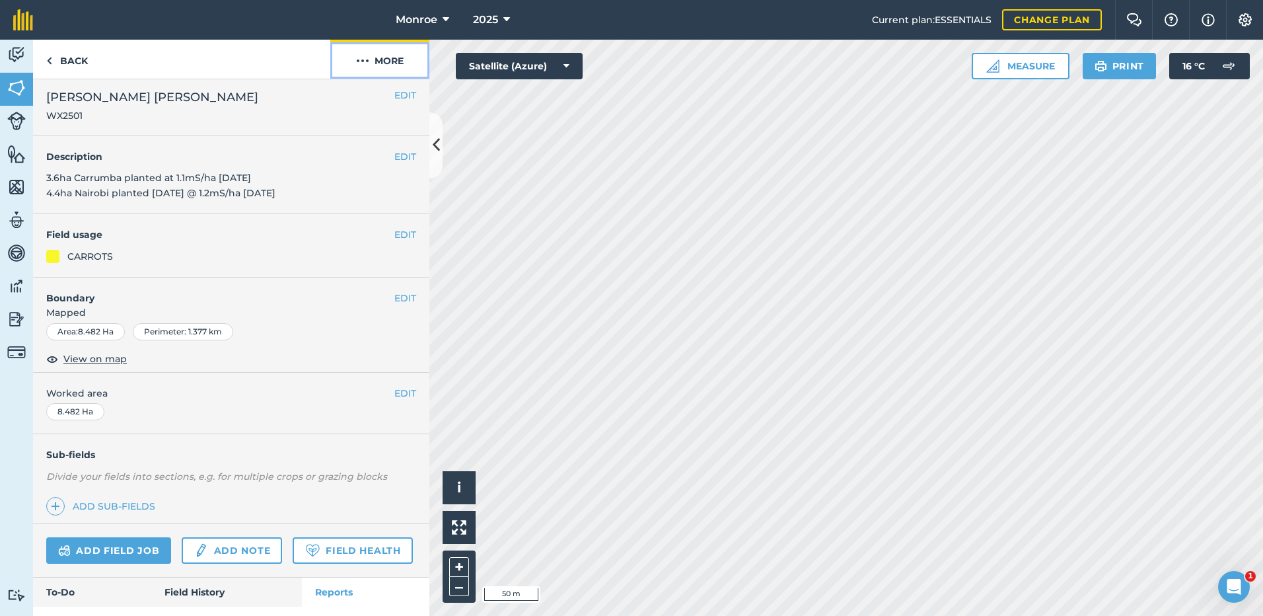
scroll to position [0, 0]
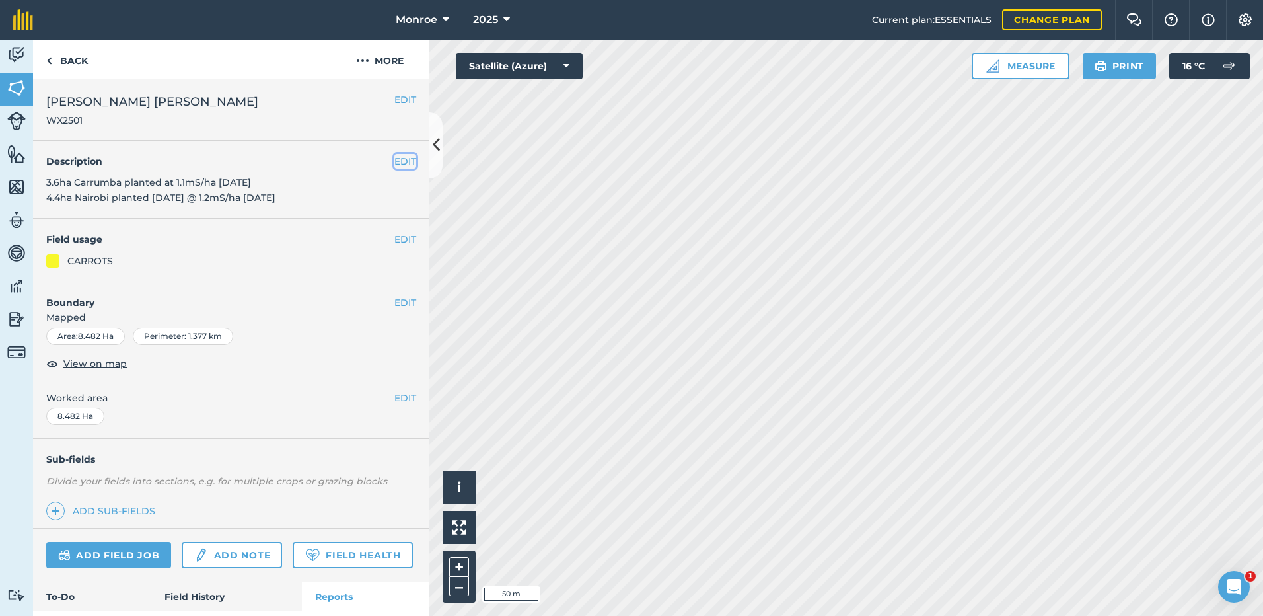
click at [394, 161] on button "EDIT" at bounding box center [405, 161] width 22 height 15
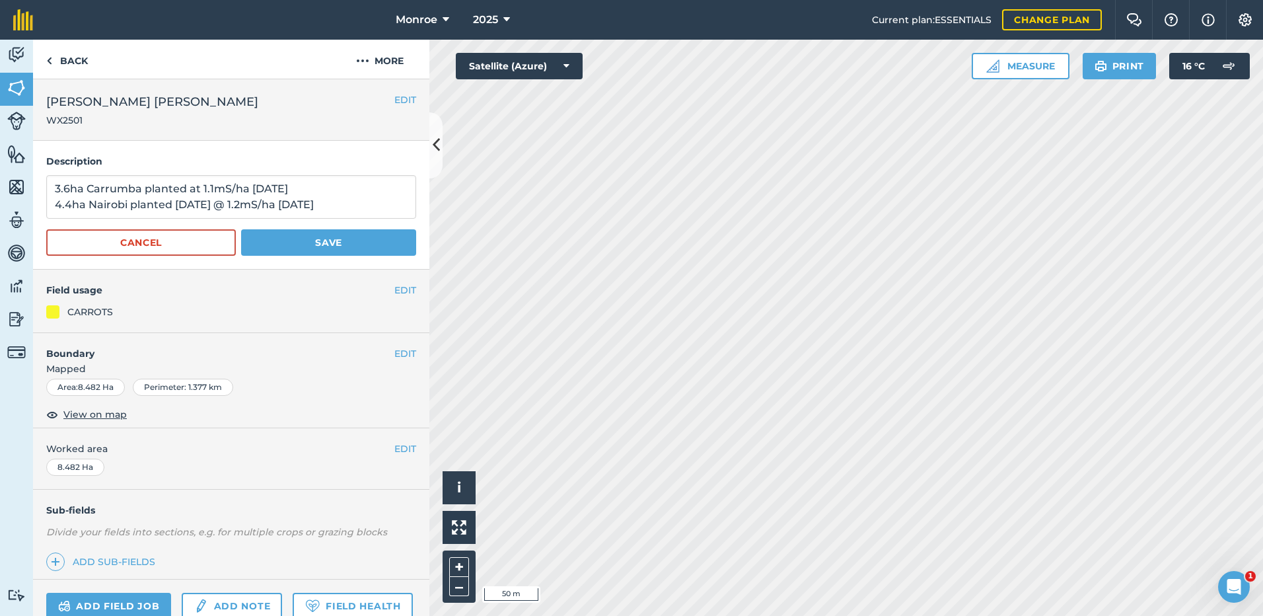
click at [391, 161] on h4 "Description" at bounding box center [231, 161] width 370 height 15
click at [372, 118] on h2 "[PERSON_NAME] [PERSON_NAME] WX2501" at bounding box center [220, 109] width 348 height 34
click at [188, 246] on button "Cancel" at bounding box center [141, 242] width 190 height 26
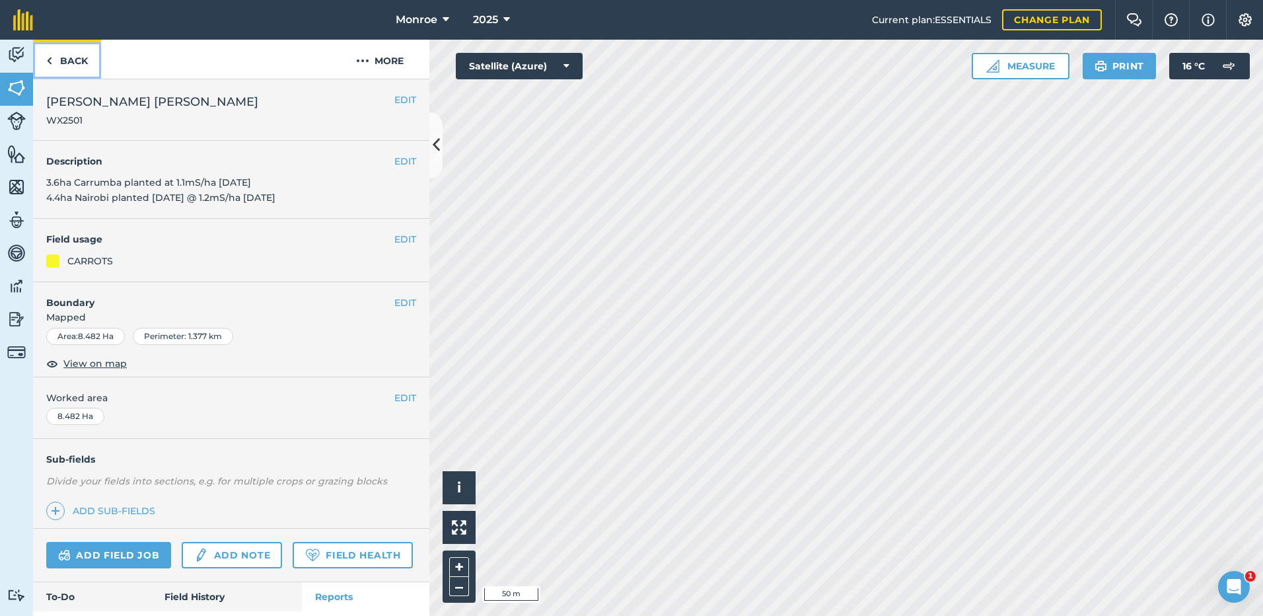
click at [71, 61] on link "Back" at bounding box center [67, 59] width 68 height 39
click at [69, 67] on link "Back" at bounding box center [67, 59] width 68 height 39
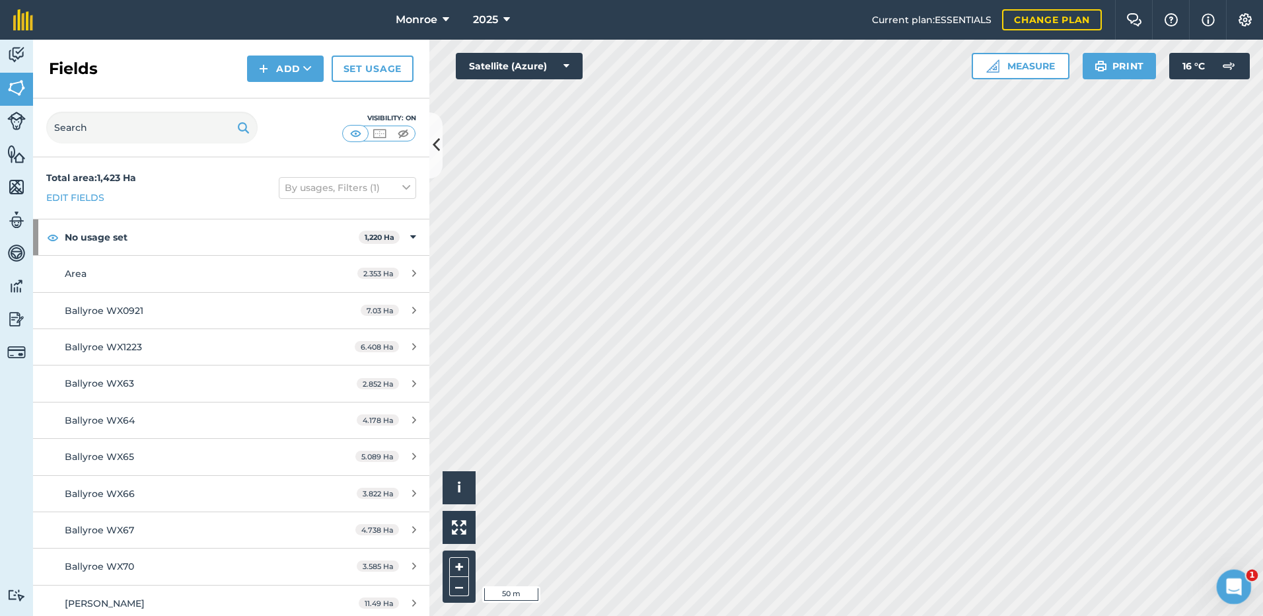
click at [1231, 585] on icon "Open Intercom Messenger" at bounding box center [1232, 585] width 22 height 22
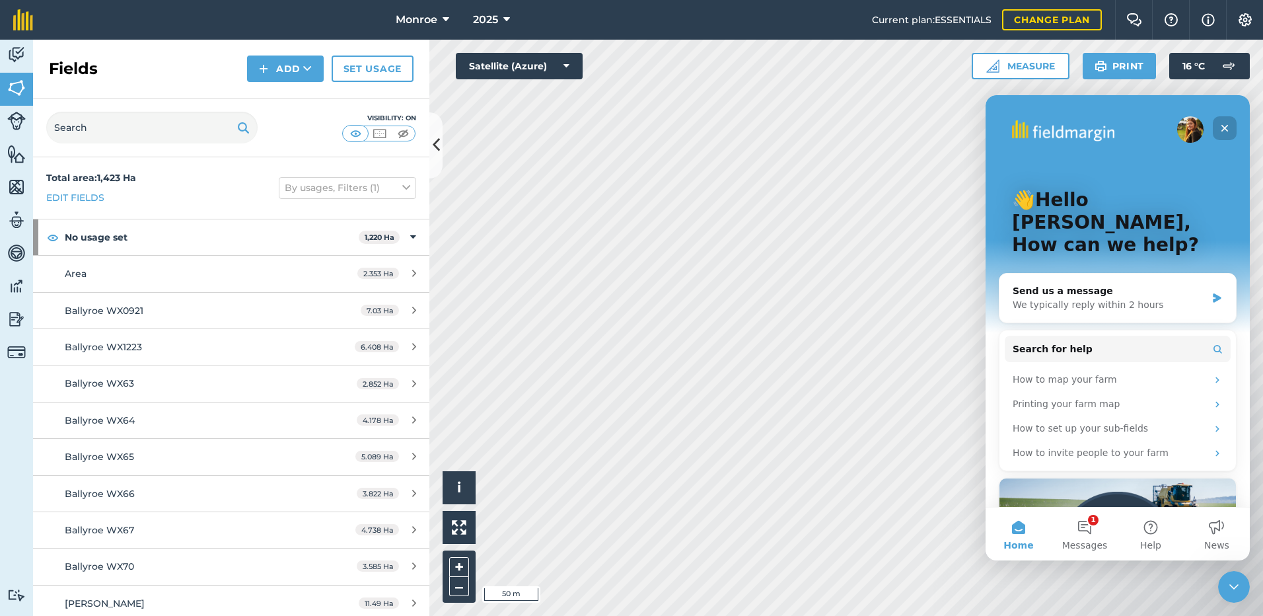
click at [1225, 131] on icon "Close" at bounding box center [1224, 128] width 11 height 11
